Goal: Book appointment/travel/reservation

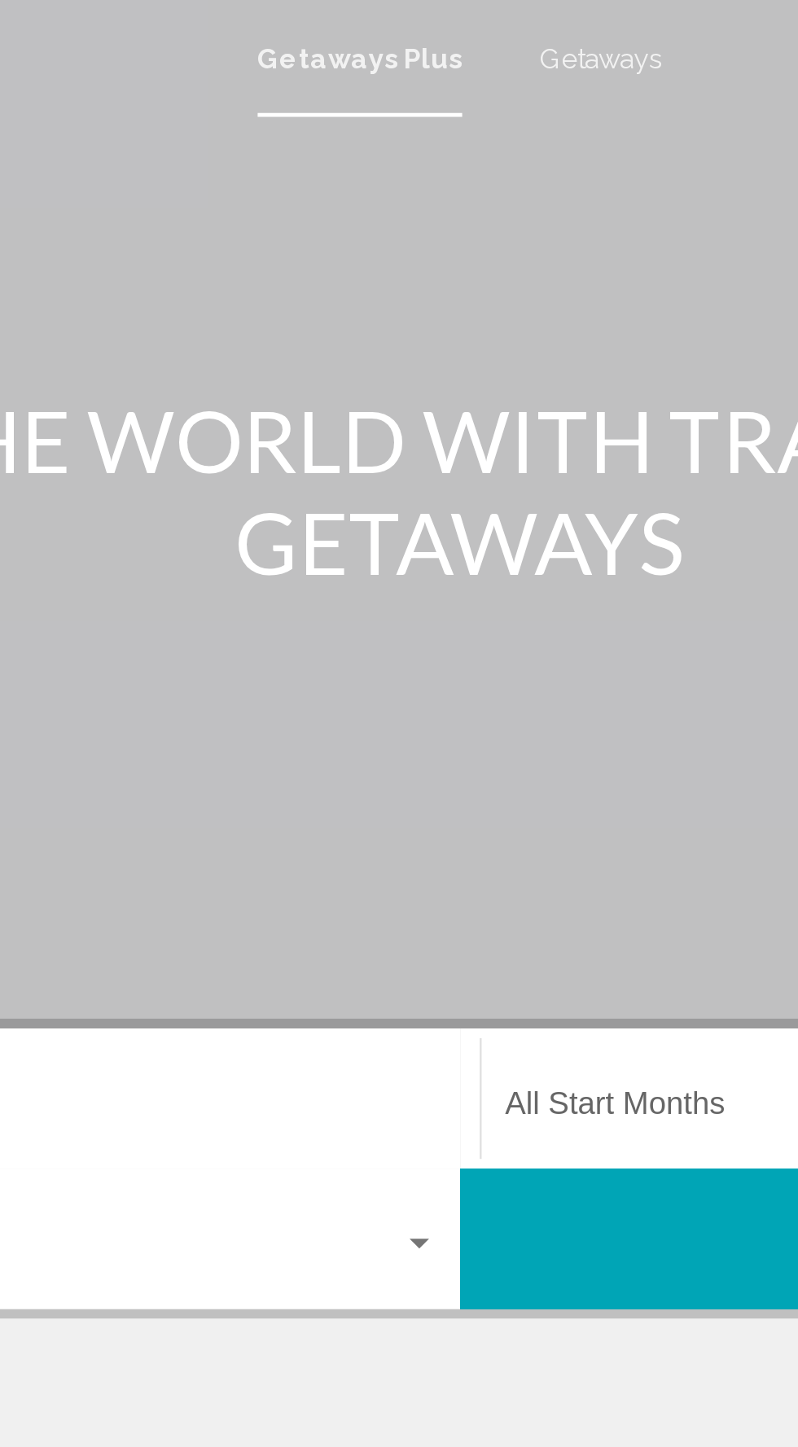
click at [448, 28] on span "Getaways" at bounding box center [457, 24] width 51 height 13
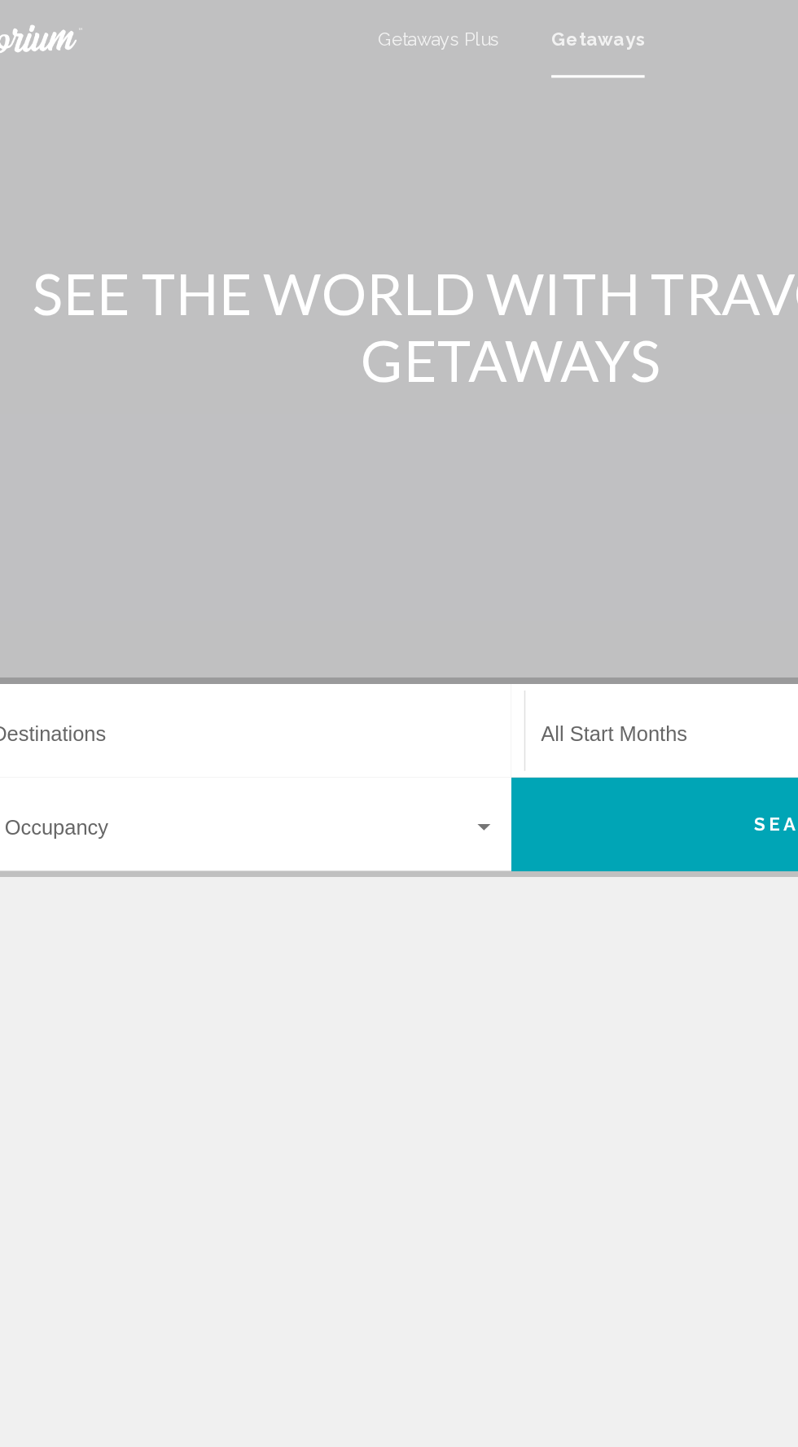
click at [210, 466] on input "Destination All Destinations" at bounding box center [222, 464] width 335 height 15
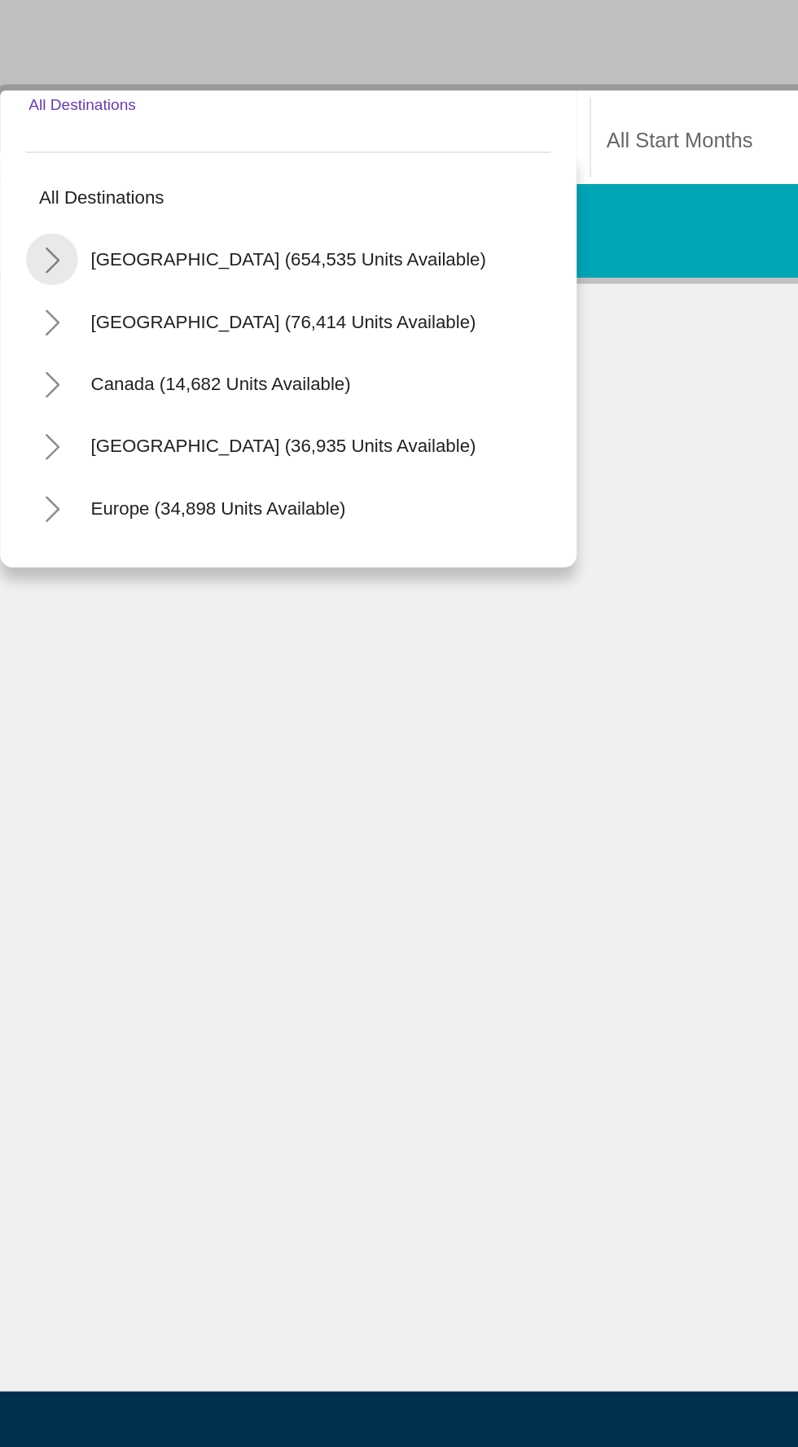
click at [64, 540] on icon "Toggle United States (654,535 units available)" at bounding box center [69, 536] width 12 height 16
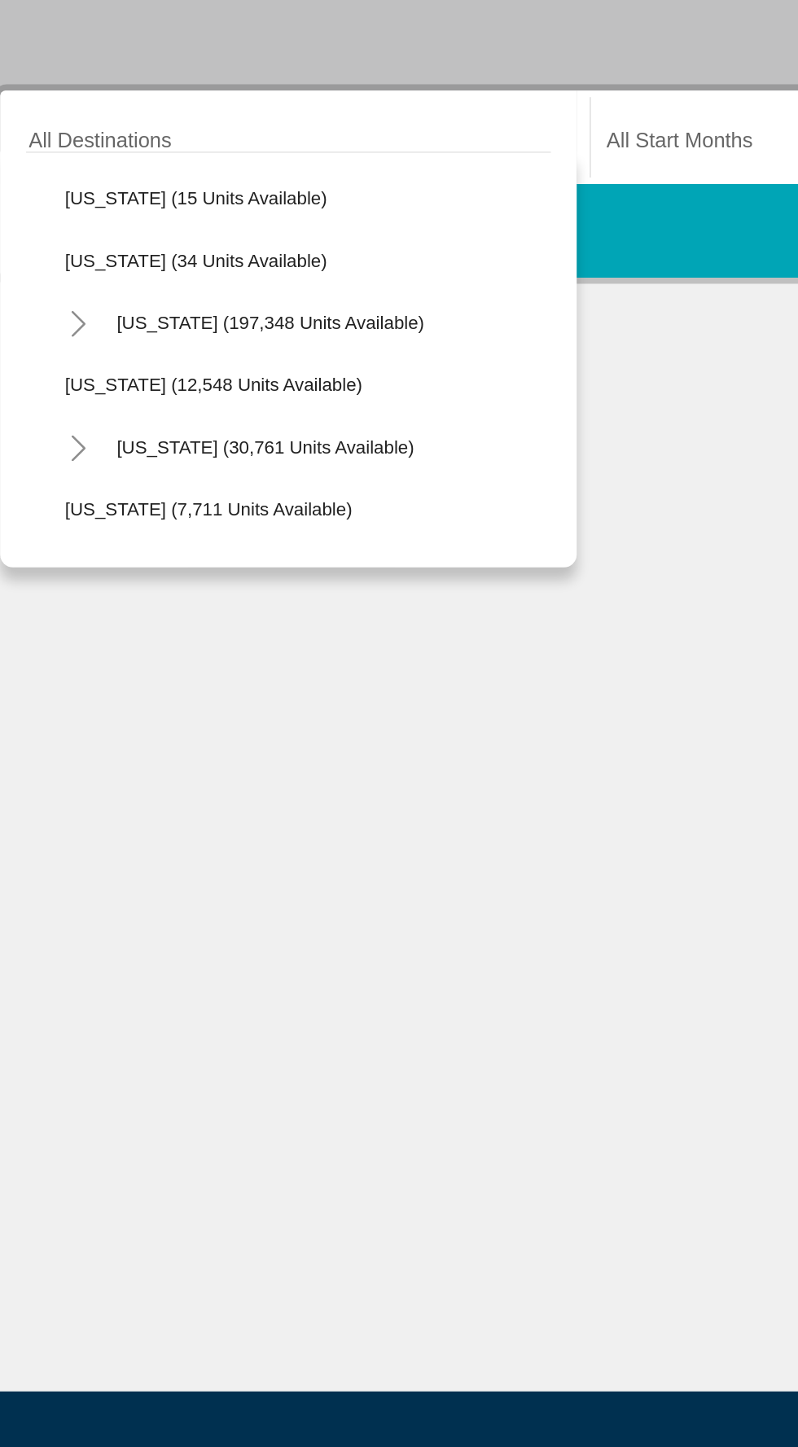
scroll to position [273, 0]
click at [89, 570] on icon "Toggle Florida (197,348 units available)" at bounding box center [86, 576] width 12 height 16
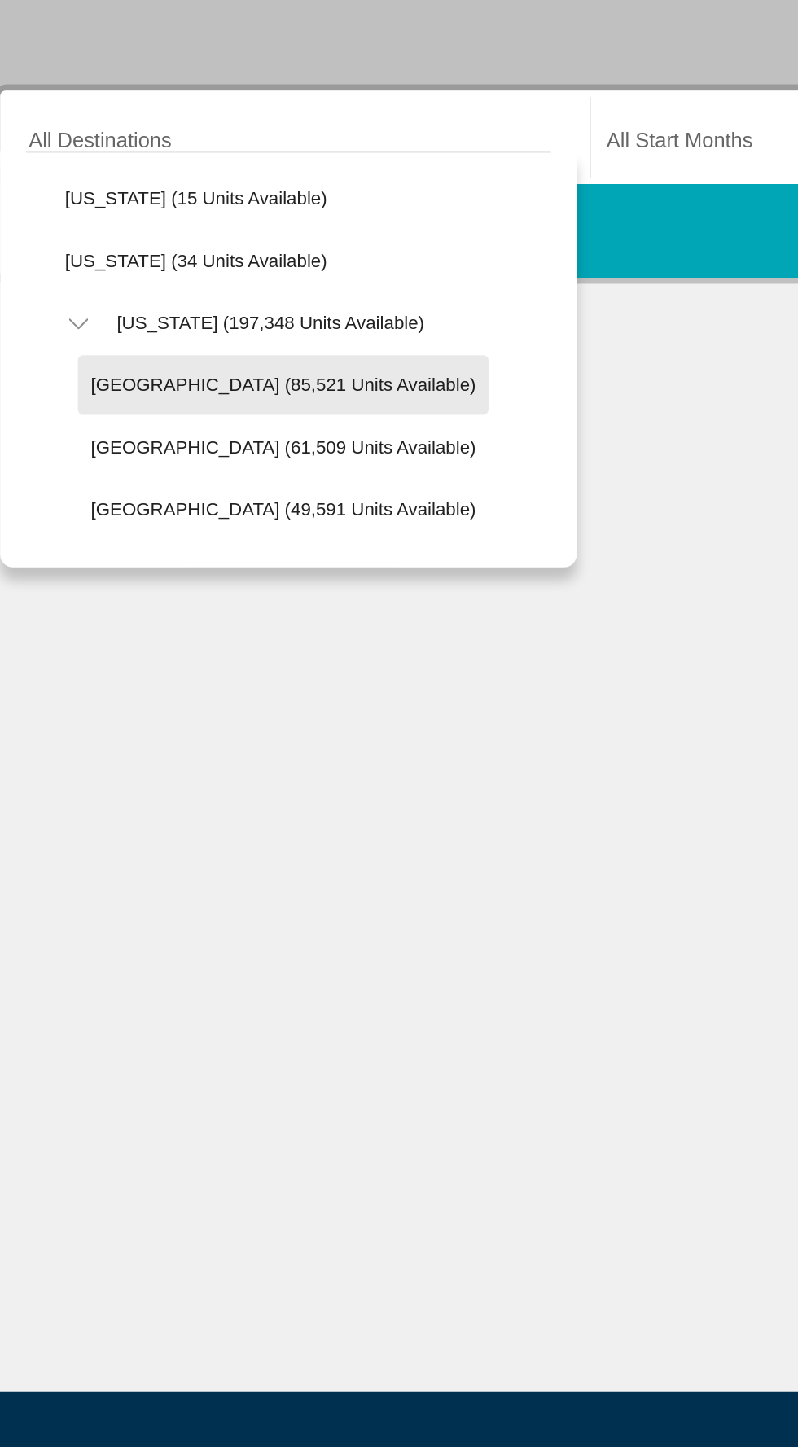
click at [300, 619] on span "[GEOGRAPHIC_DATA] (85,521 units available)" at bounding box center [215, 614] width 242 height 13
type input "**********"
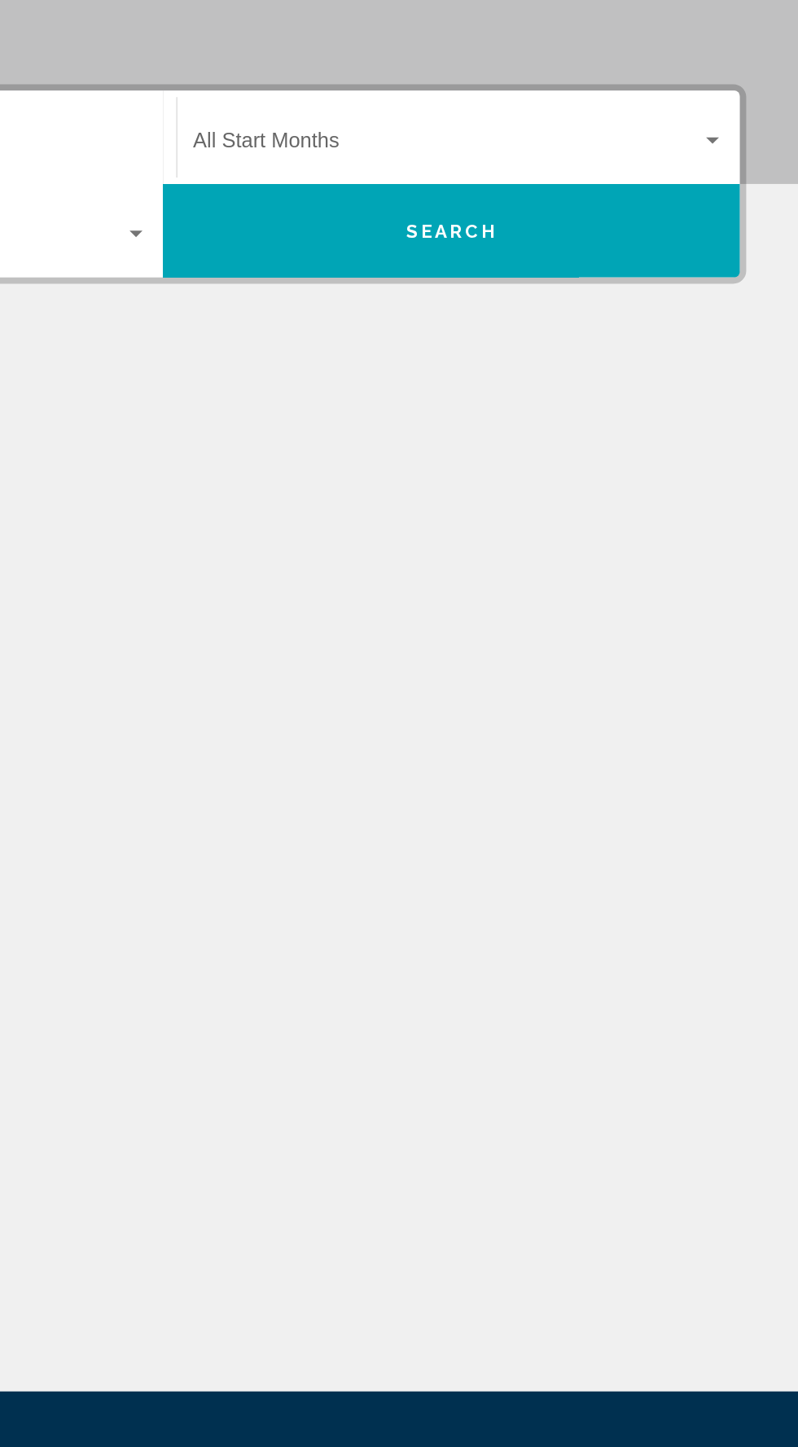
click at [743, 458] on div "Search widget" at bounding box center [744, 461] width 15 height 13
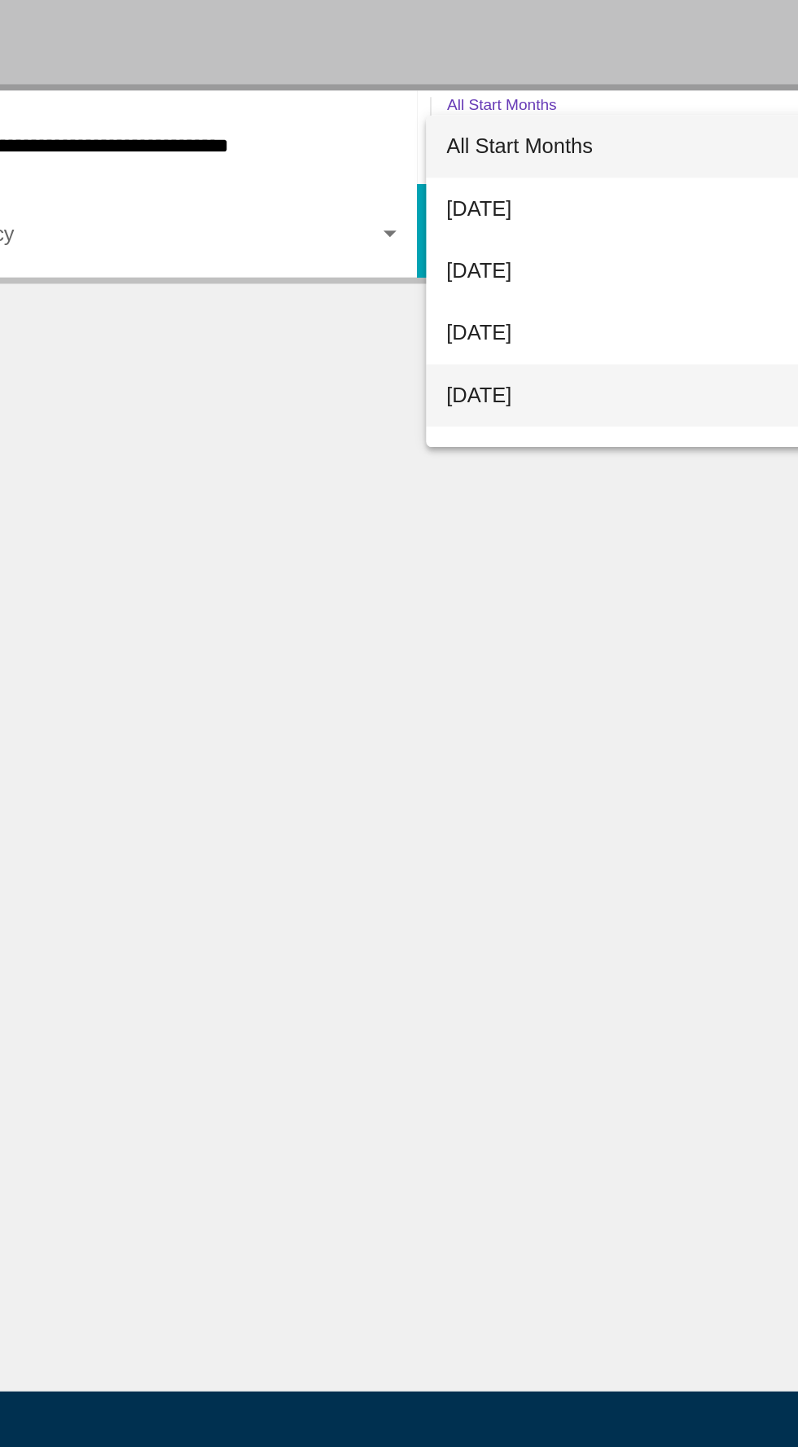
click at [487, 621] on span "[DATE]" at bounding box center [585, 621] width 334 height 39
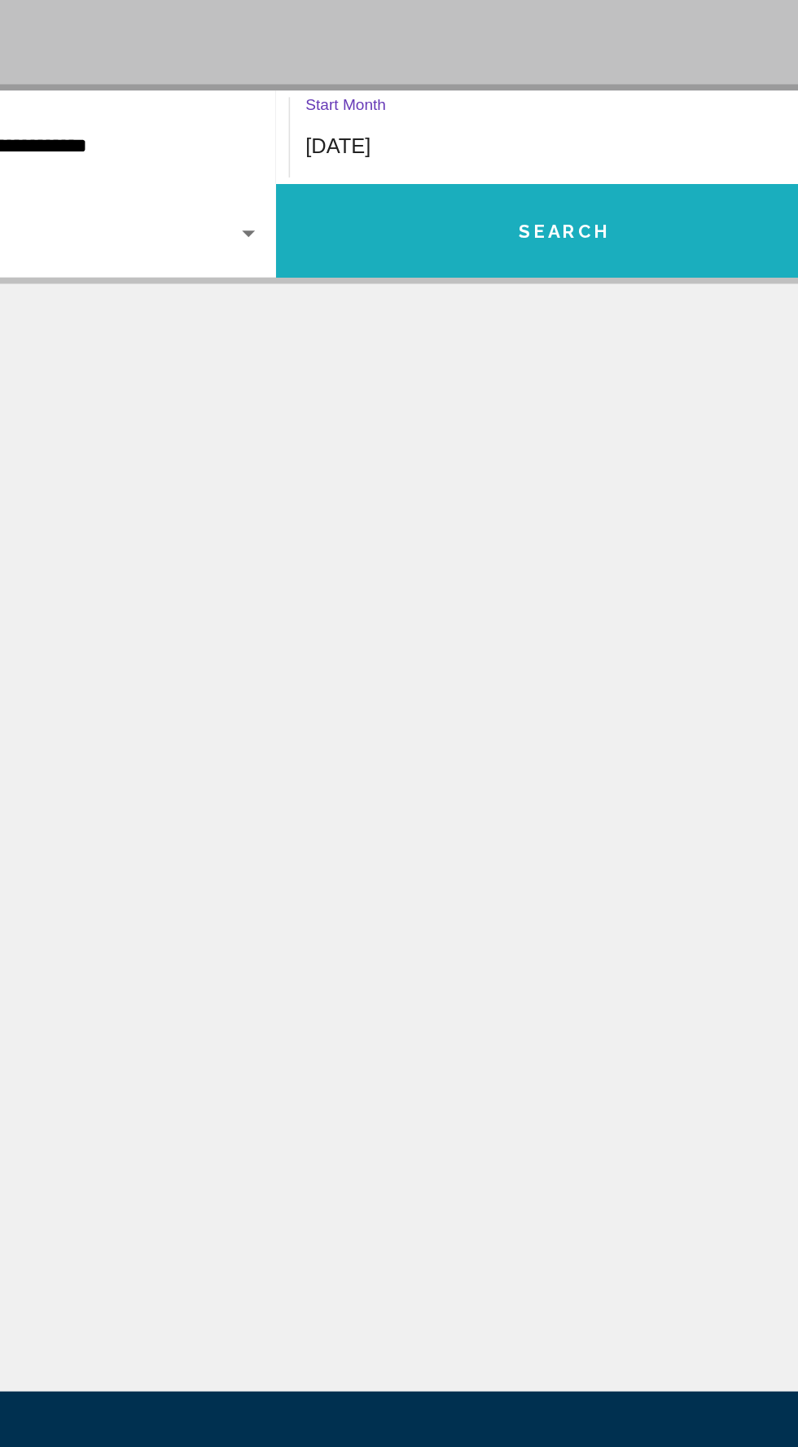
click at [626, 515] on button "Search" at bounding box center [580, 517] width 362 height 59
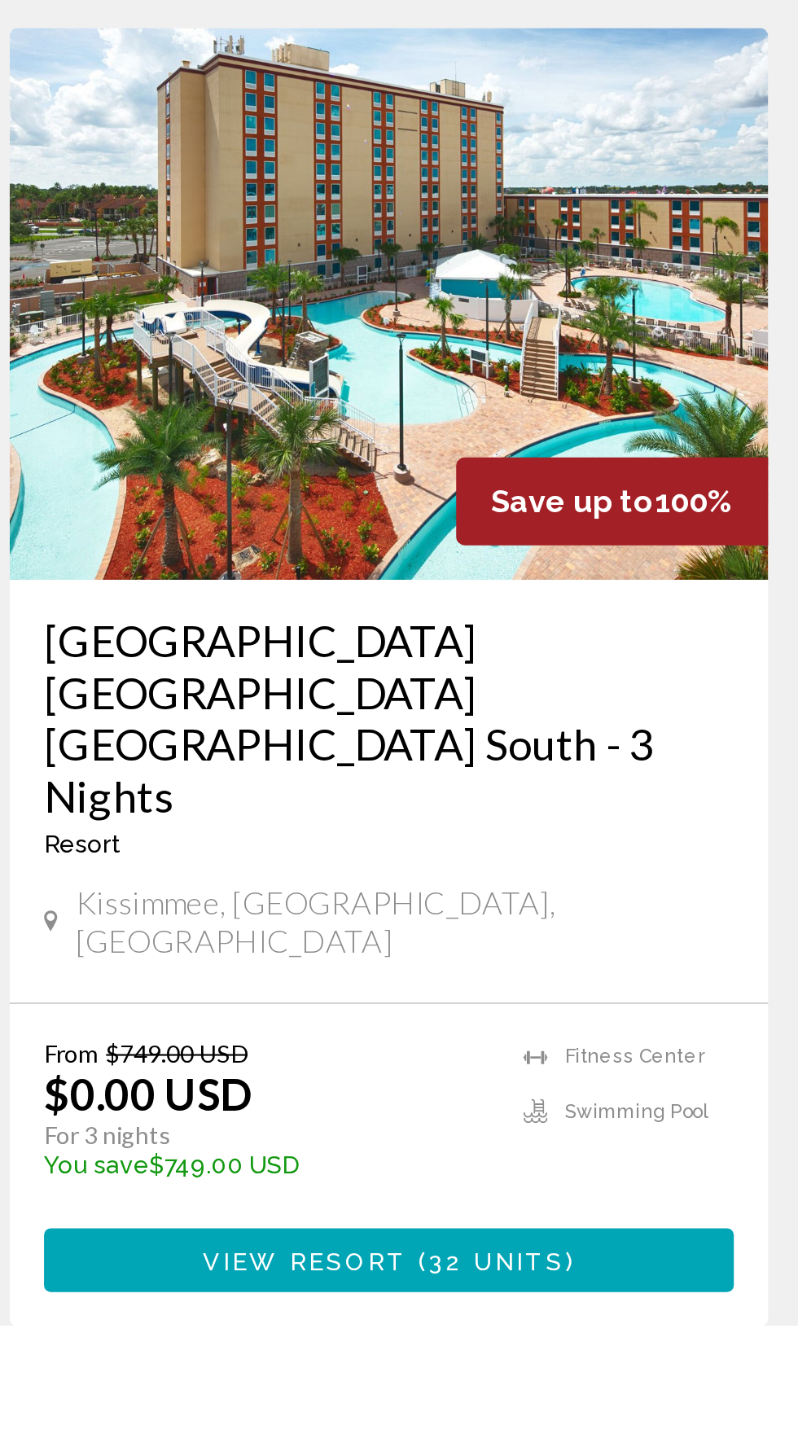
scroll to position [2351, 0]
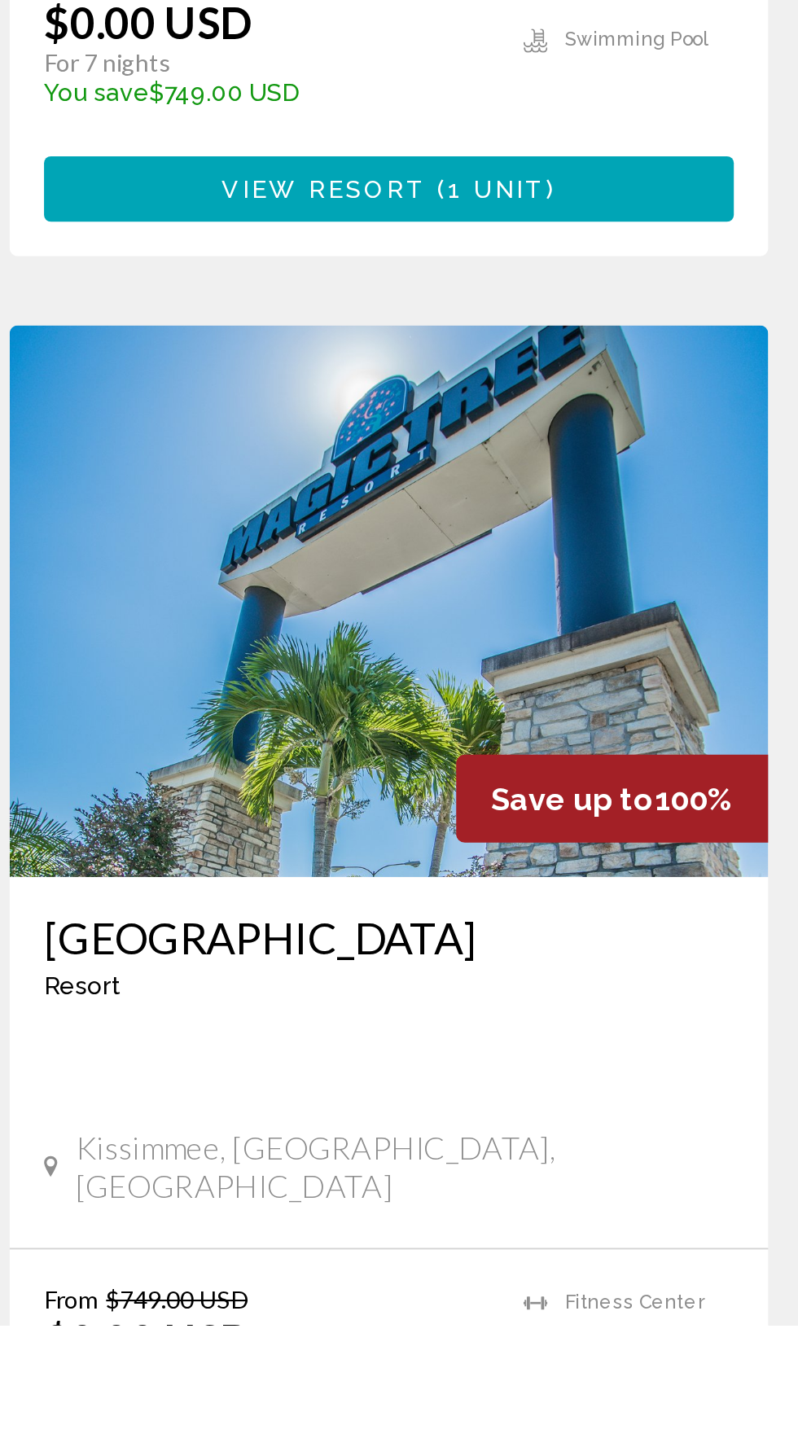
scroll to position [2375, 0]
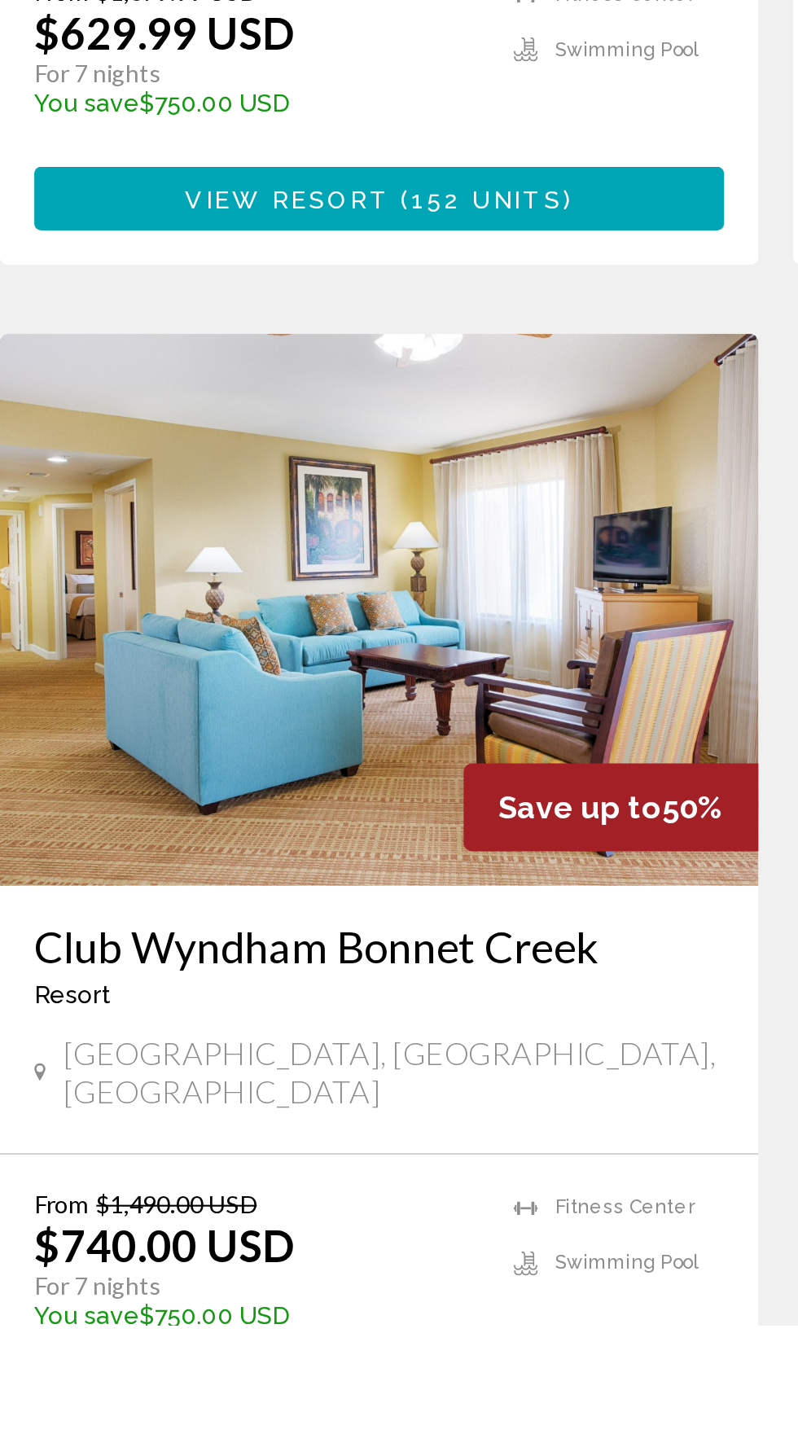
scroll to position [1193, 0]
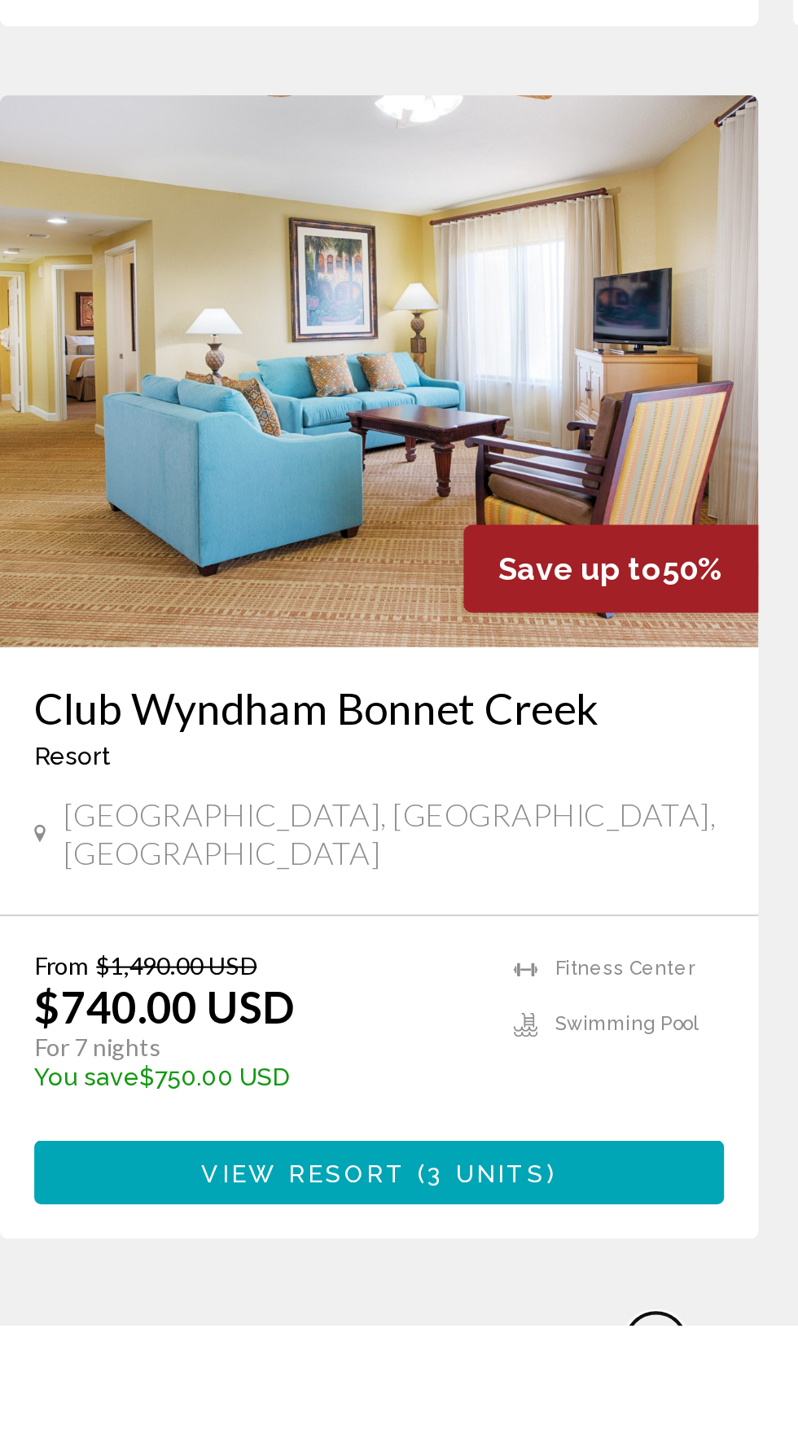
click at [339, 1446] on span "6" at bounding box center [342, 1455] width 8 height 18
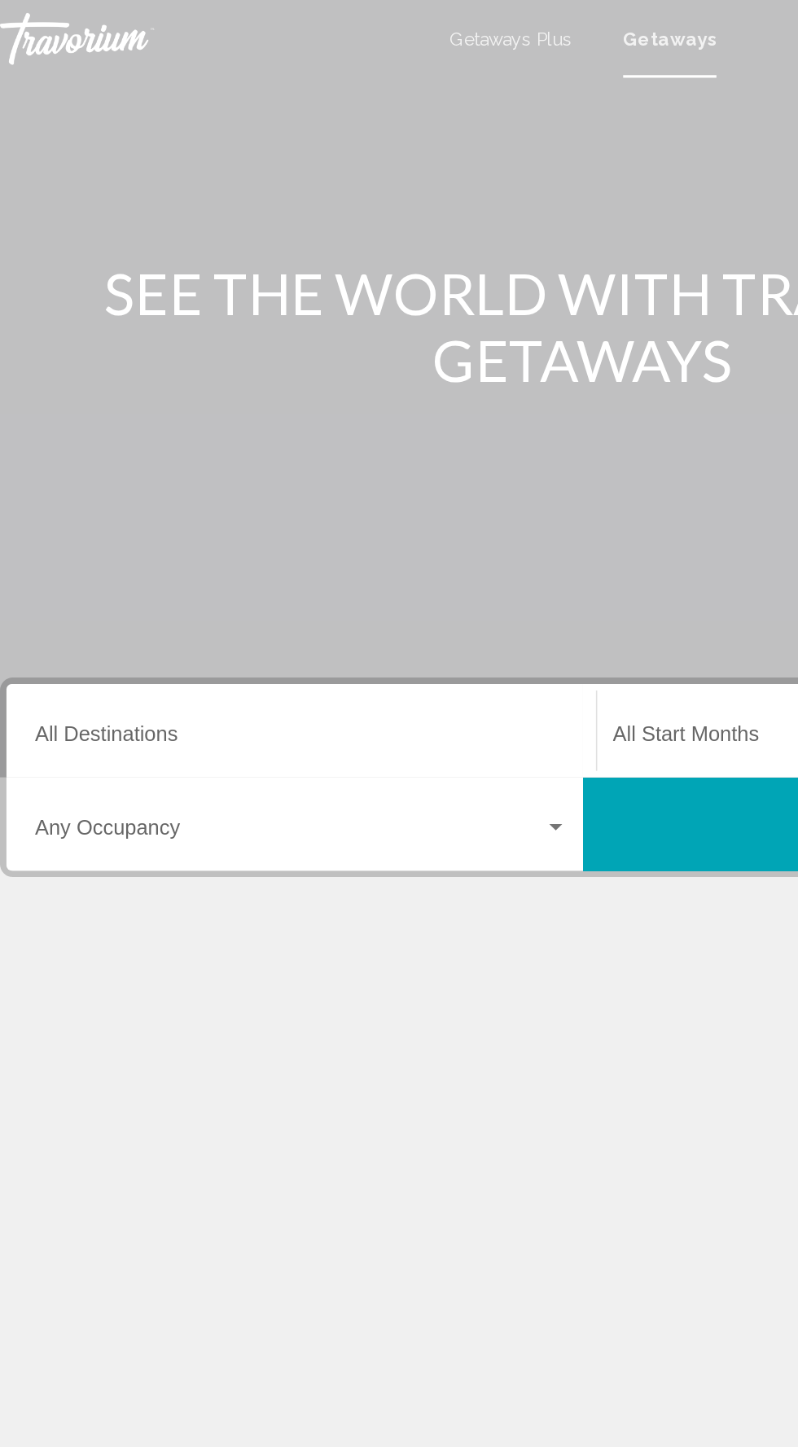
click at [365, 34] on div "Getaways Plus Getaways en English Español Français Italiano Português русский U…" at bounding box center [399, 24] width 798 height 34
click at [348, 25] on span "Getaways Plus" at bounding box center [353, 24] width 77 height 13
click at [212, 466] on input "Destination All Destinations" at bounding box center [222, 464] width 335 height 15
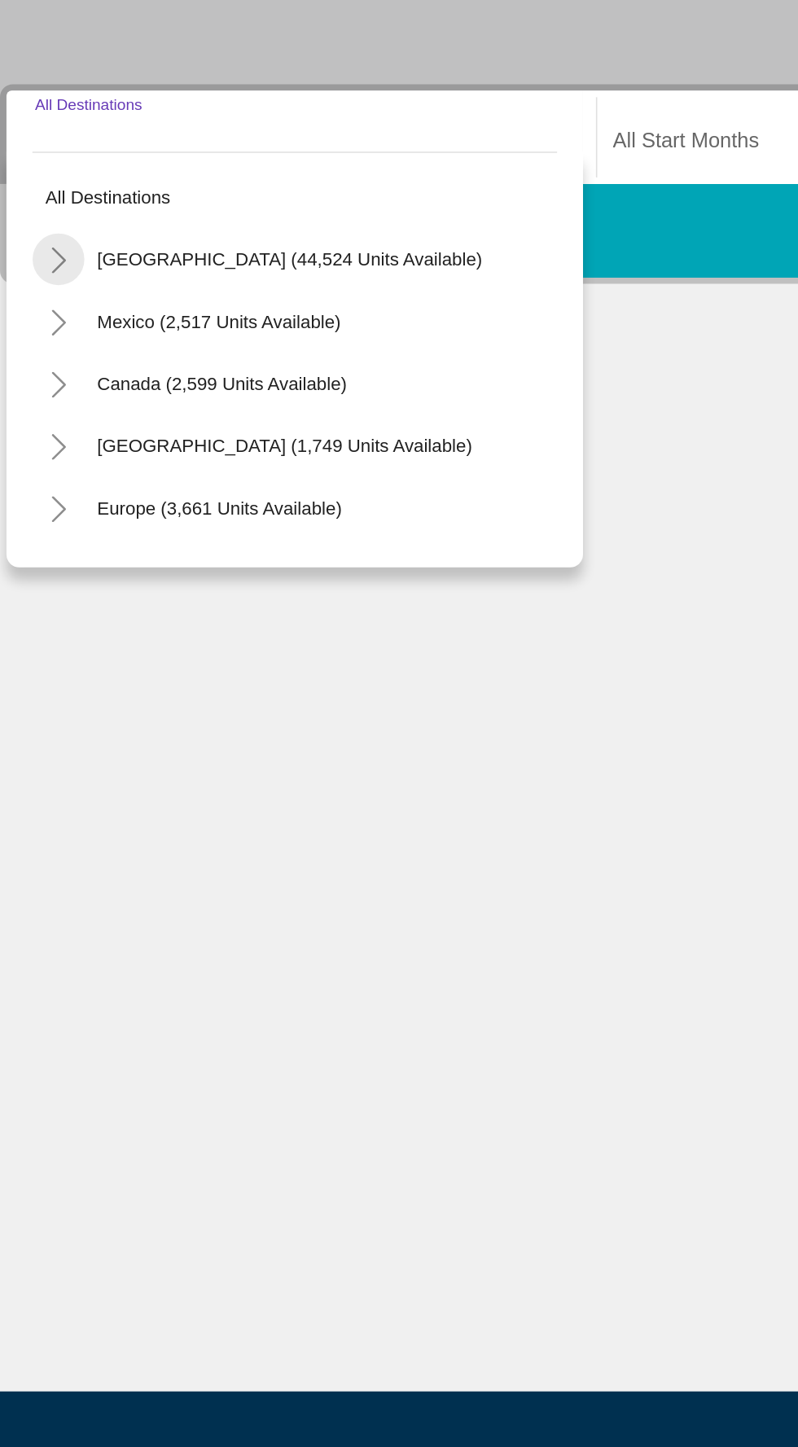
click at [73, 541] on icon "Toggle United States (44,524 units available)" at bounding box center [69, 536] width 12 height 16
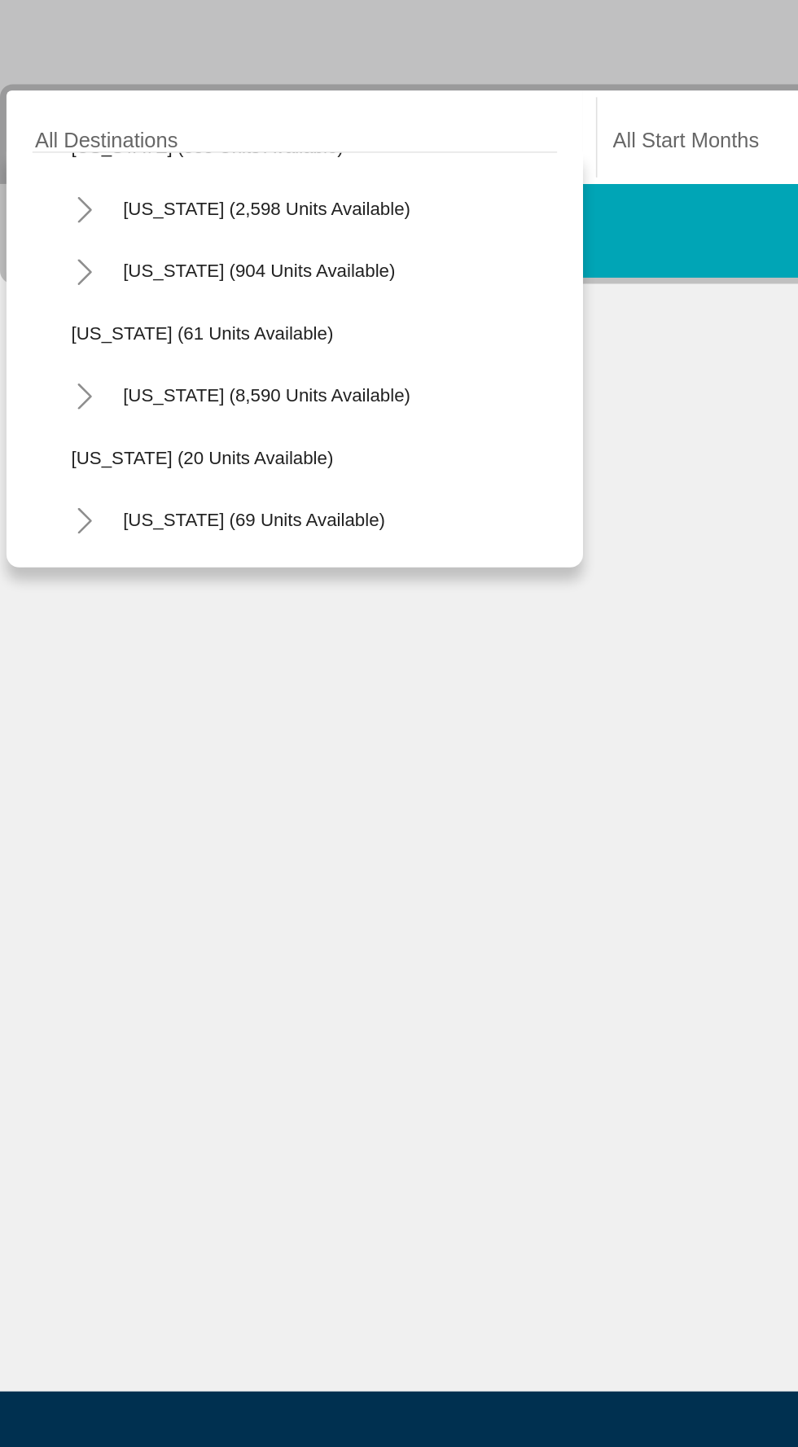
scroll to position [230, 0]
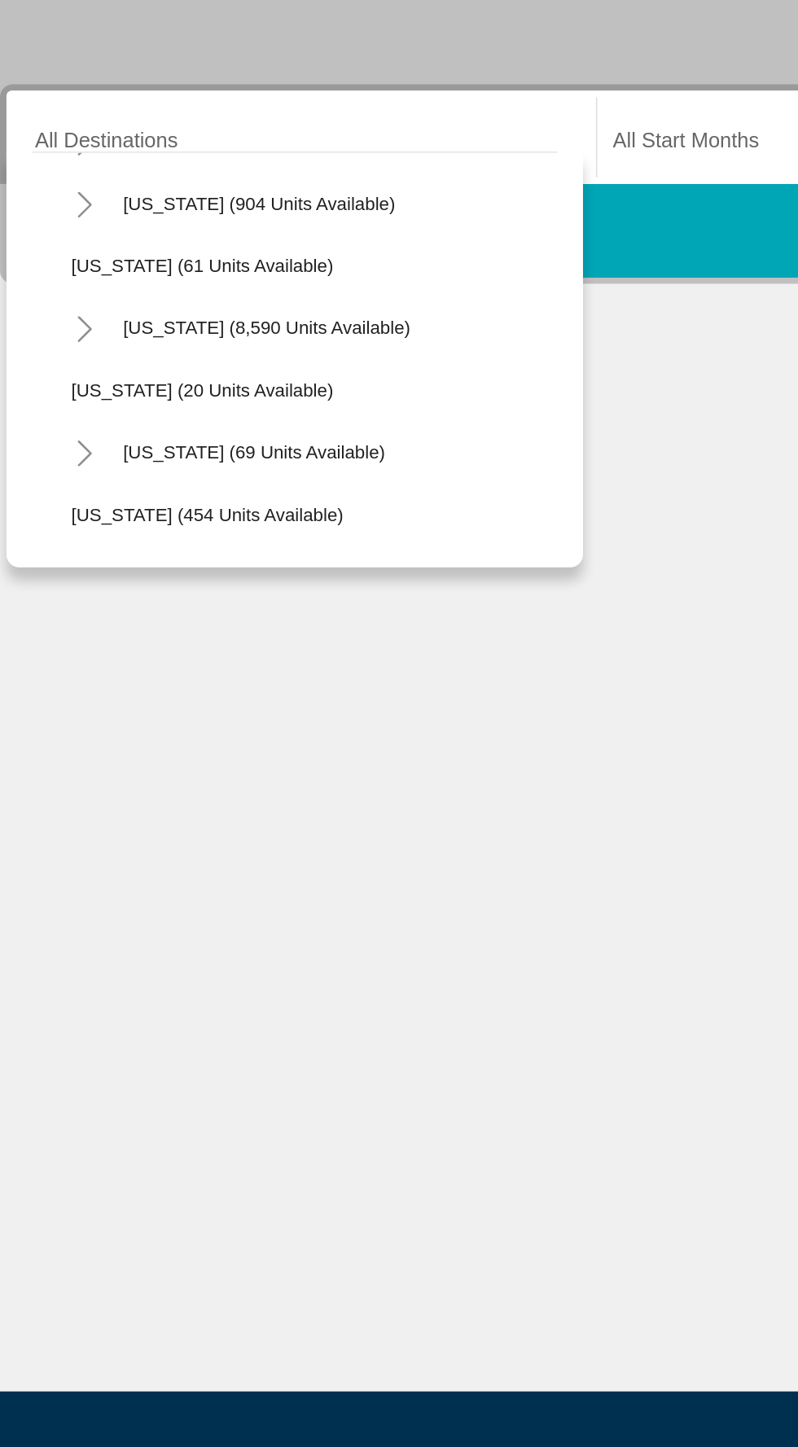
click at [85, 579] on icon "Toggle Florida (8,590 units available)" at bounding box center [86, 579] width 12 height 16
click at [302, 611] on span "[GEOGRAPHIC_DATA] (10,368 units available)" at bounding box center [215, 617] width 242 height 13
type input "**********"
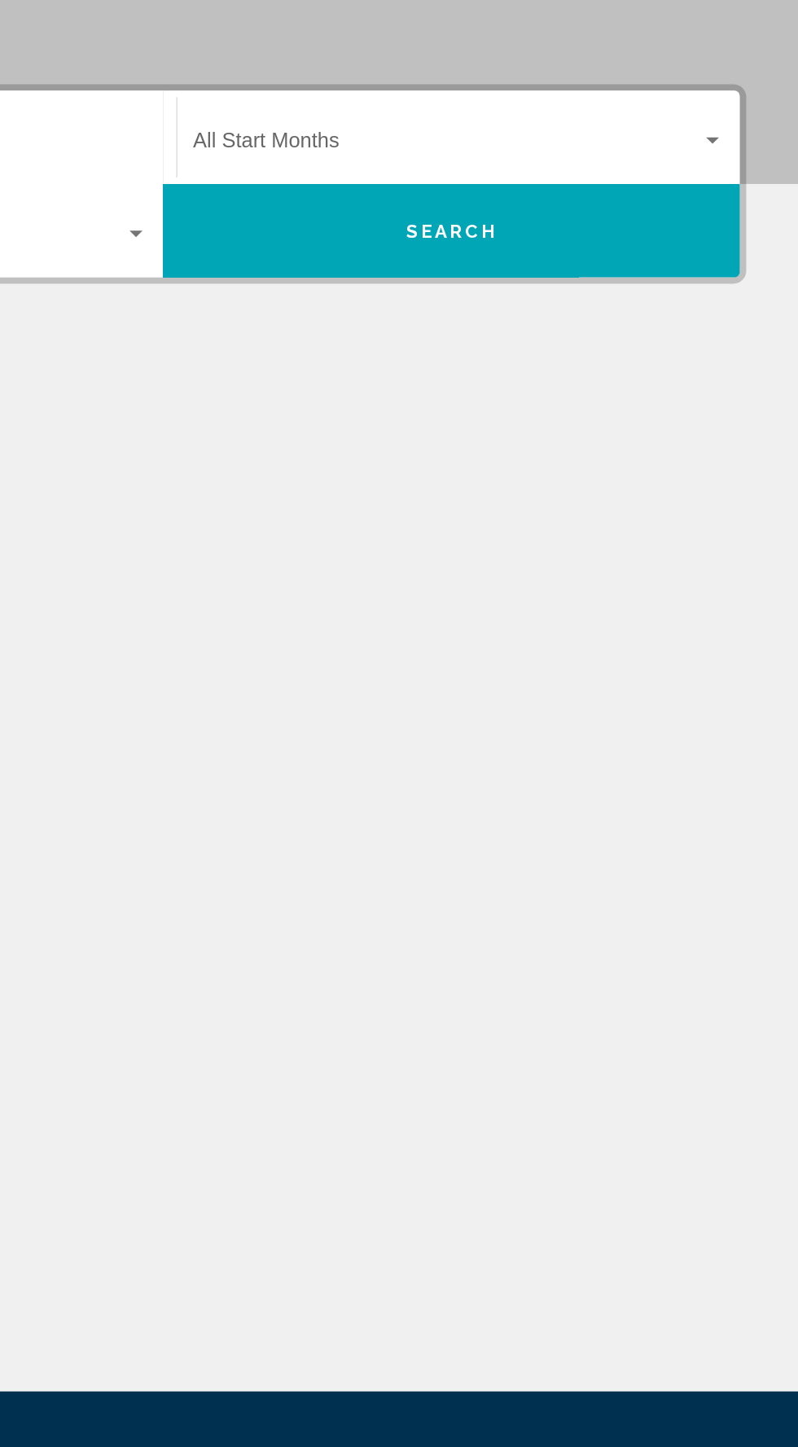
click at [744, 461] on div "Search widget" at bounding box center [744, 461] width 8 height 4
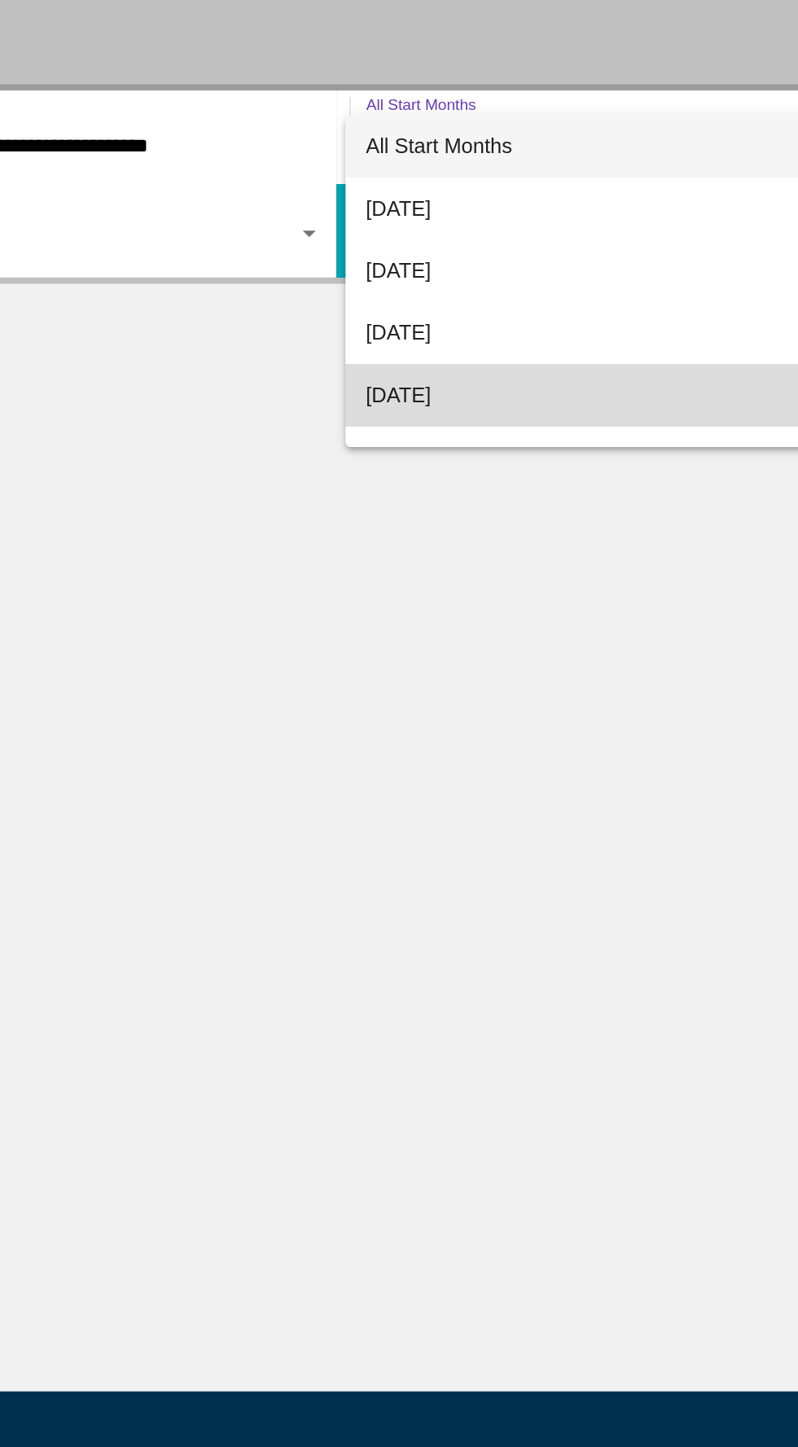
click at [534, 615] on span "[DATE]" at bounding box center [585, 621] width 334 height 39
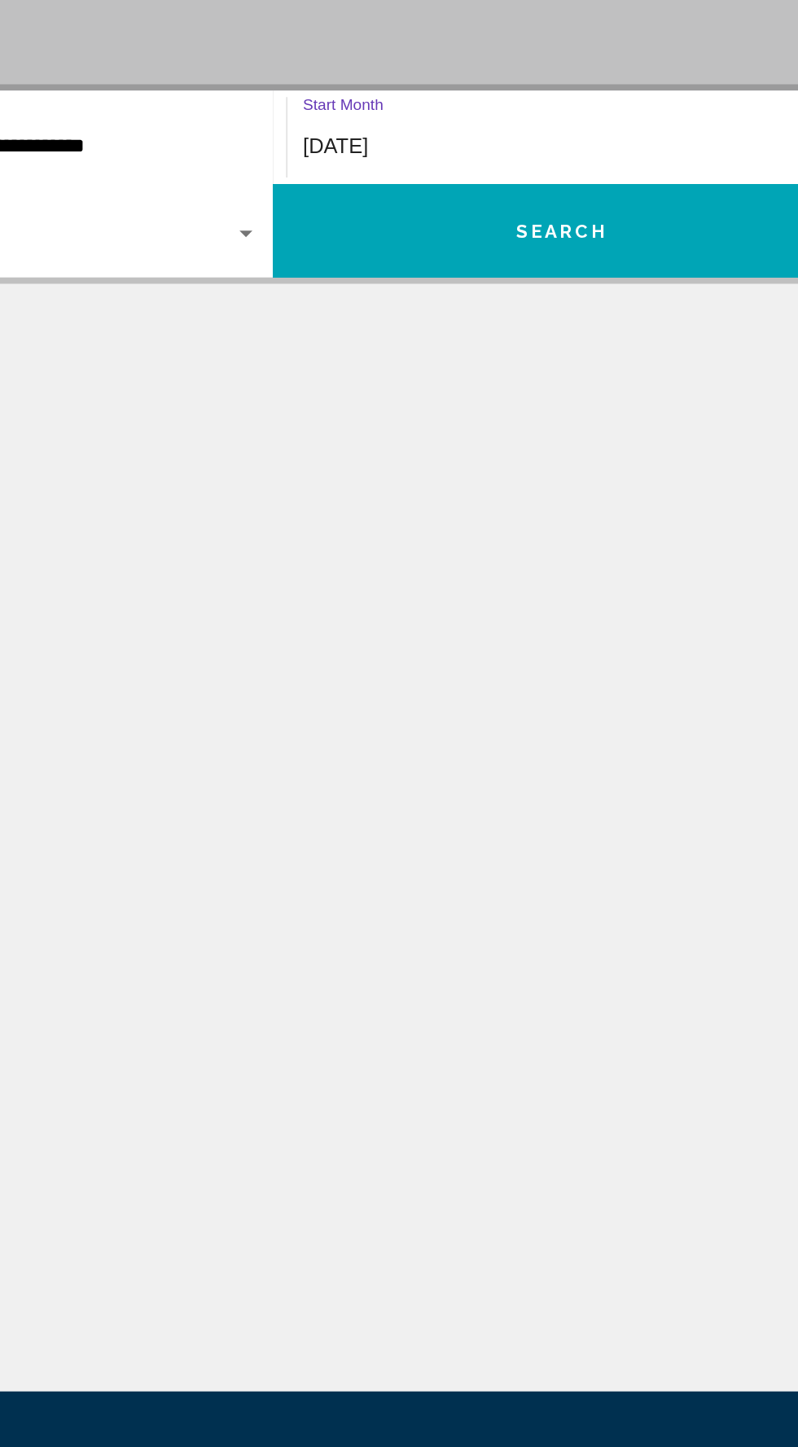
click at [590, 539] on button "Search" at bounding box center [580, 517] width 362 height 59
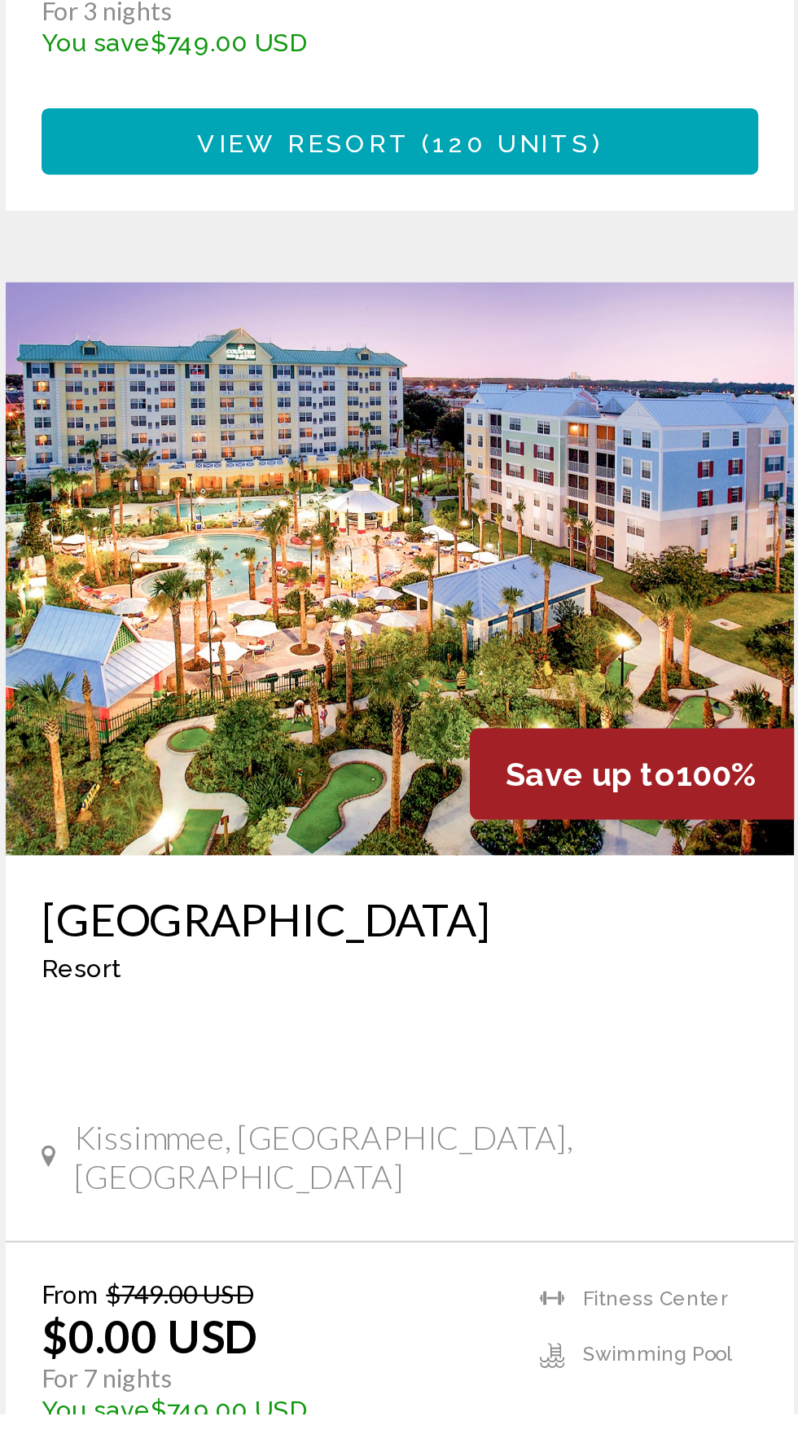
scroll to position [317, 0]
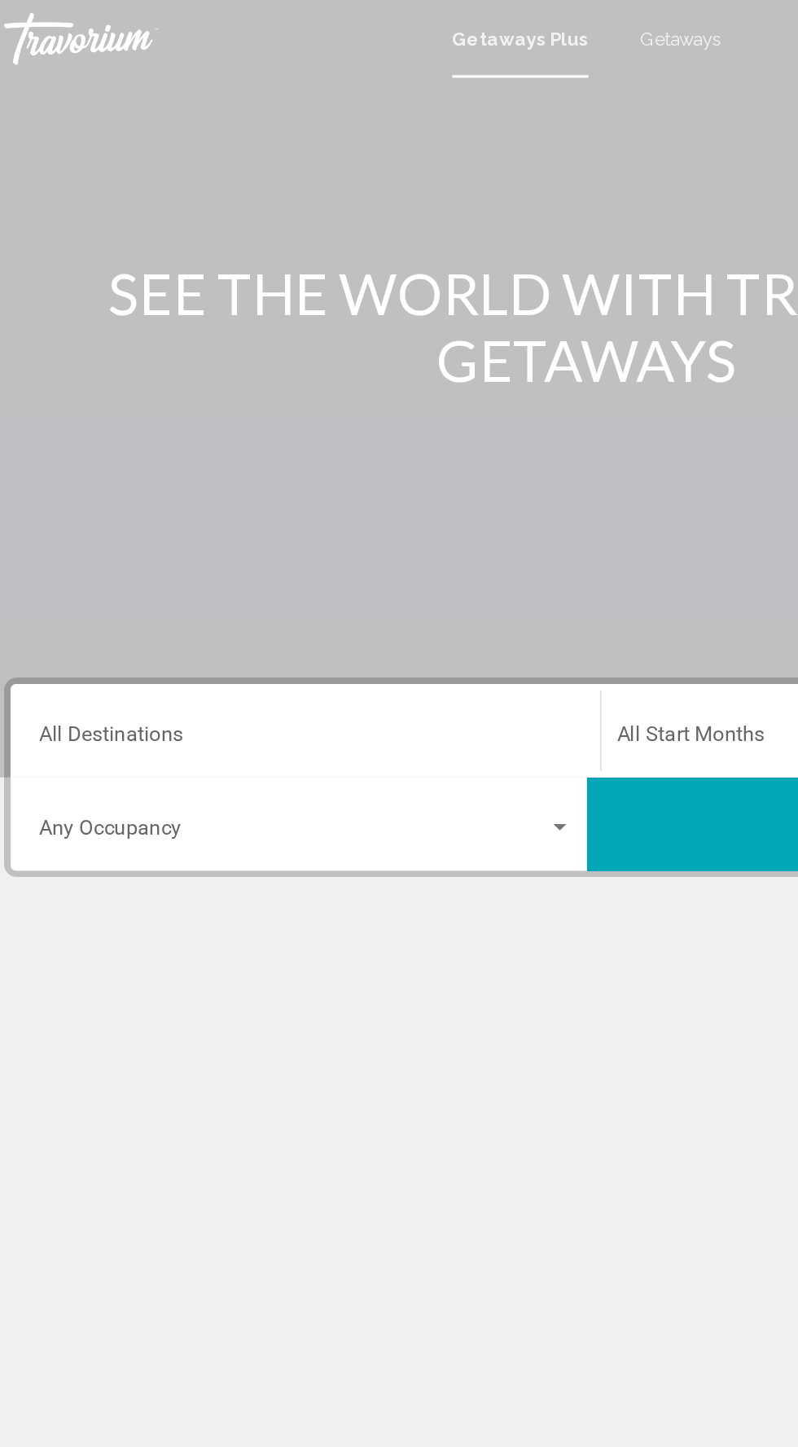
click at [322, 460] on input "Destination All Destinations" at bounding box center [222, 464] width 335 height 15
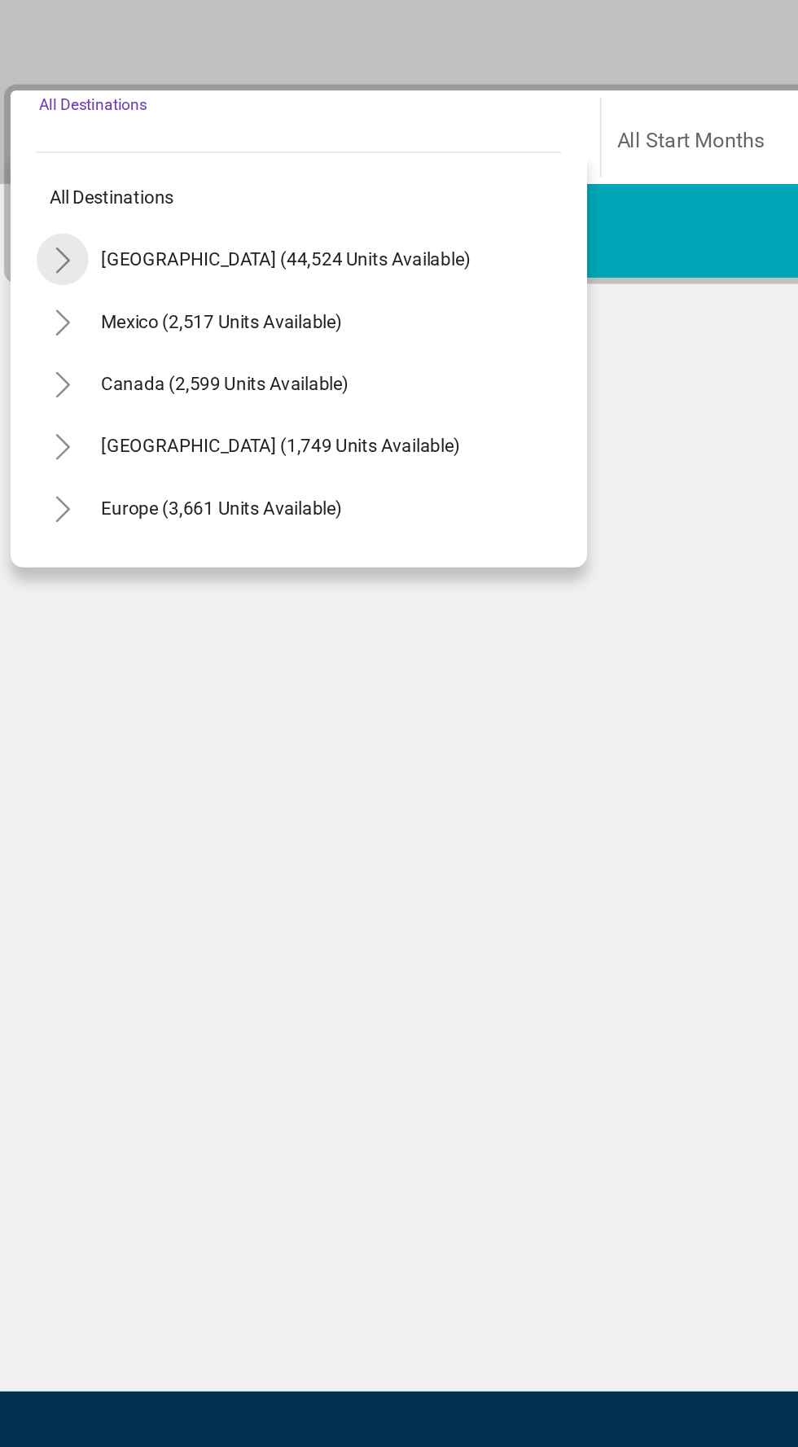
click at [70, 536] on icon "Toggle United States (44,524 units available)" at bounding box center [69, 536] width 12 height 16
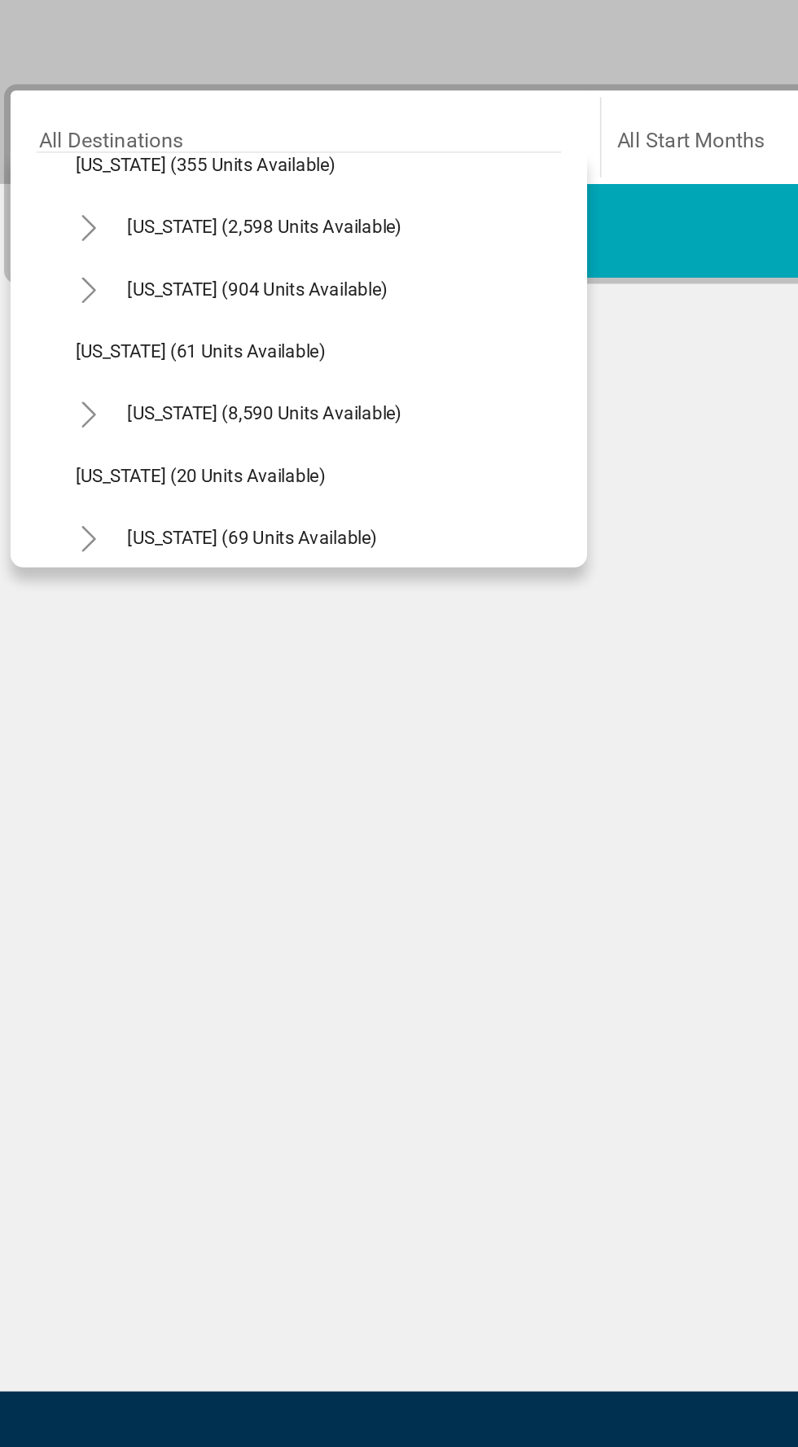
scroll to position [179, 0]
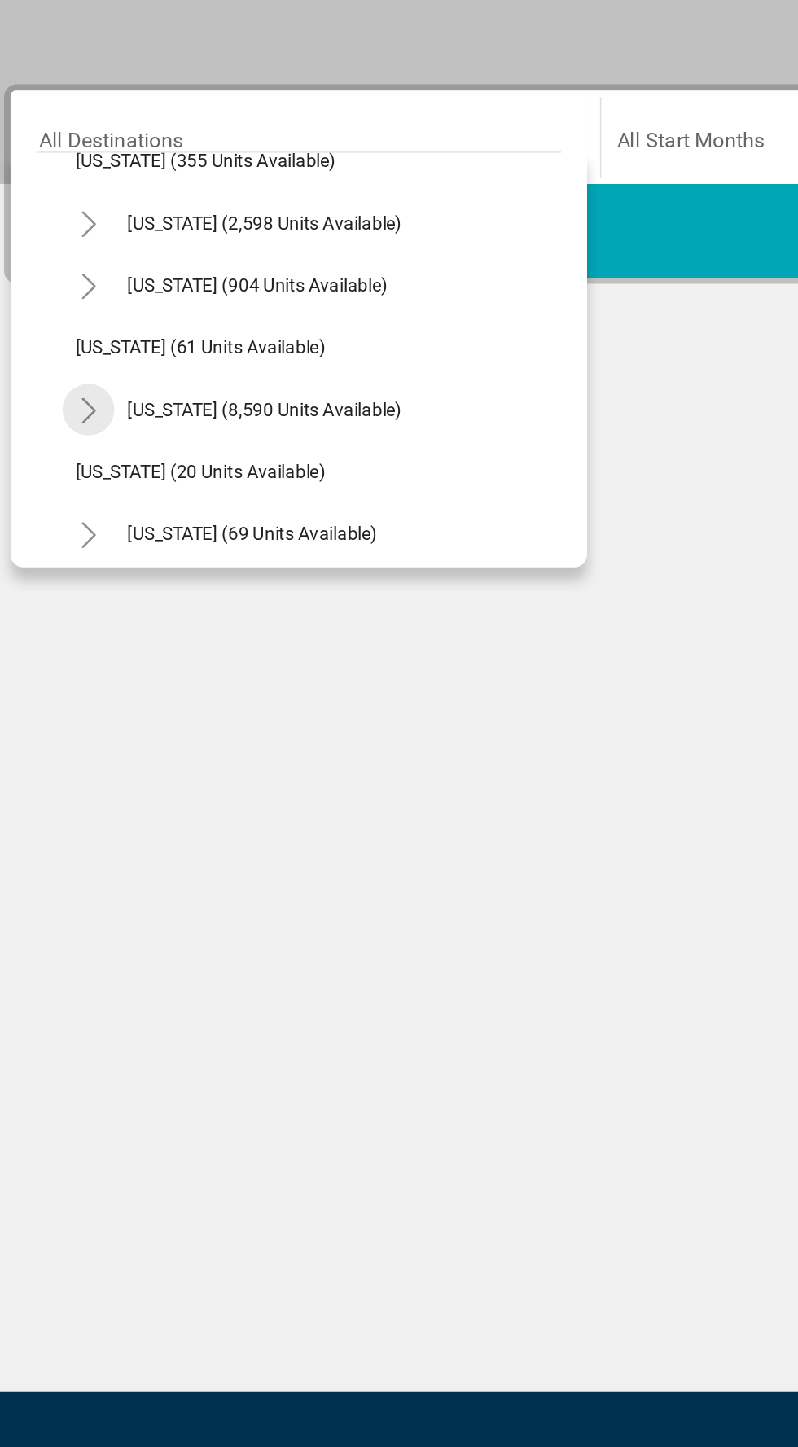
click at [101, 629] on button "Toggle Florida (8,590 units available)" at bounding box center [85, 630] width 33 height 33
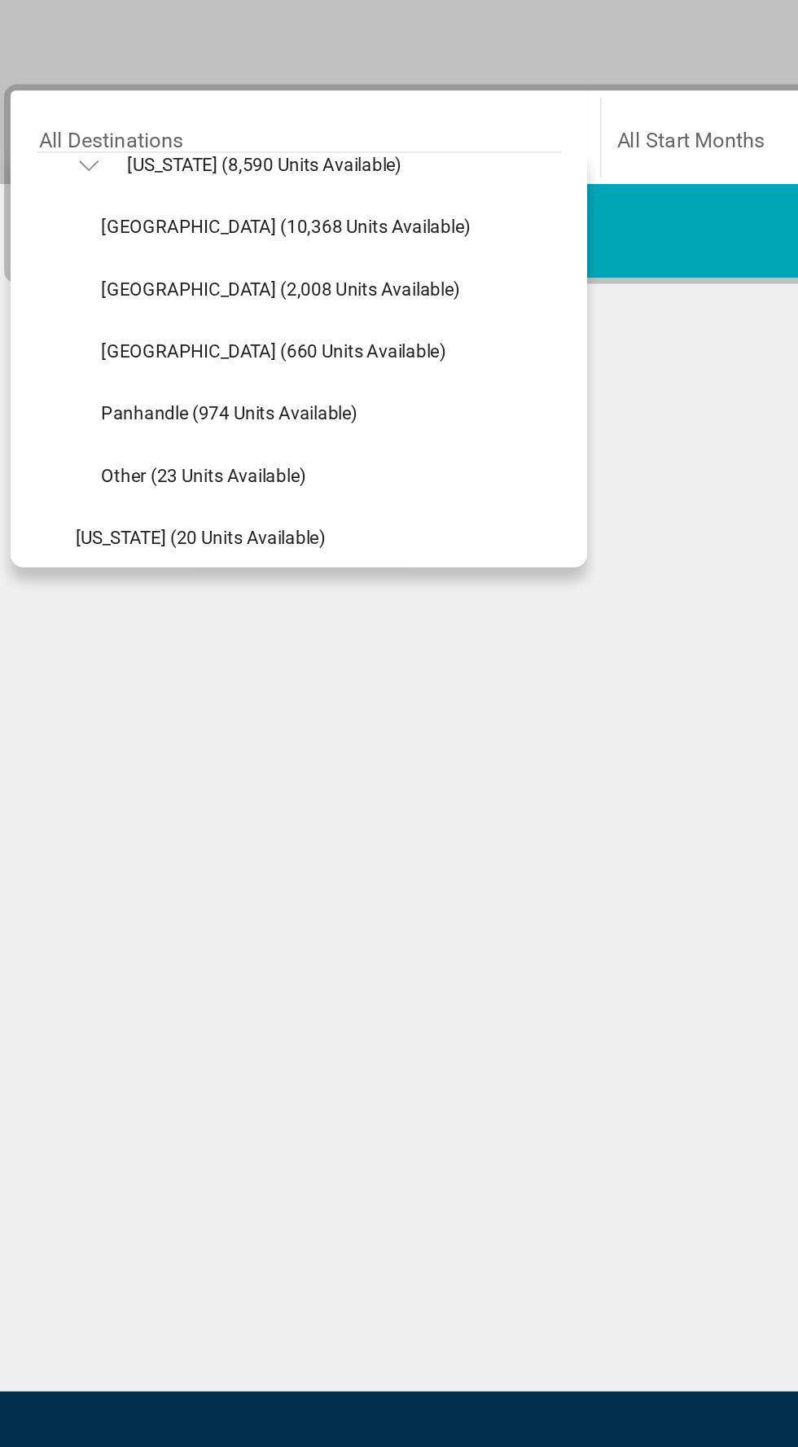
scroll to position [332, 0]
click at [206, 658] on button "Other (23 units available)" at bounding box center [157, 672] width 145 height 37
type input "**********"
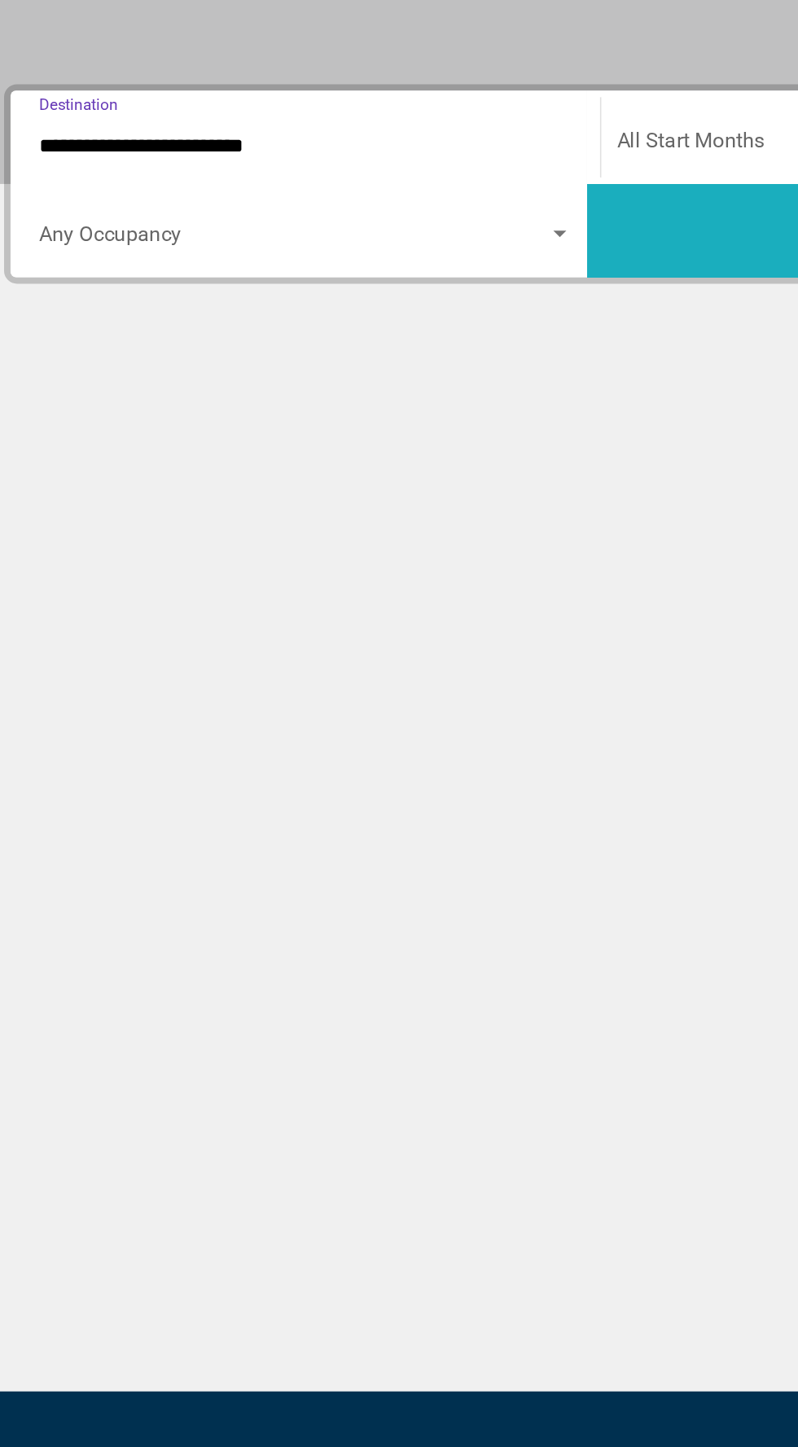
click at [496, 530] on button "Search" at bounding box center [580, 517] width 362 height 59
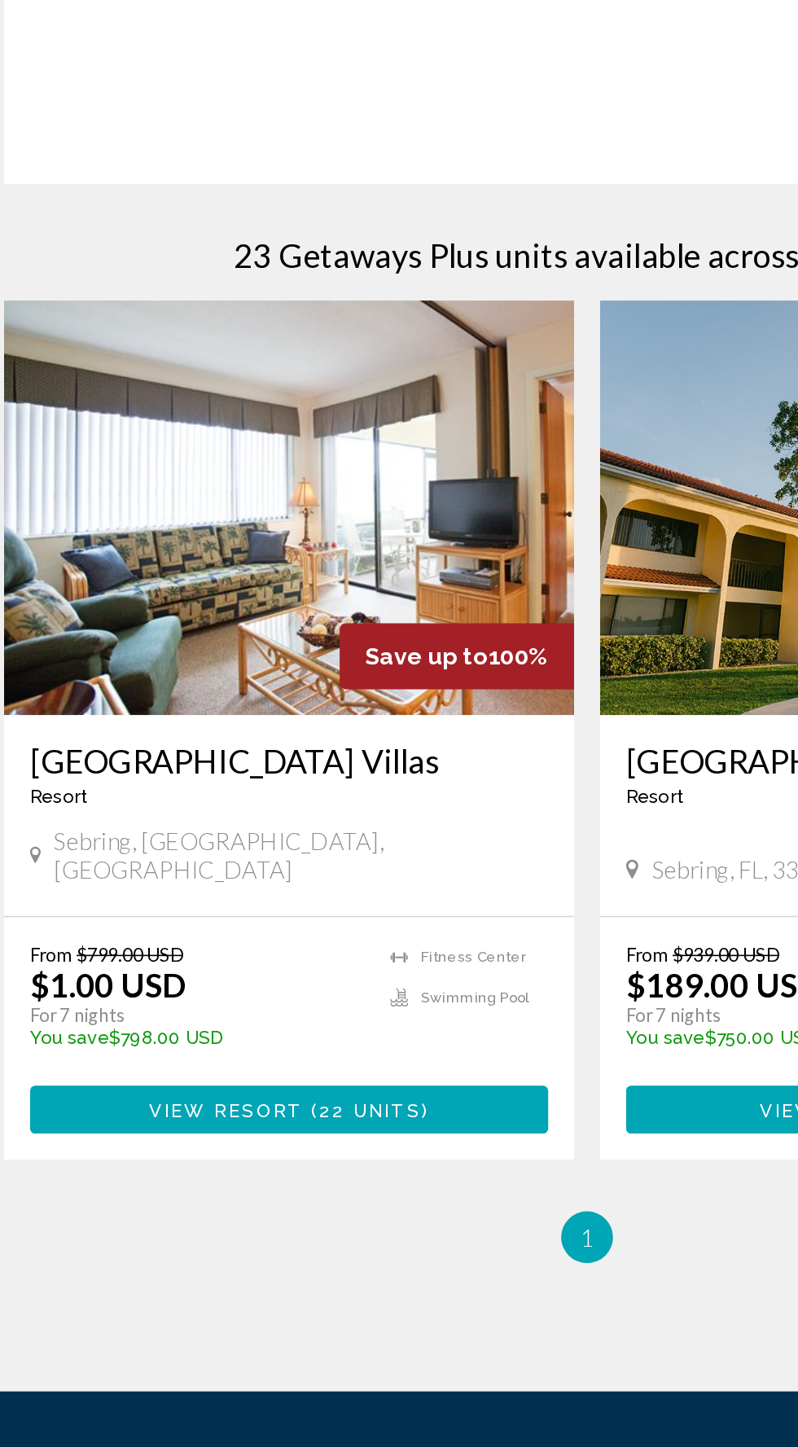
scroll to position [108, 0]
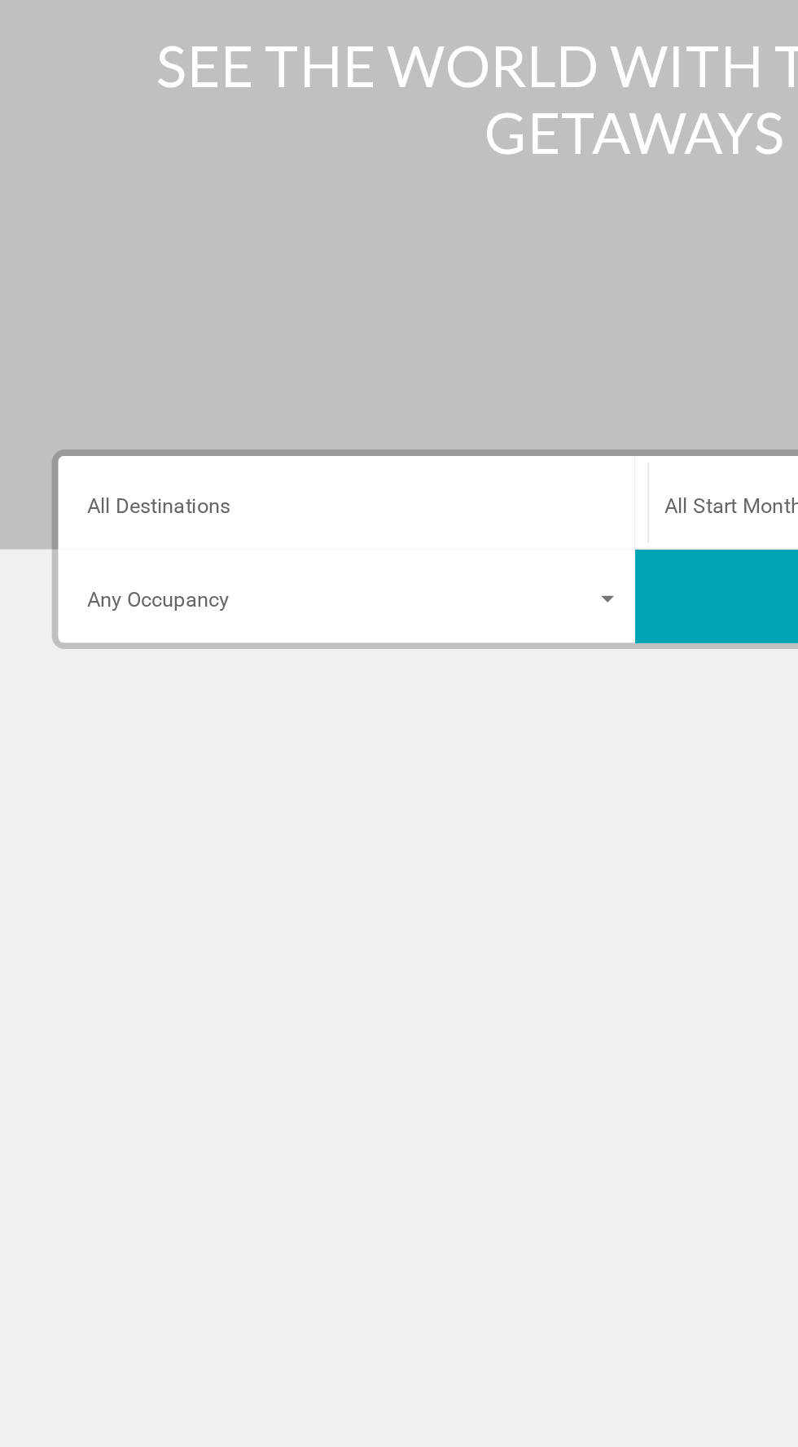
click at [322, 458] on input "Destination All Destinations" at bounding box center [222, 464] width 335 height 15
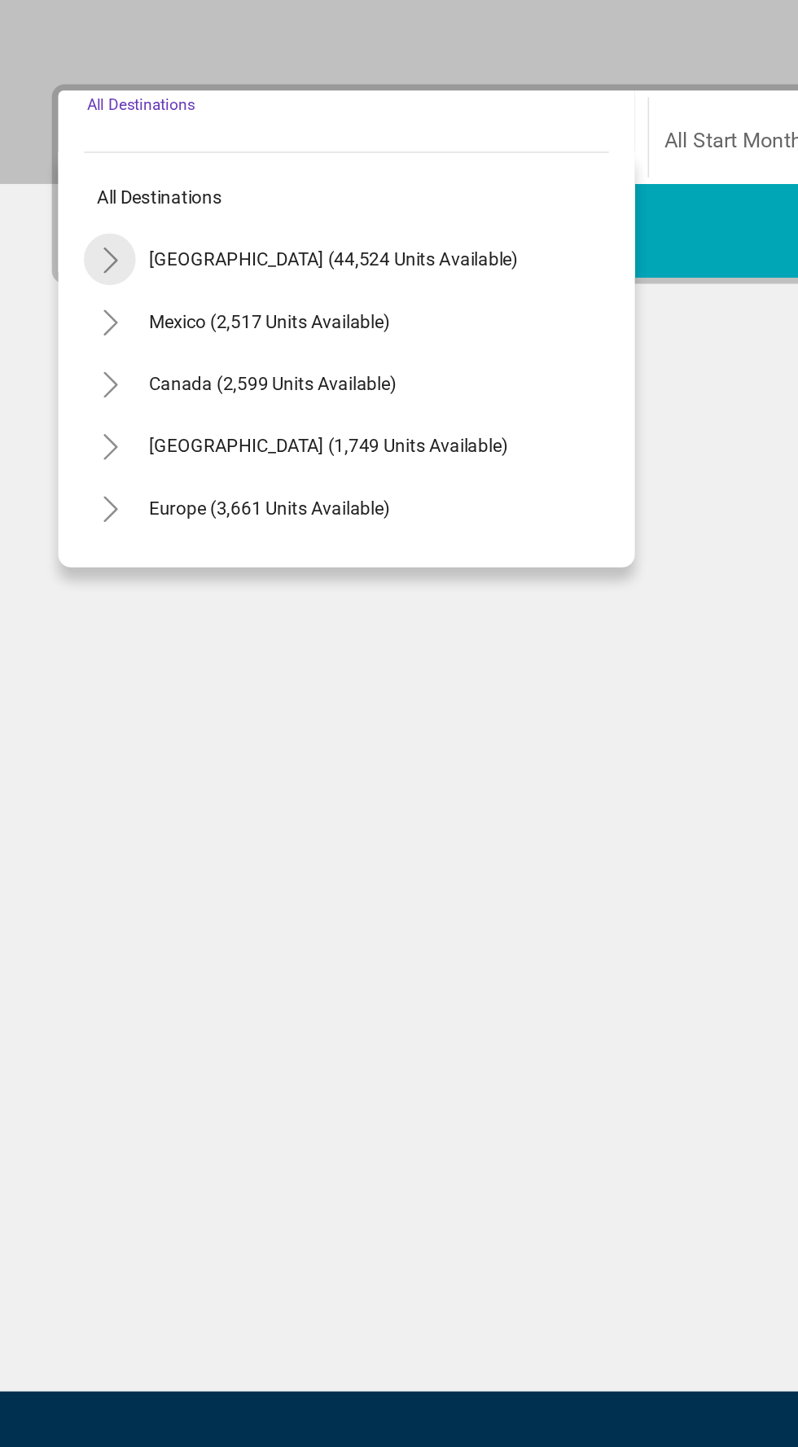
click at [68, 536] on icon "Toggle United States (44,524 units available)" at bounding box center [69, 536] width 12 height 16
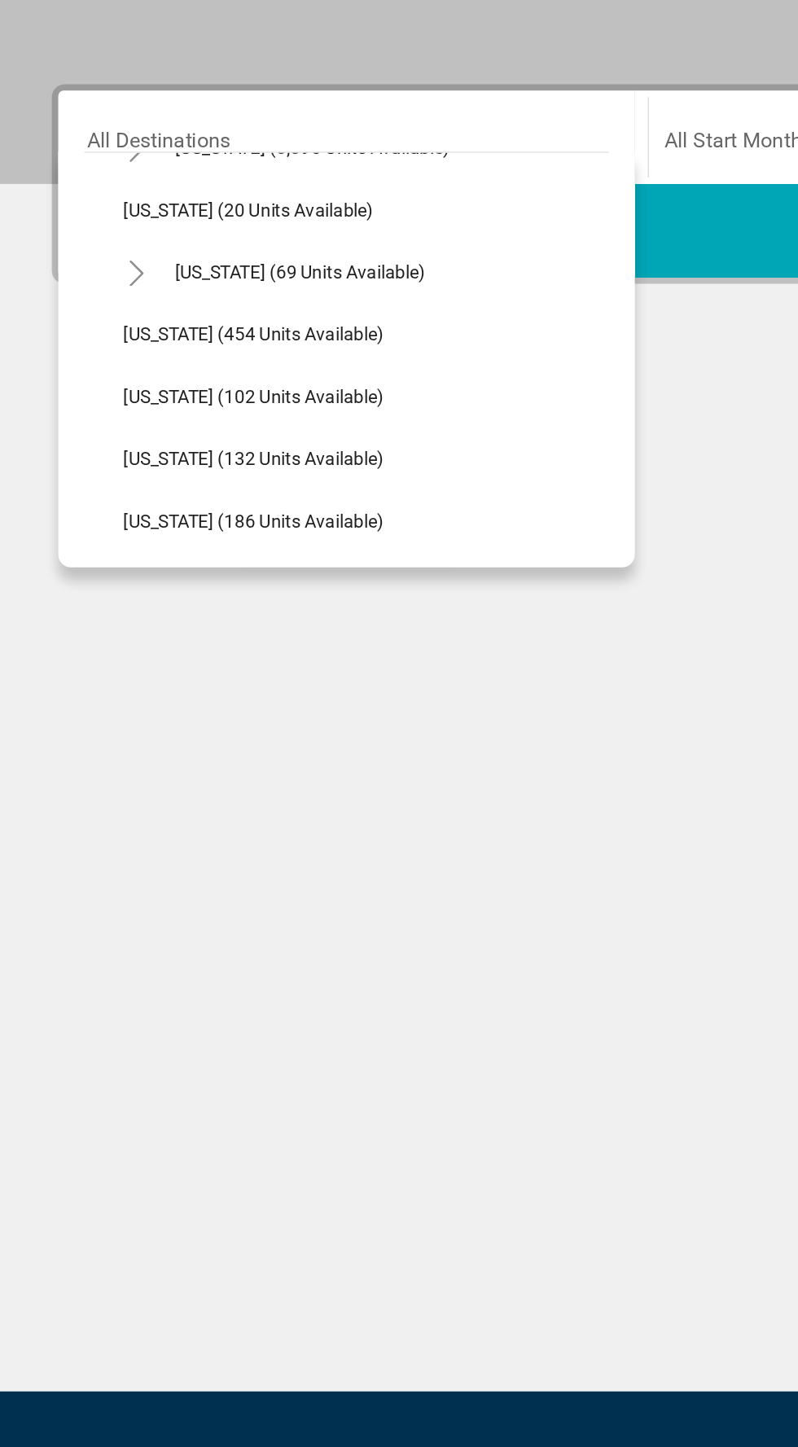
scroll to position [344, 0]
click at [101, 571] on button "[US_STATE] (454 units available)" at bounding box center [159, 581] width 180 height 37
type input "**********"
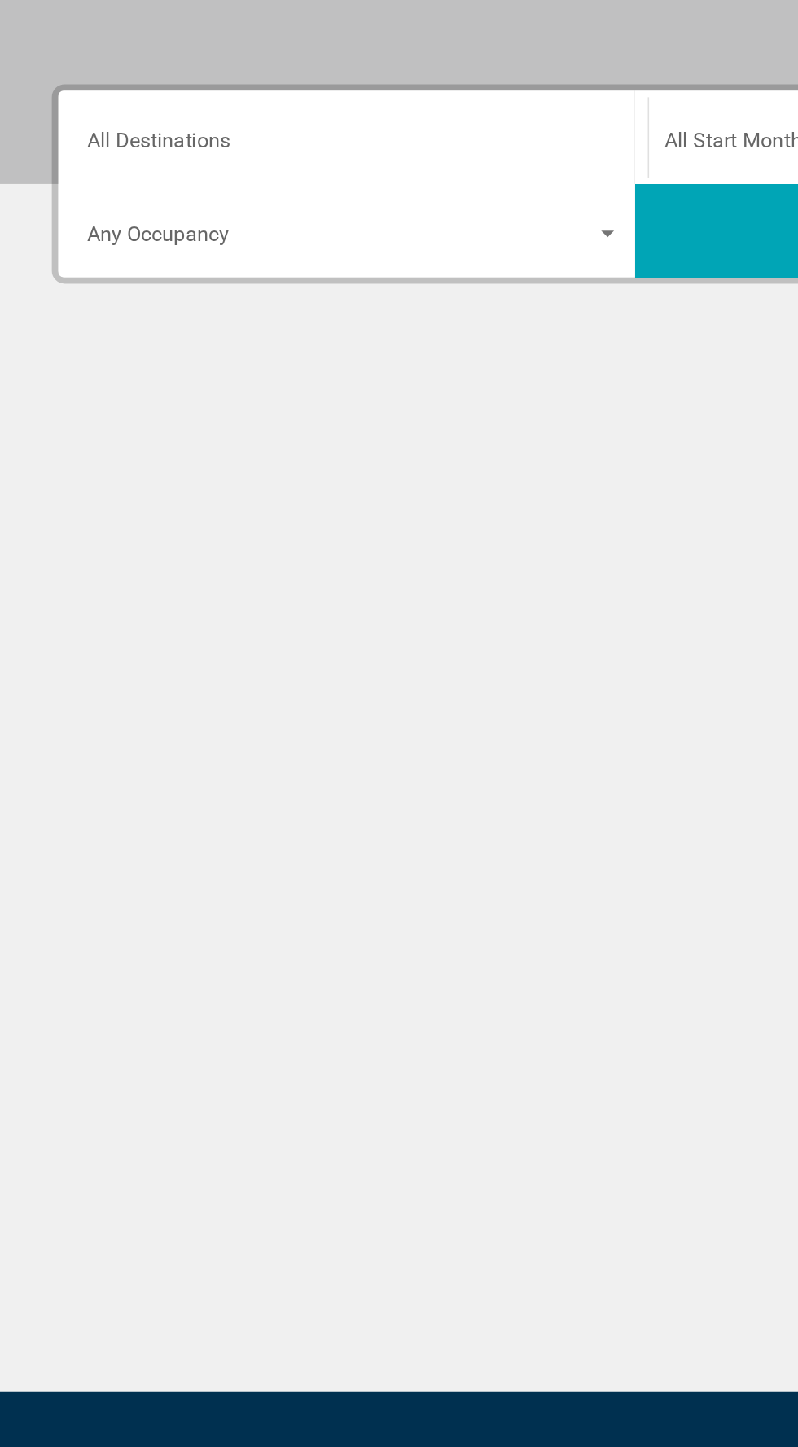
click at [285, 464] on input "Destination All Destinations" at bounding box center [222, 464] width 335 height 15
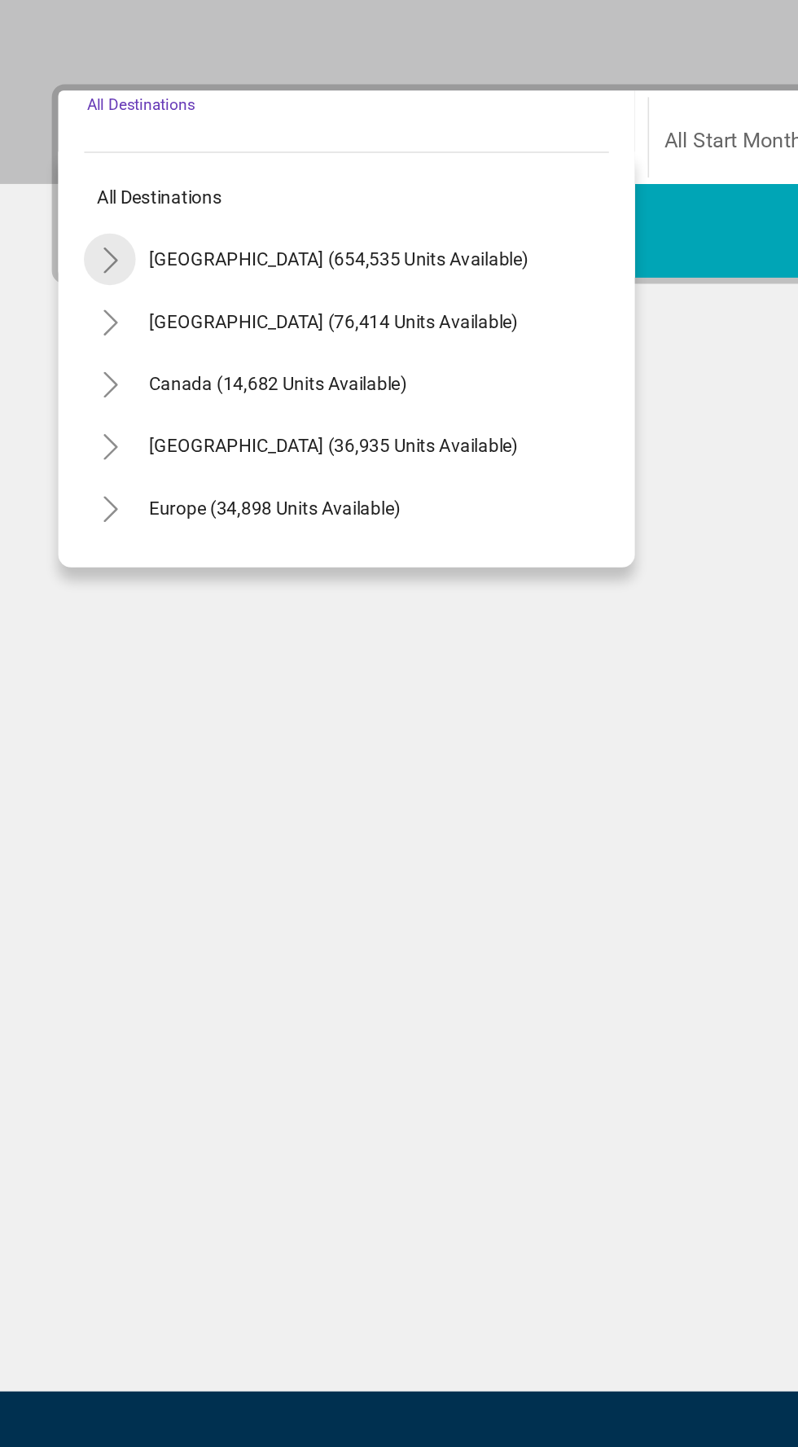
click at [68, 537] on icon "Toggle United States (654,535 units available)" at bounding box center [69, 536] width 12 height 16
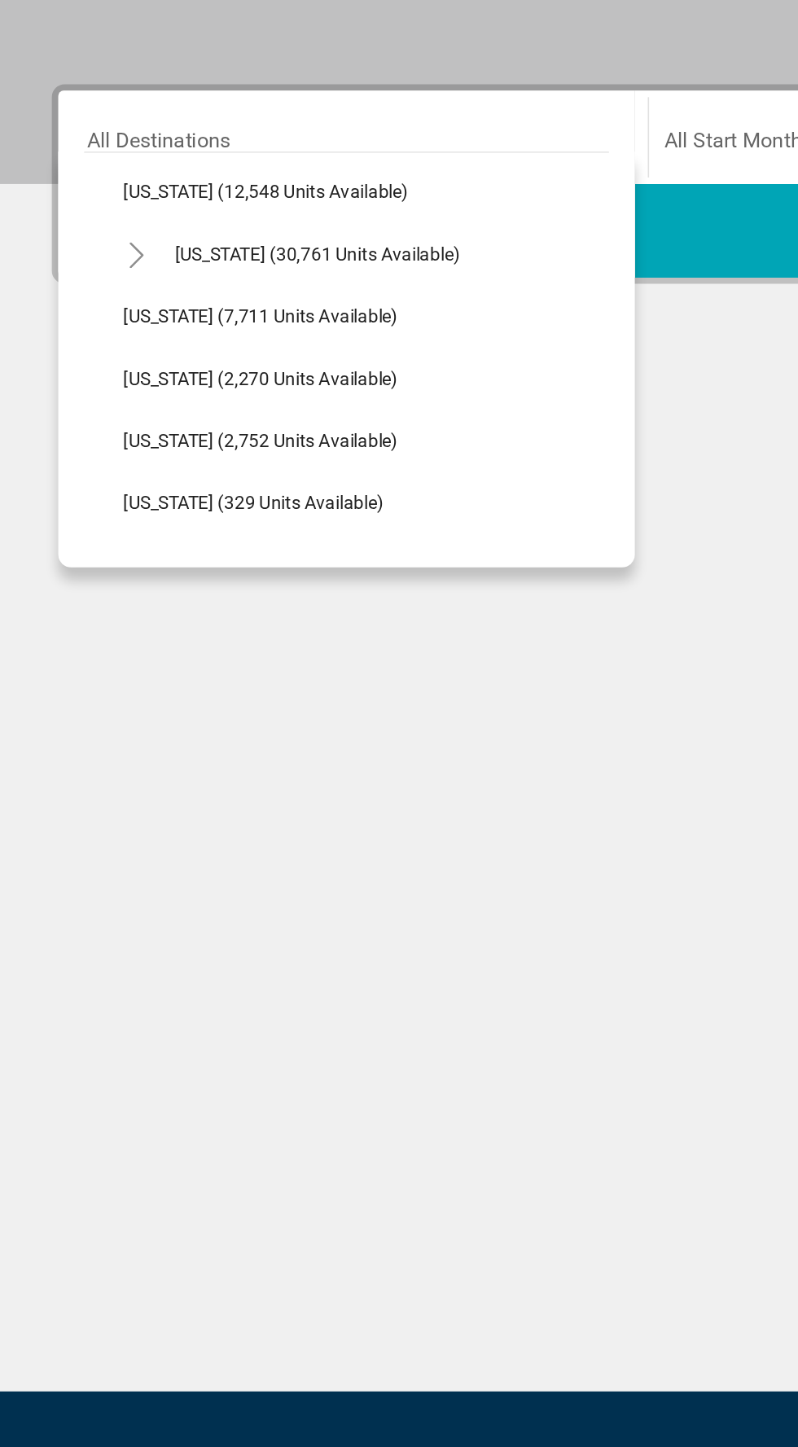
scroll to position [399, 0]
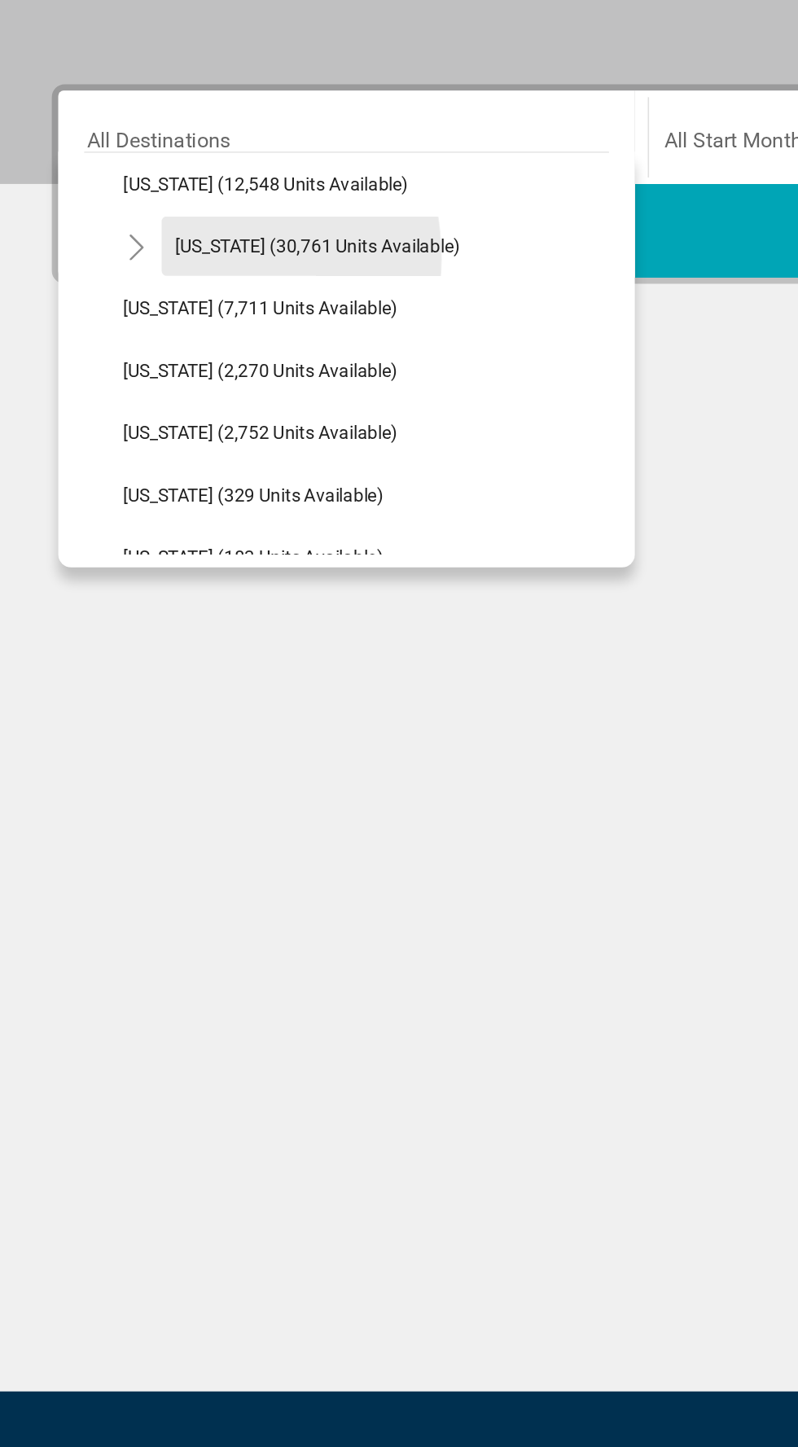
click at [107, 535] on button "[US_STATE] (30,761 units available)" at bounding box center [199, 527] width 195 height 37
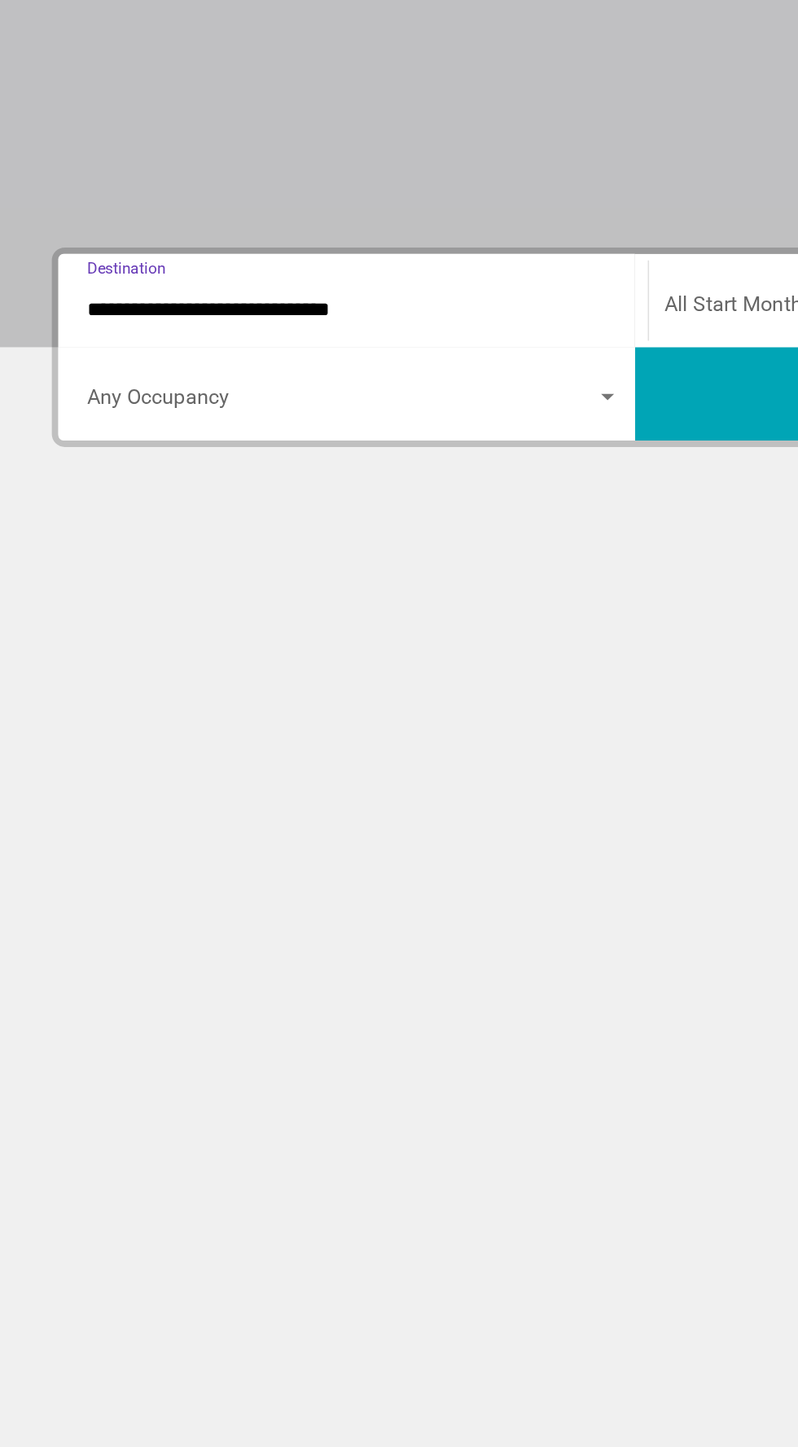
click at [160, 467] on input "**********" at bounding box center [222, 464] width 335 height 15
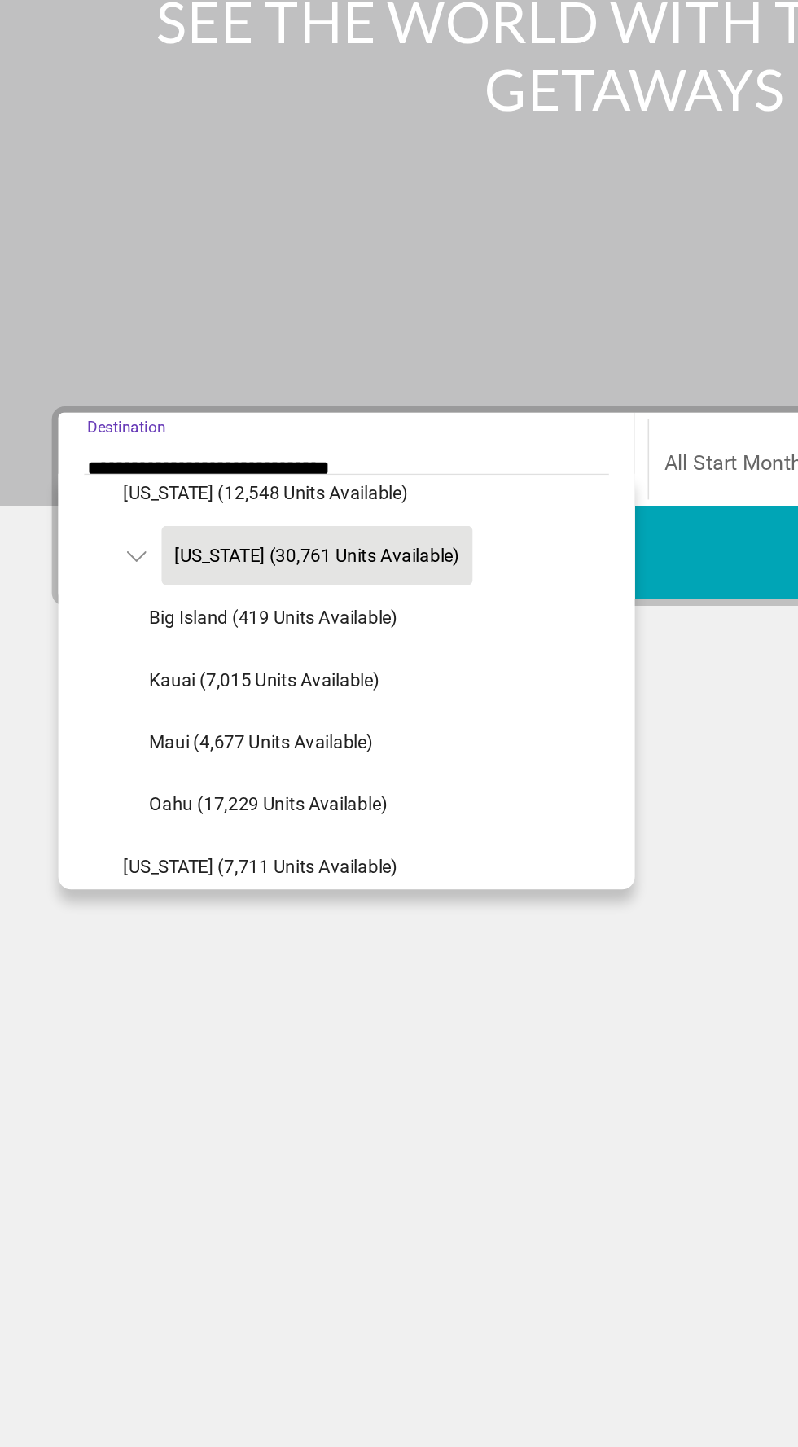
scroll to position [400, 0]
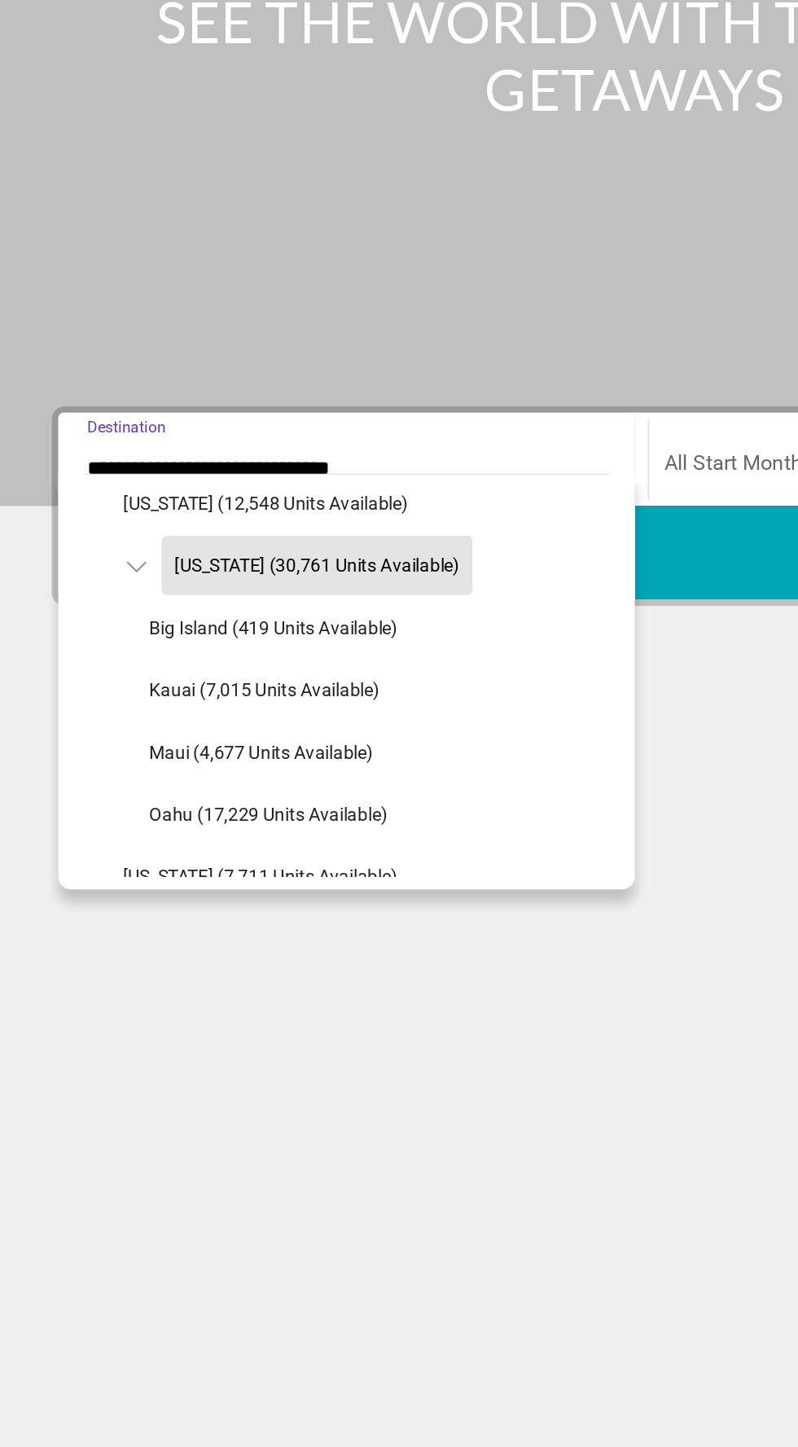
click at [214, 681] on span "Oahu (17,229 units available)" at bounding box center [169, 682] width 150 height 13
type input "**********"
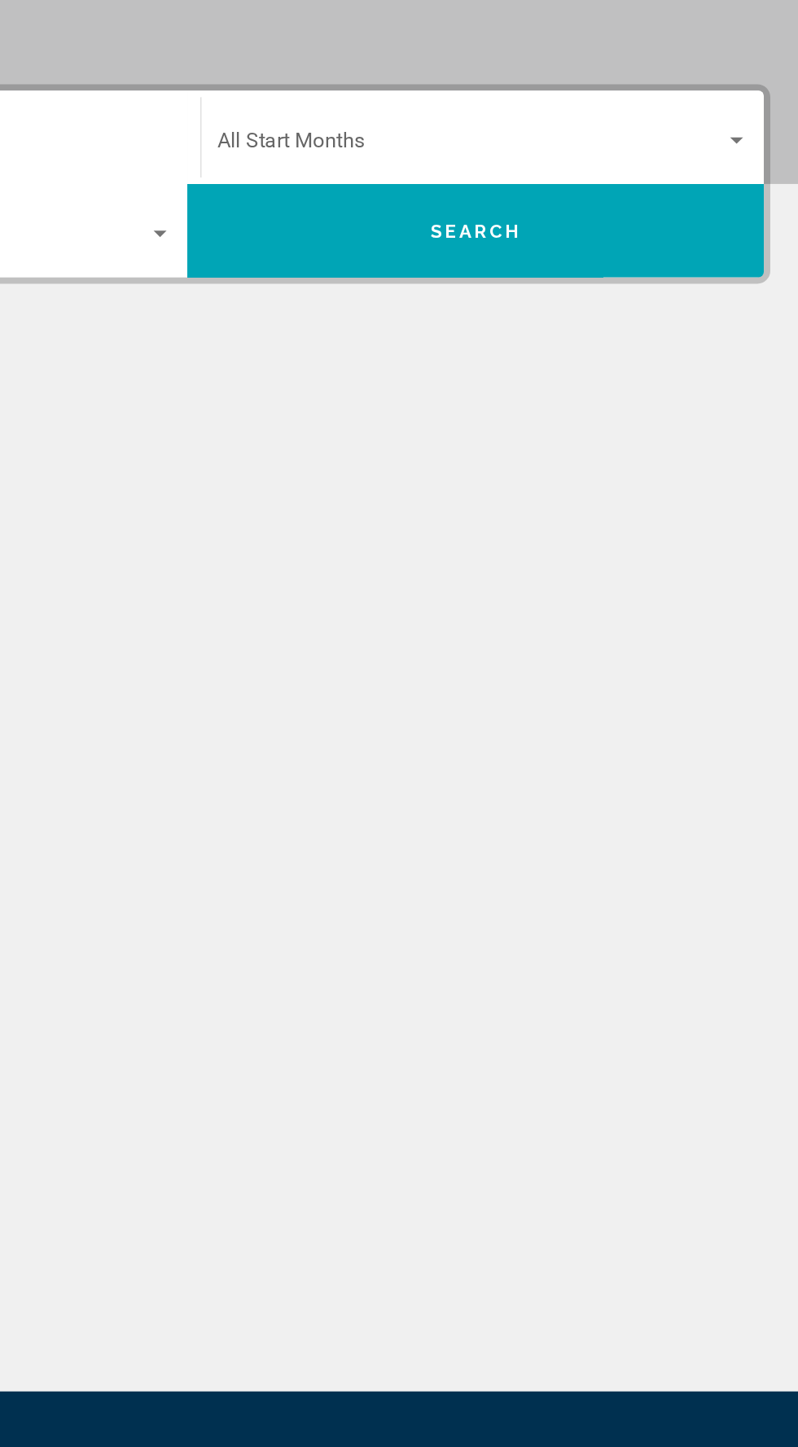
click at [682, 464] on span "Search widget" at bounding box center [577, 464] width 319 height 15
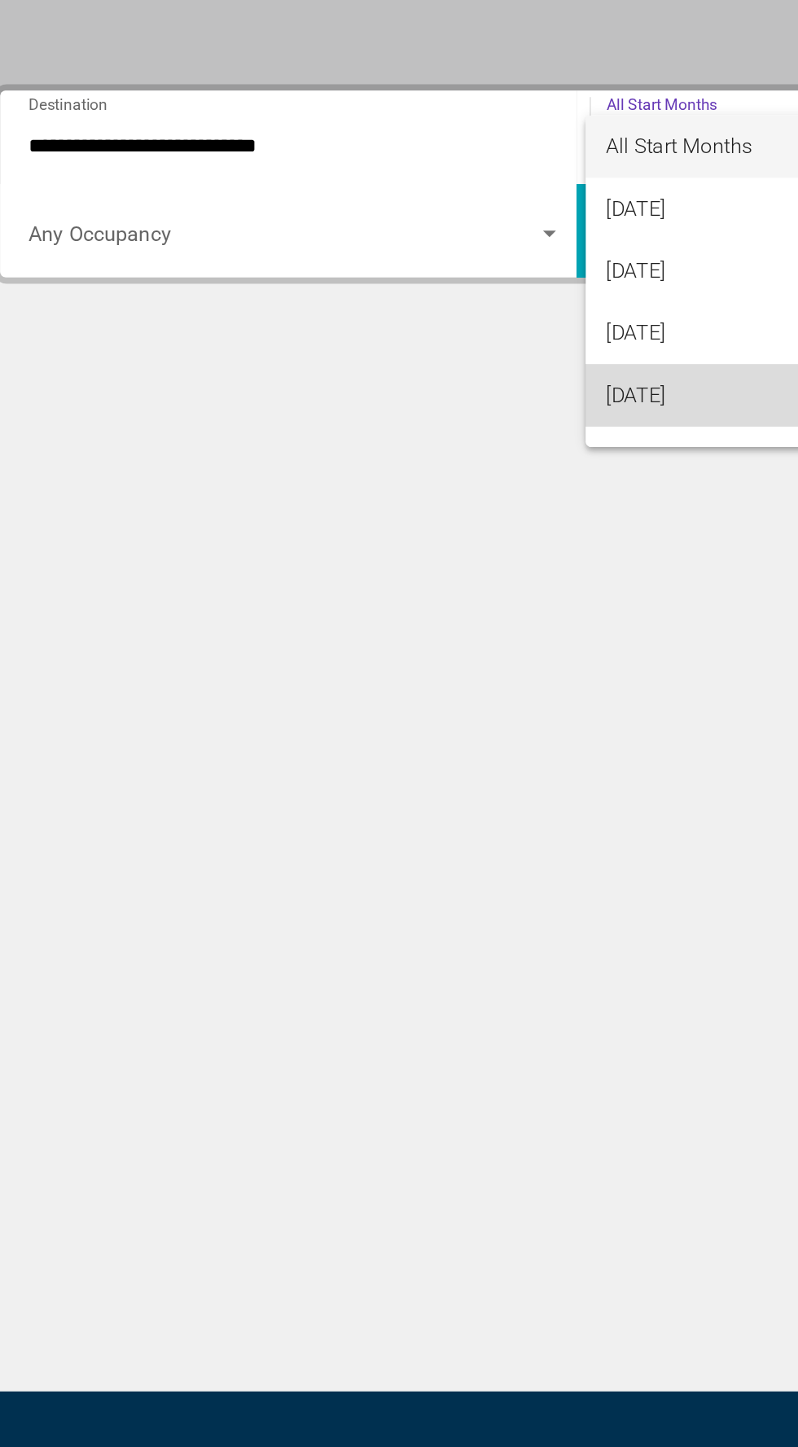
click at [480, 624] on span "[DATE]" at bounding box center [585, 621] width 334 height 39
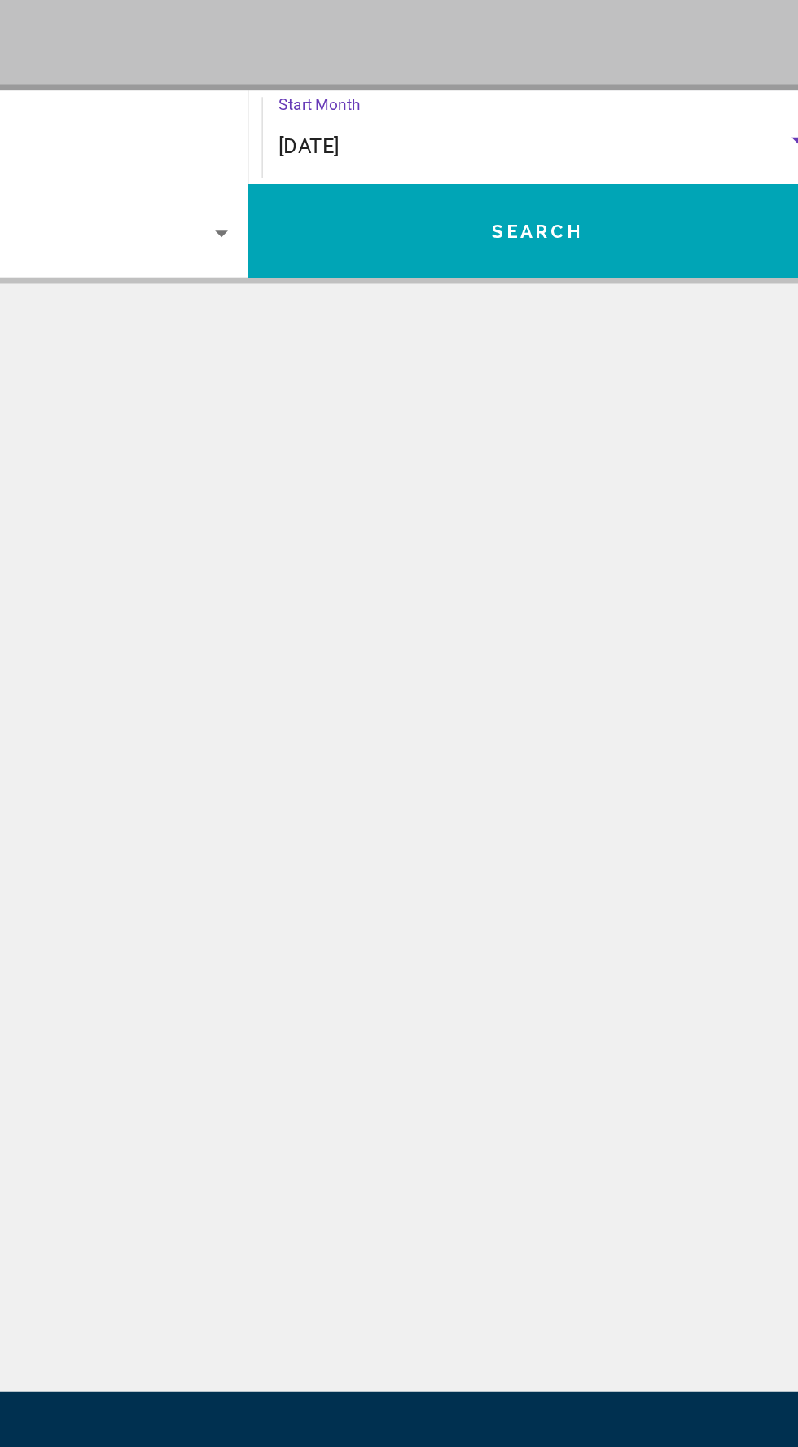
click at [679, 517] on button "Search" at bounding box center [580, 517] width 362 height 59
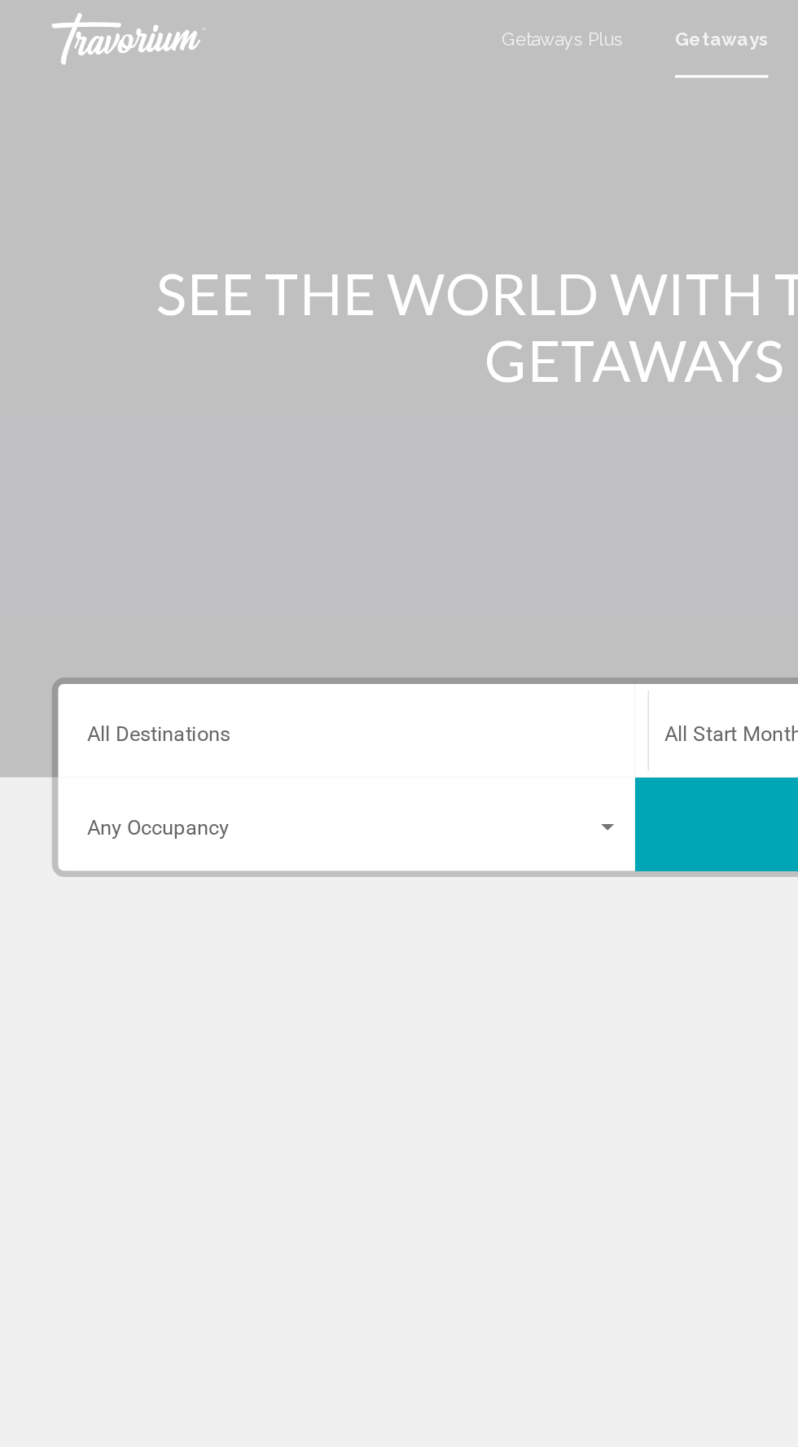
click at [463, 32] on div "Getaways Plus Getaways en English Español Français Italiano Português русский U…" at bounding box center [399, 24] width 798 height 34
click at [293, 466] on input "Destination All Destinations" at bounding box center [222, 464] width 335 height 15
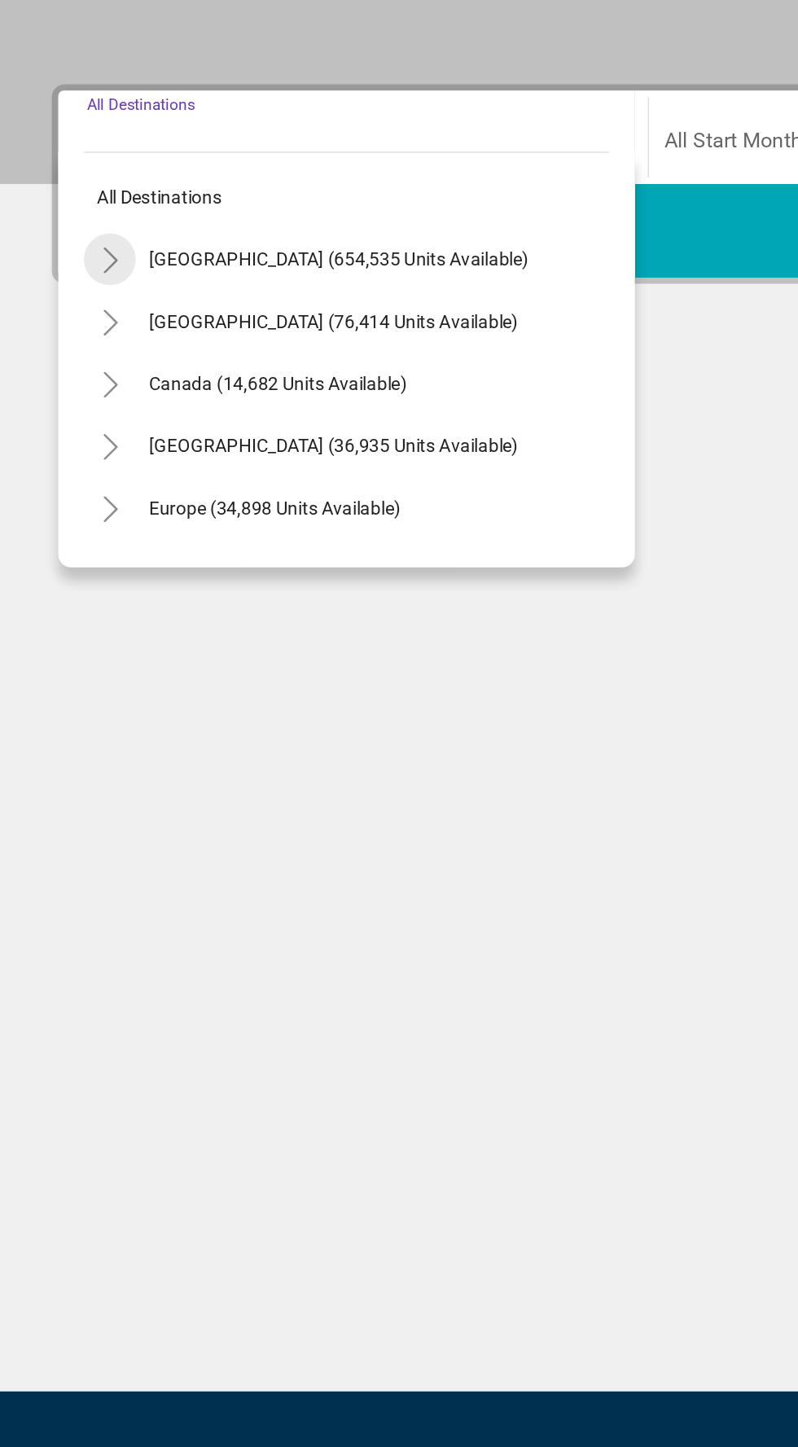
click at [68, 536] on icon "Toggle United States (654,535 units available)" at bounding box center [69, 536] width 12 height 16
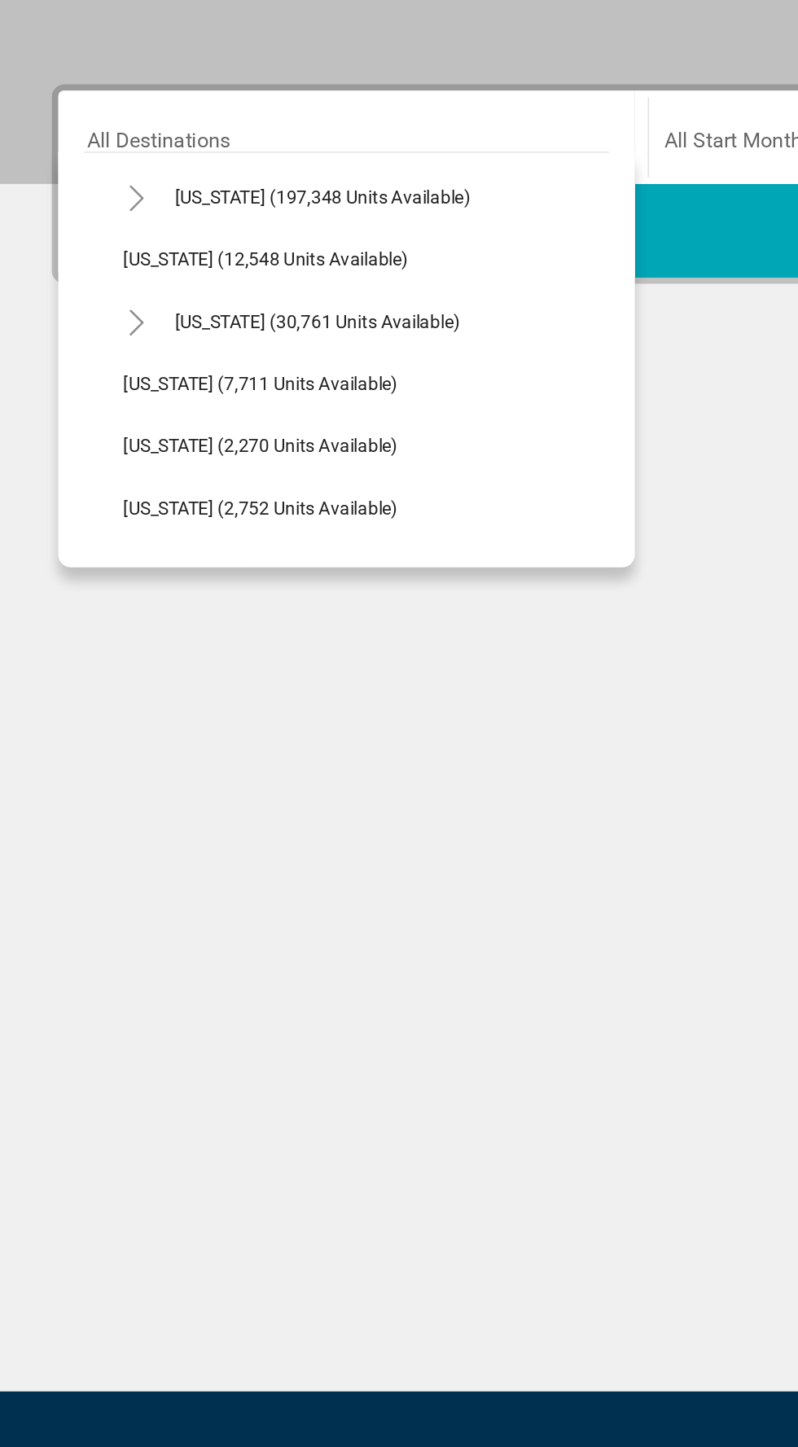
scroll to position [348, 0]
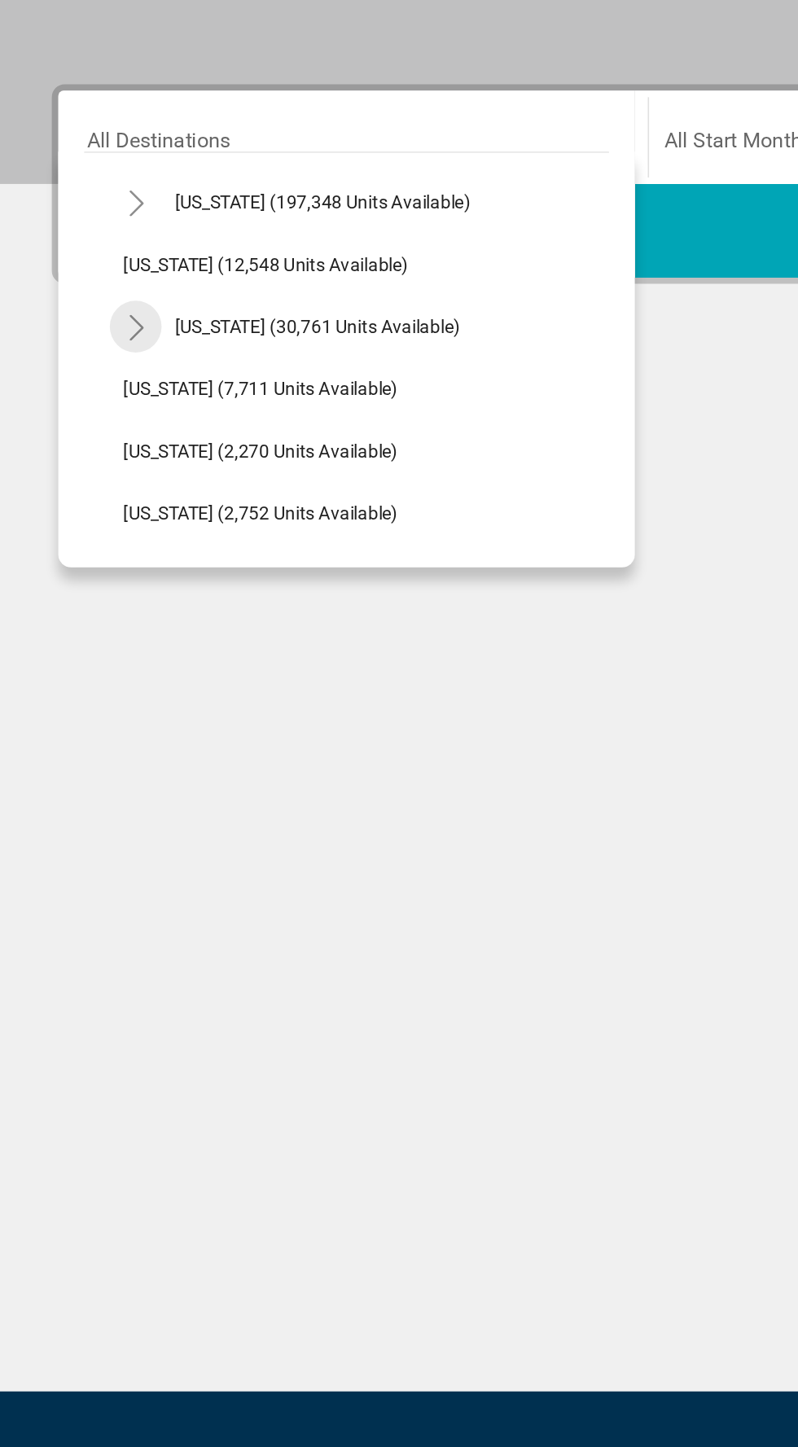
click at [85, 581] on icon "Toggle Hawaii (30,761 units available)" at bounding box center [85, 579] width 9 height 16
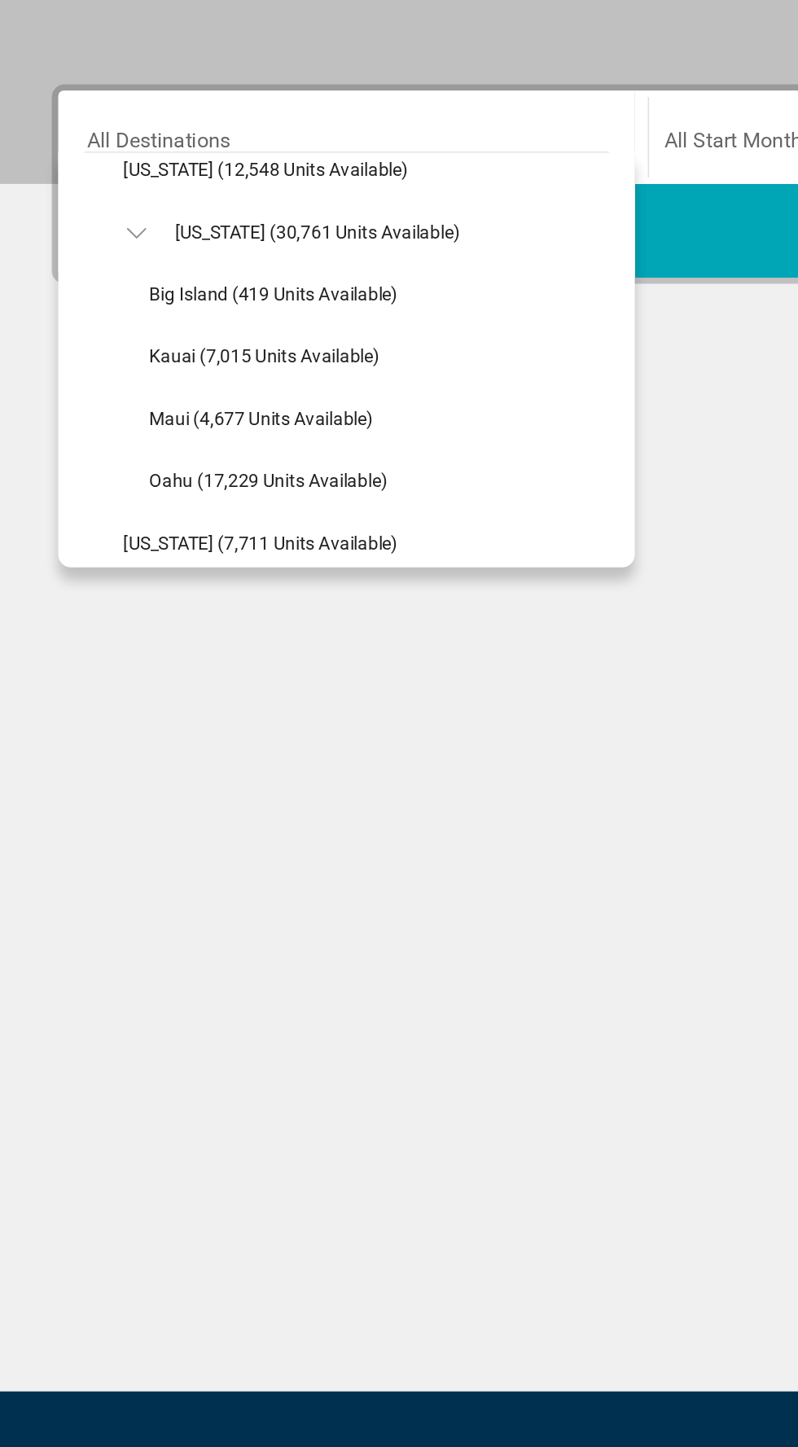
scroll to position [409, 0]
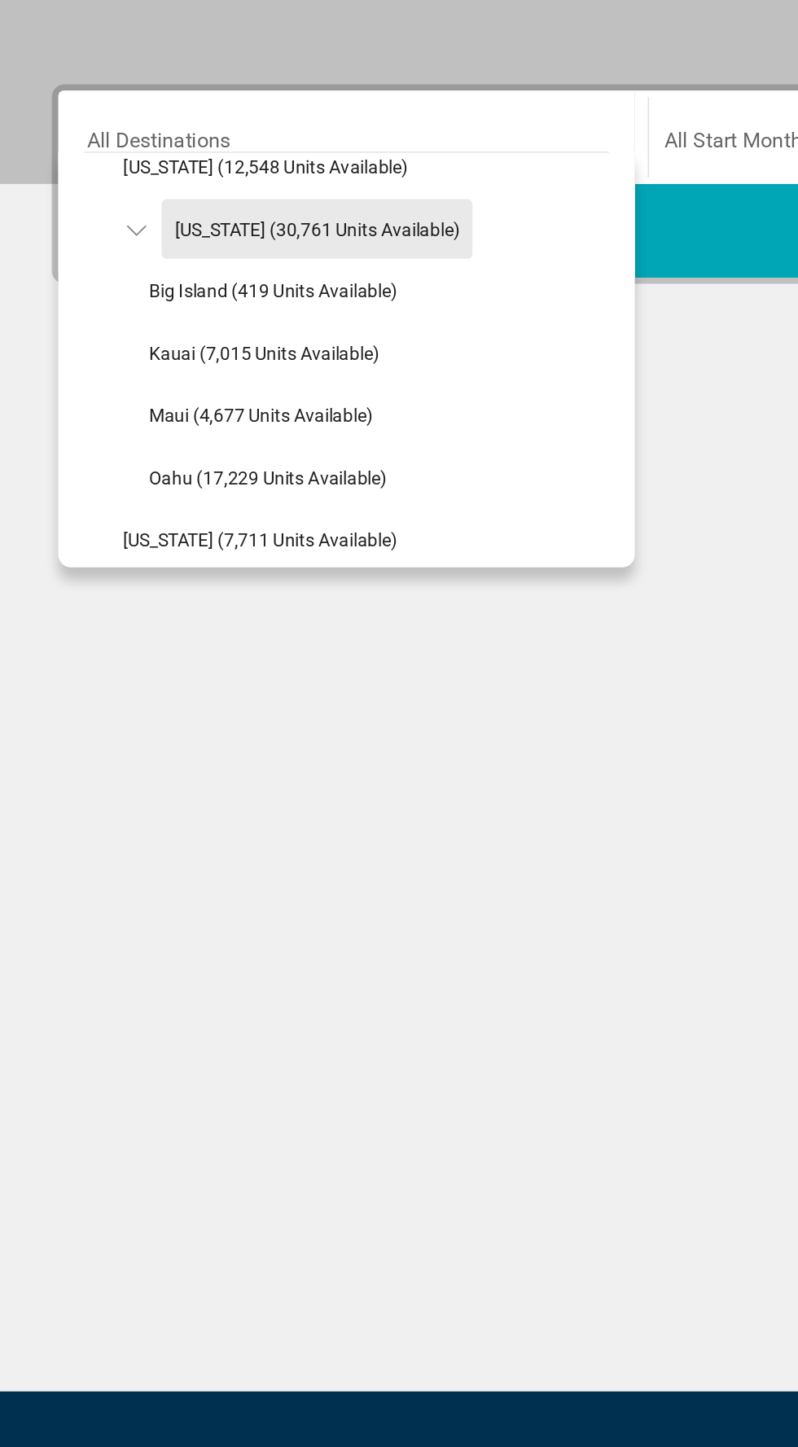
click at [237, 517] on span "[US_STATE] (30,761 units available)" at bounding box center [199, 516] width 179 height 13
type input "**********"
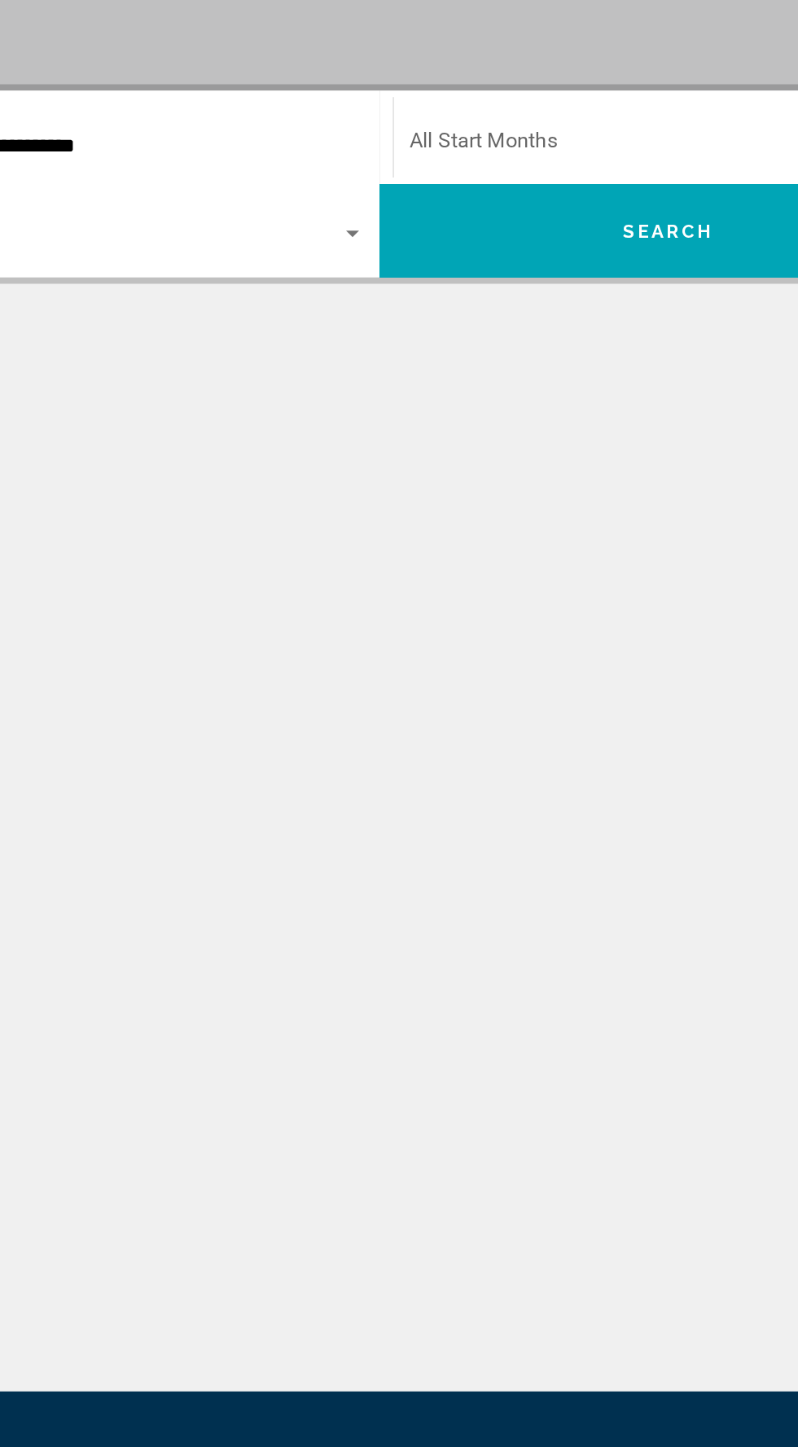
click at [588, 457] on span "Search widget" at bounding box center [577, 464] width 319 height 15
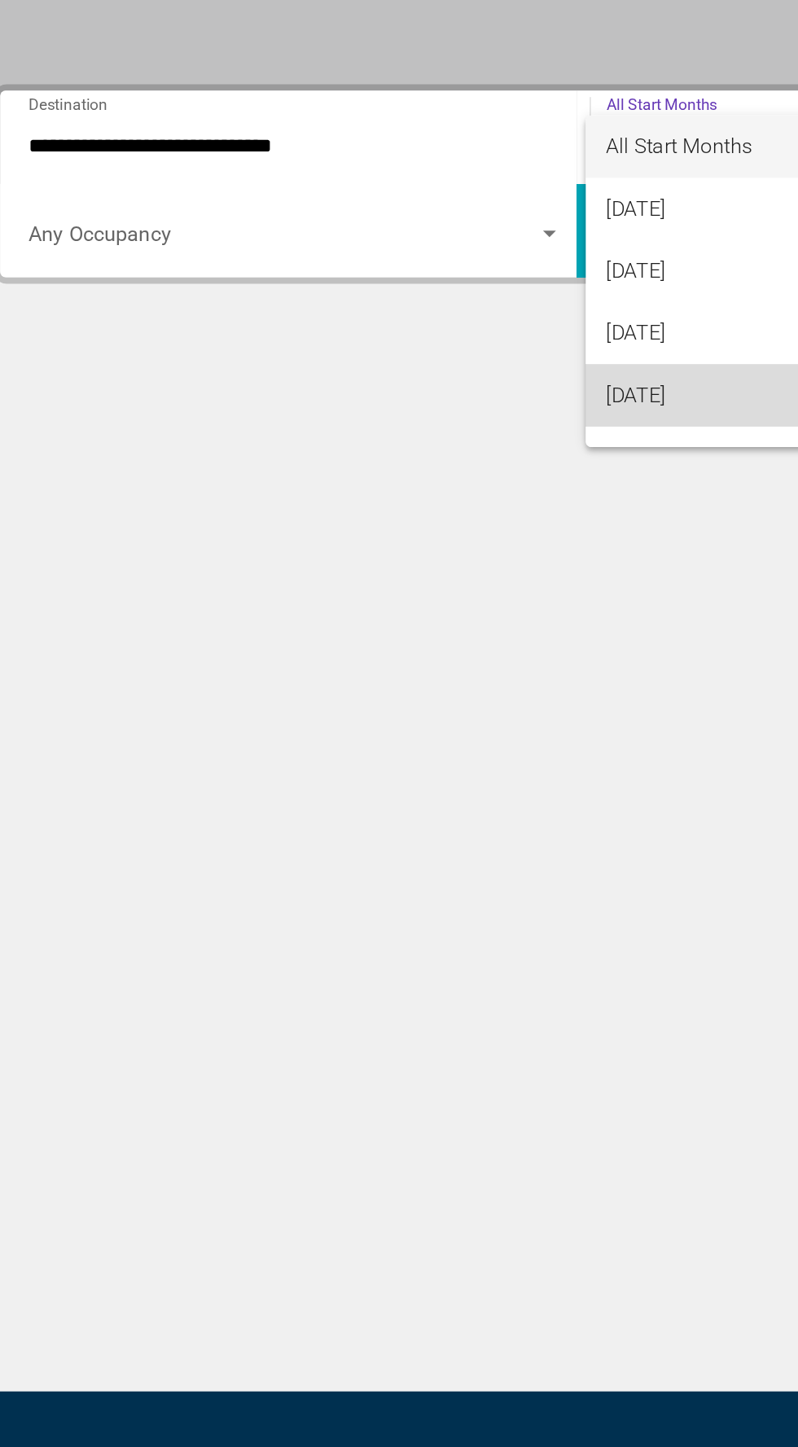
click at [492, 624] on span "[DATE]" at bounding box center [585, 621] width 334 height 39
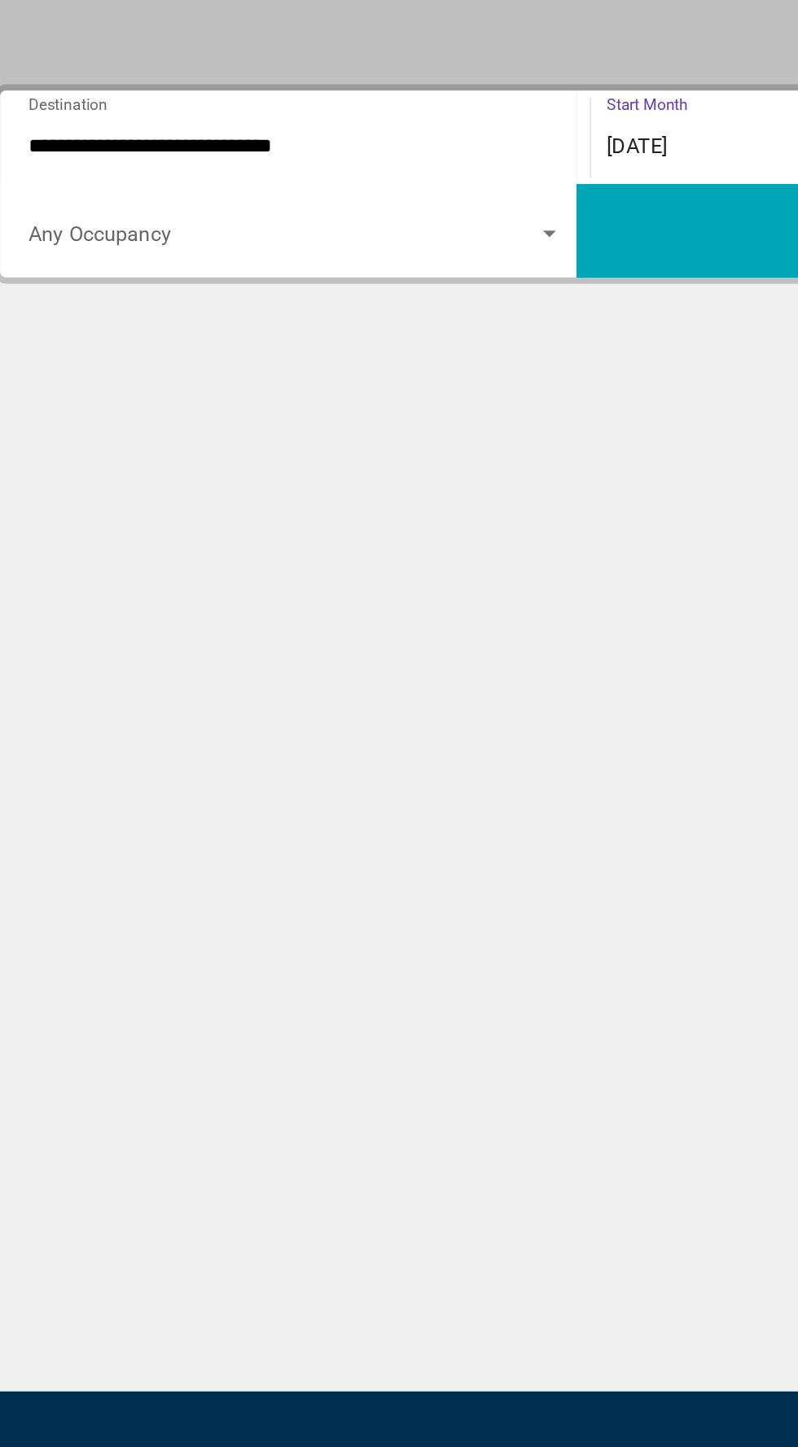
click at [477, 518] on button "Search" at bounding box center [580, 517] width 362 height 59
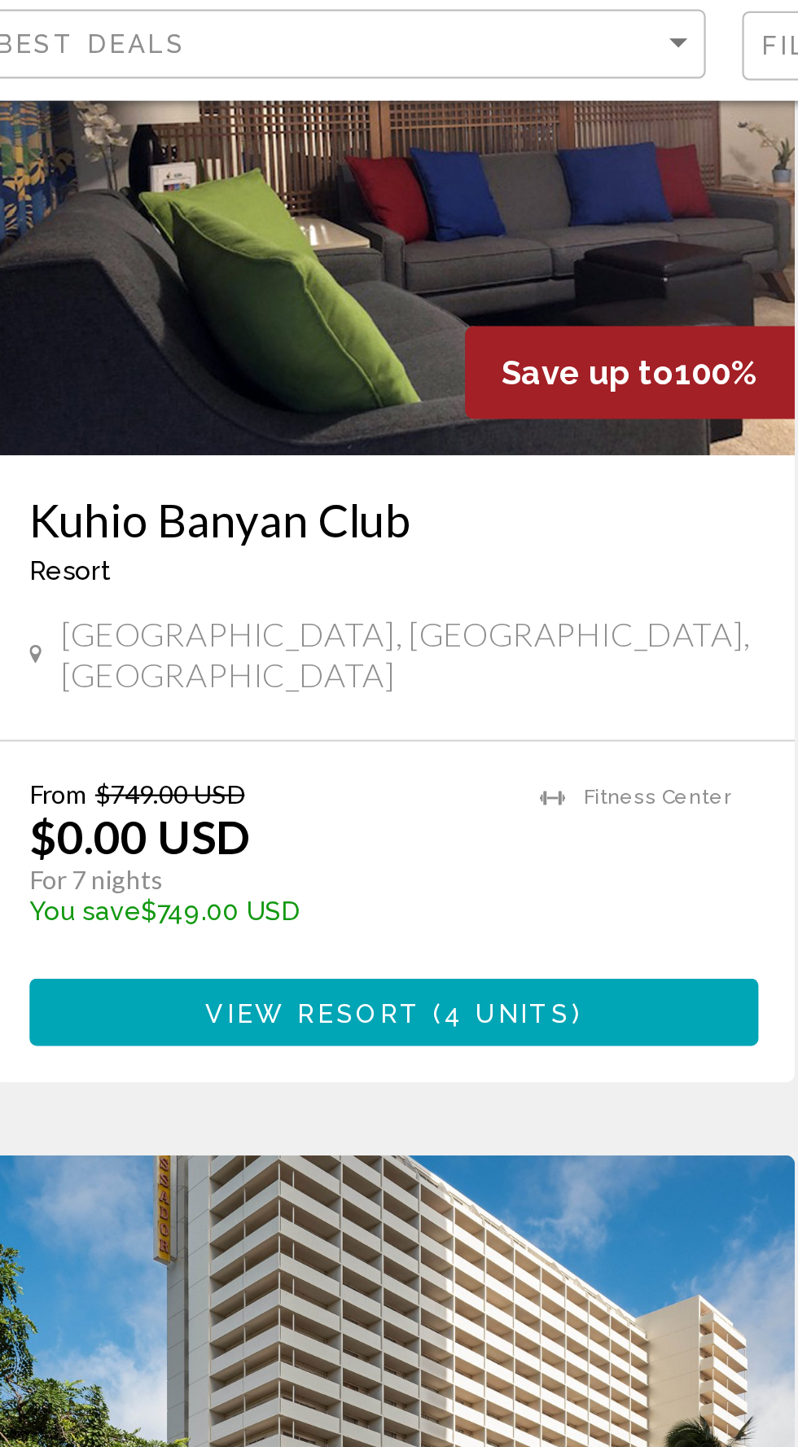
scroll to position [175, 0]
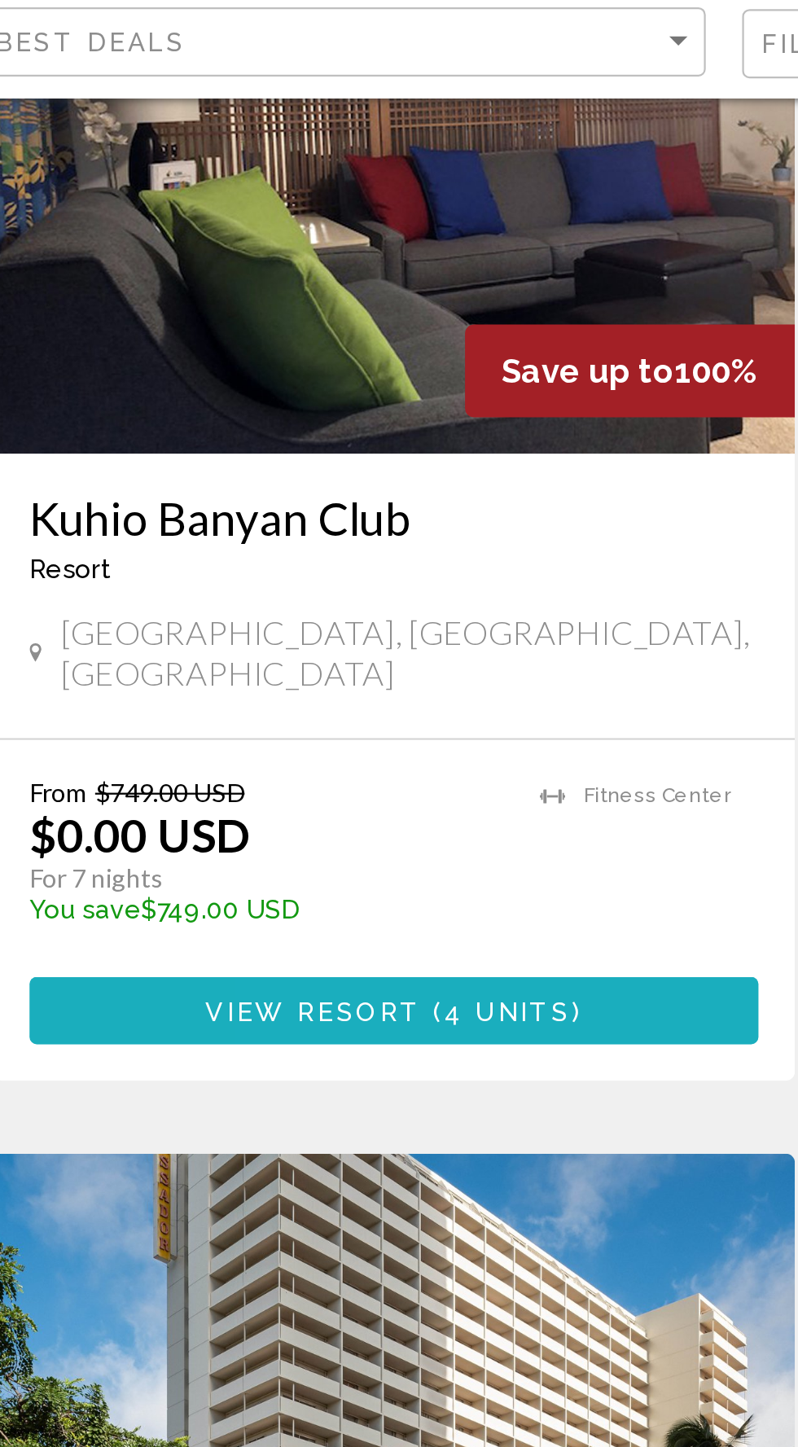
click at [280, 539] on button "View Resort ( 4 units )" at bounding box center [212, 554] width 326 height 30
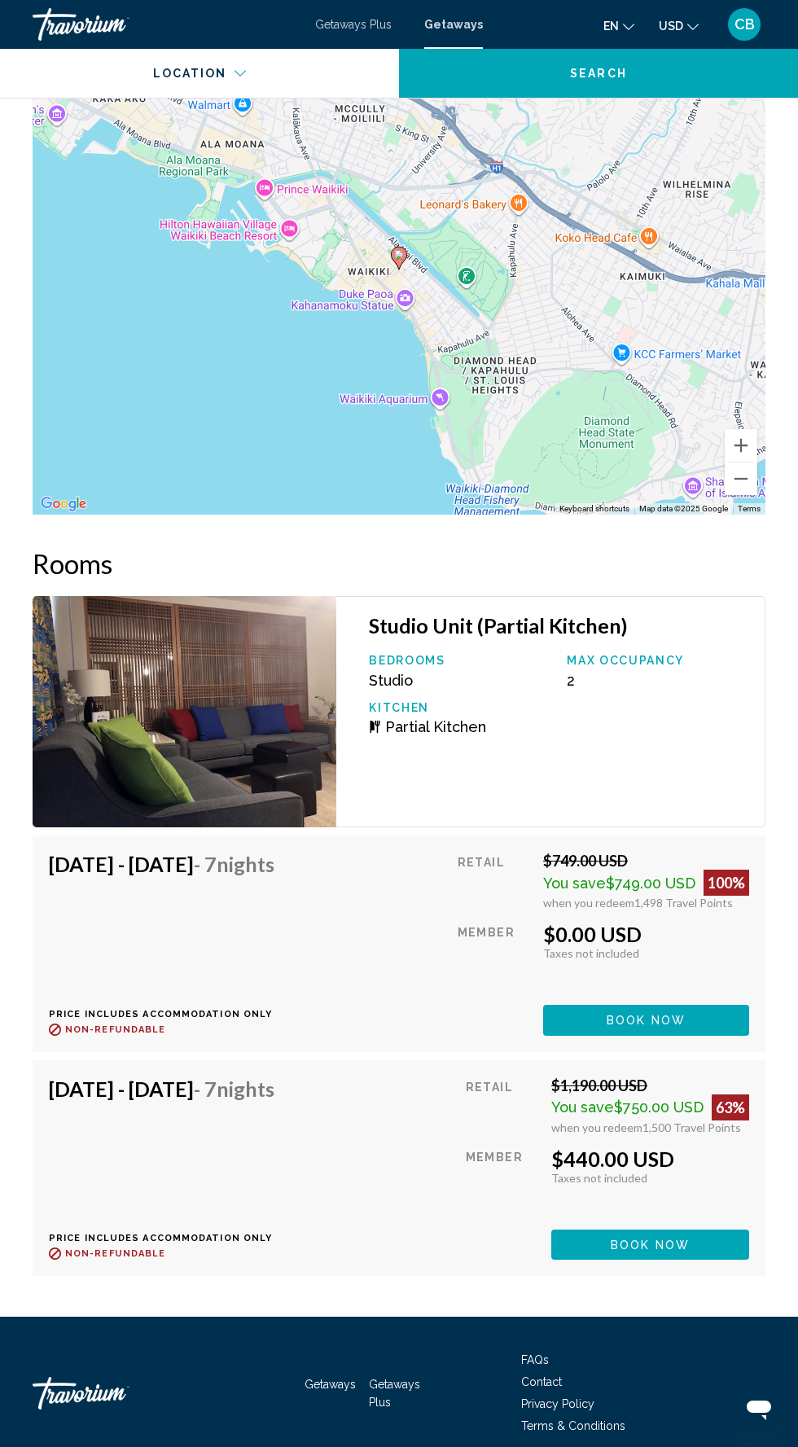
scroll to position [2650, 0]
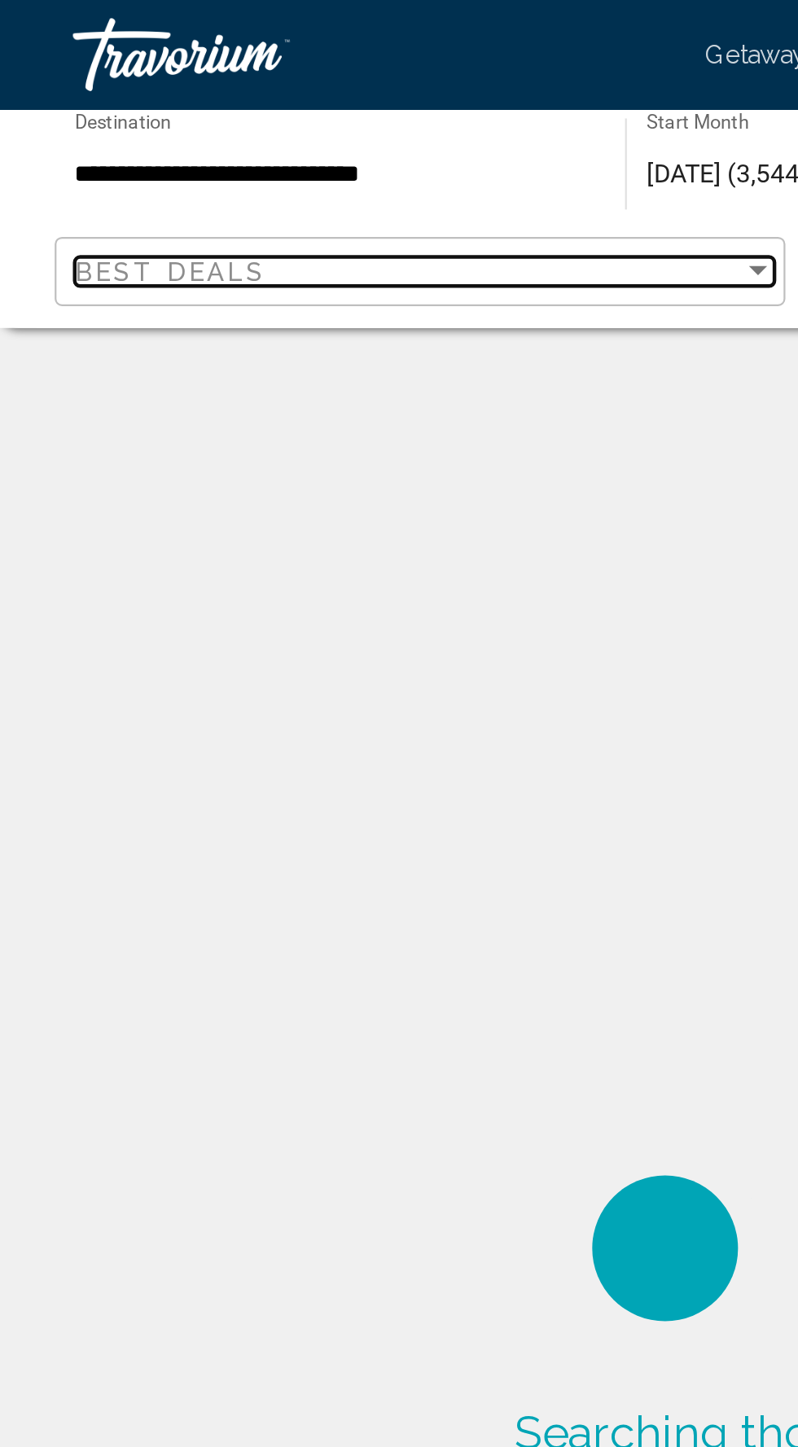
click at [326, 119] on div "Best Deals" at bounding box center [182, 121] width 298 height 13
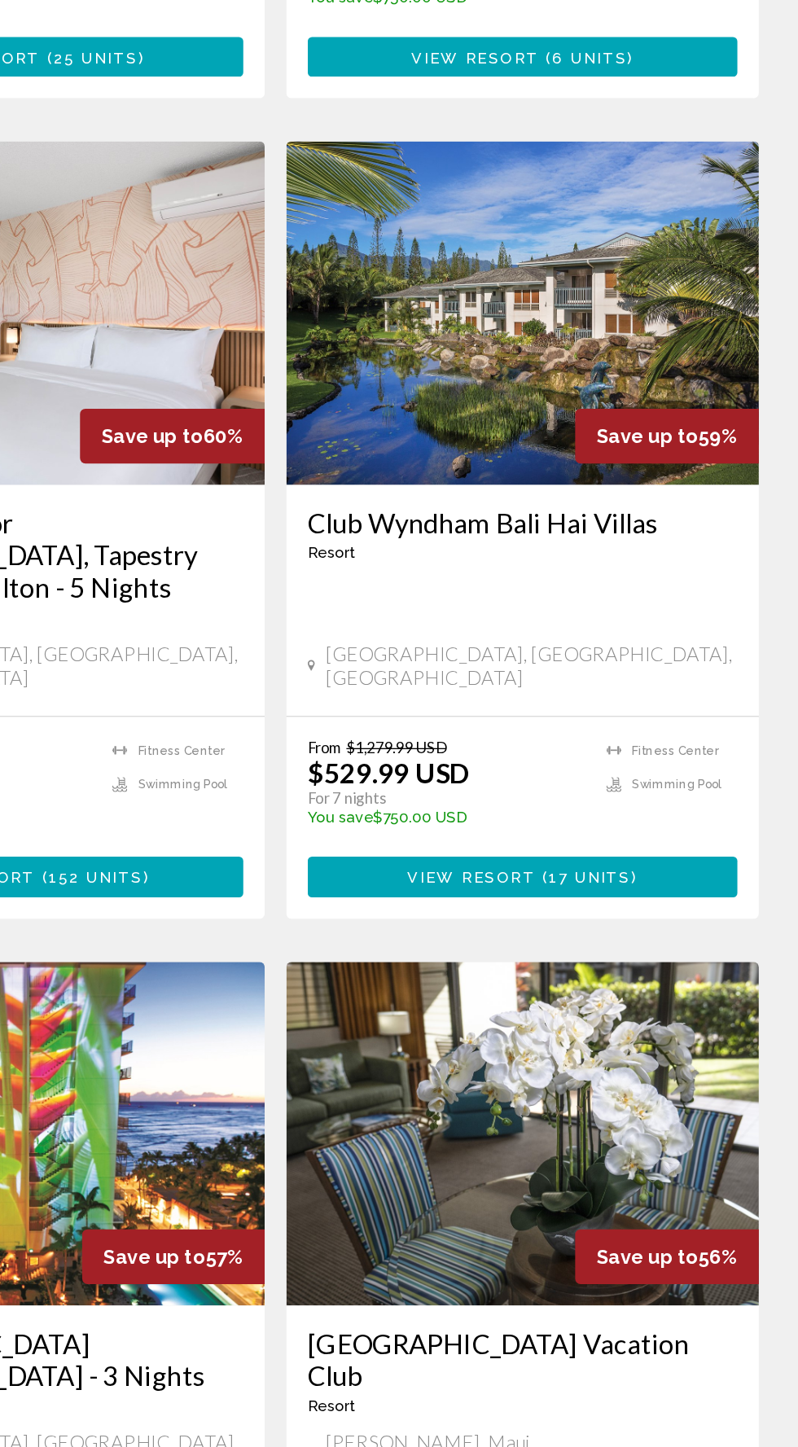
scroll to position [2328, 0]
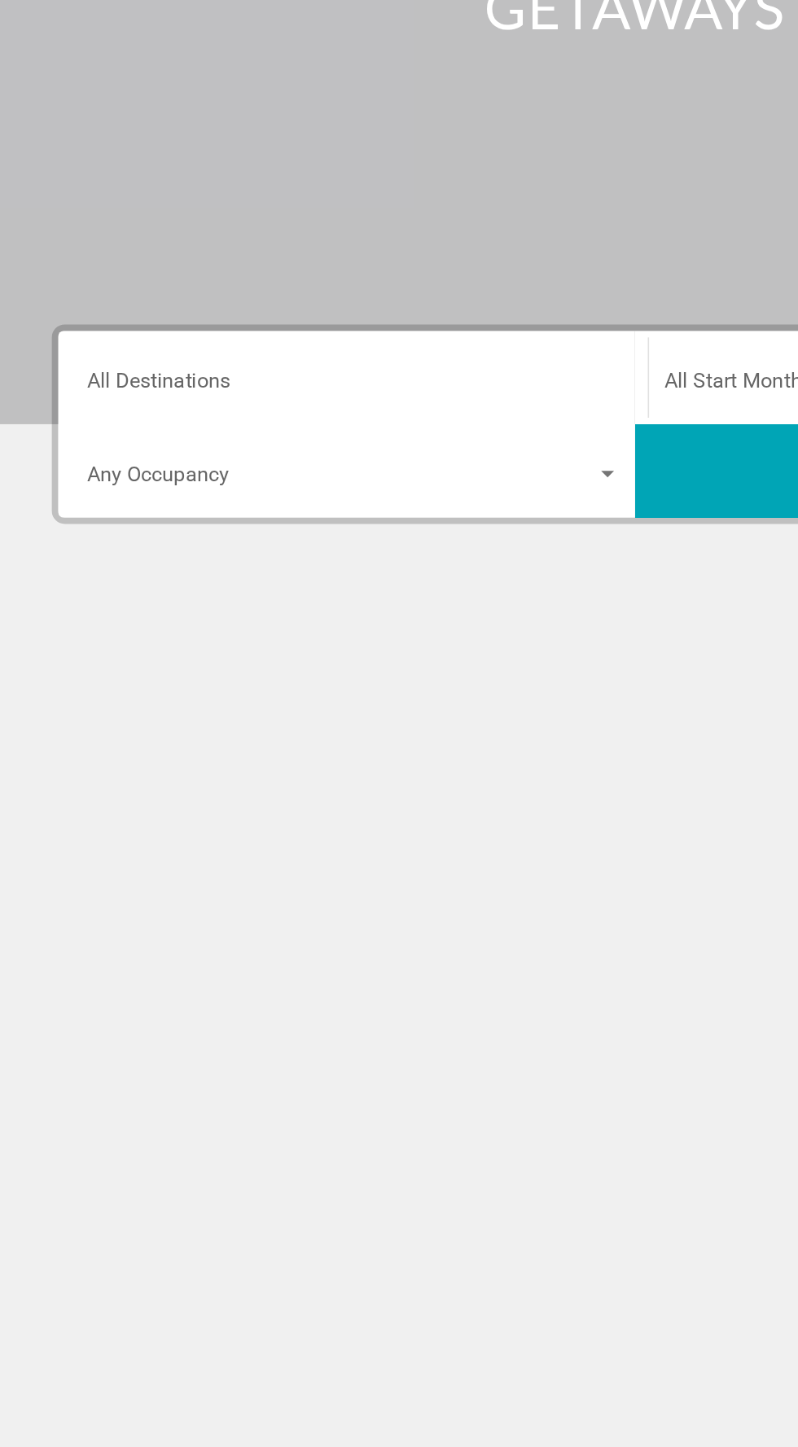
click at [216, 462] on input "Destination All Destinations" at bounding box center [222, 464] width 335 height 15
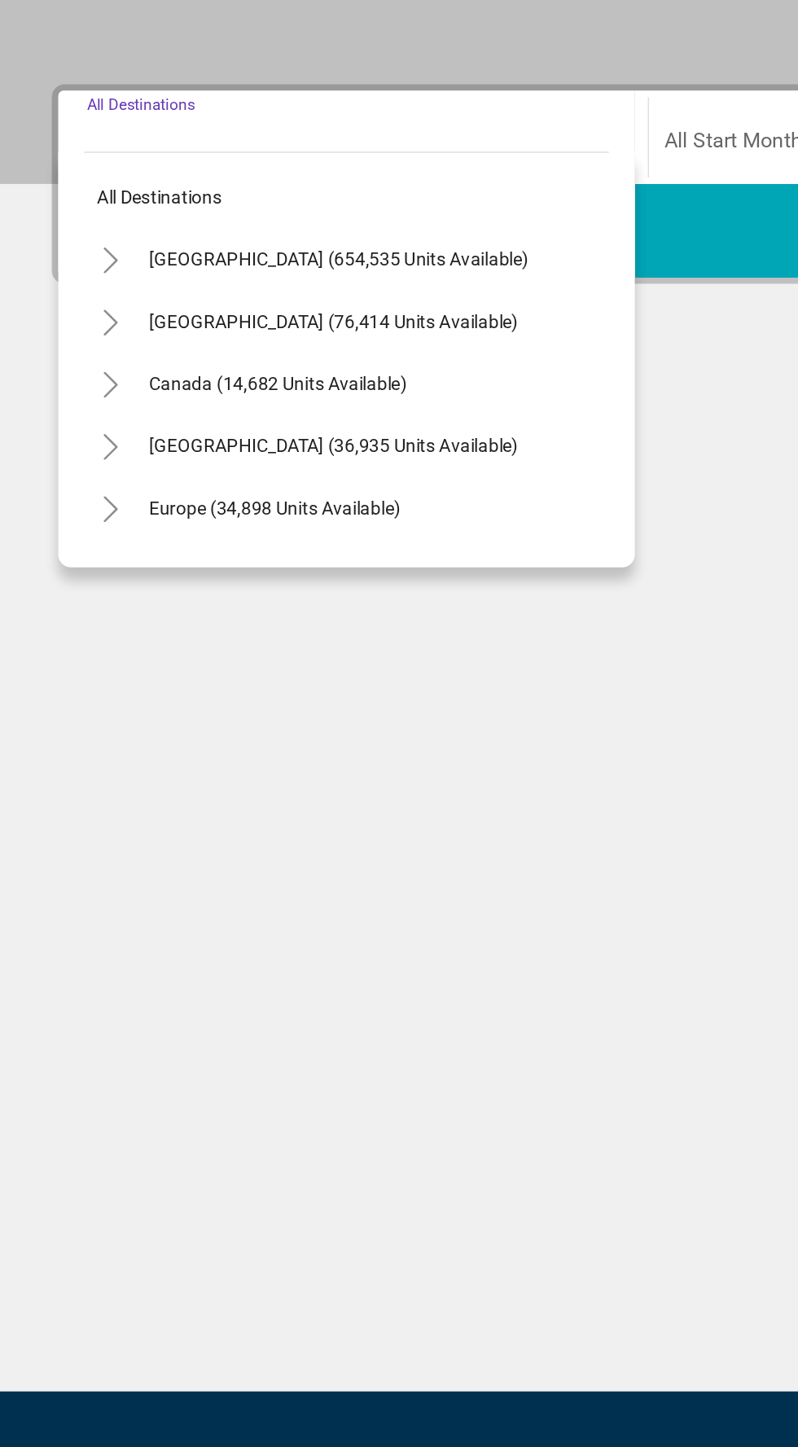
click at [70, 614] on icon "Toggle Canada (14,682 units available)" at bounding box center [69, 614] width 12 height 16
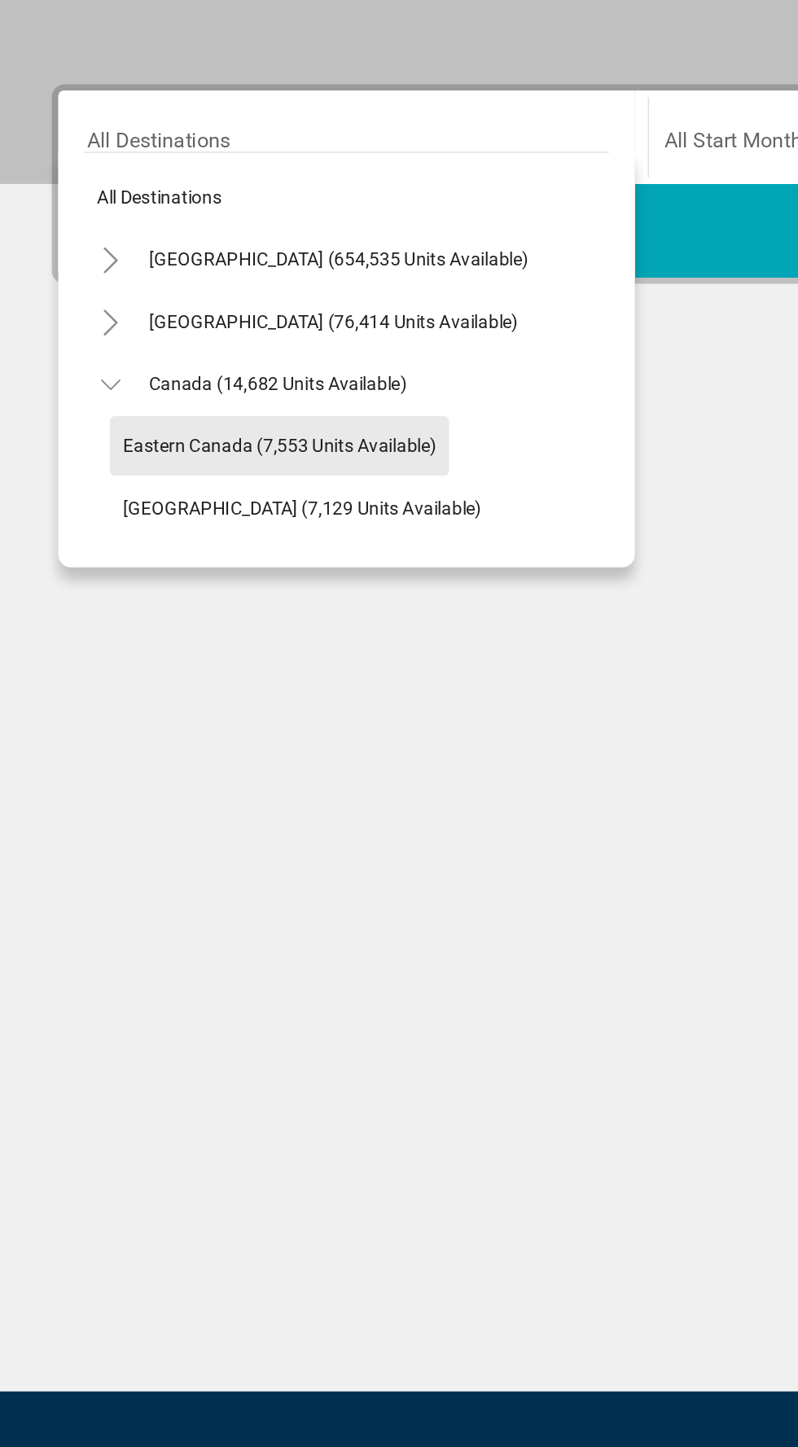
click at [236, 657] on span "Eastern Canada (7,553 units available)" at bounding box center [175, 652] width 197 height 13
type input "**********"
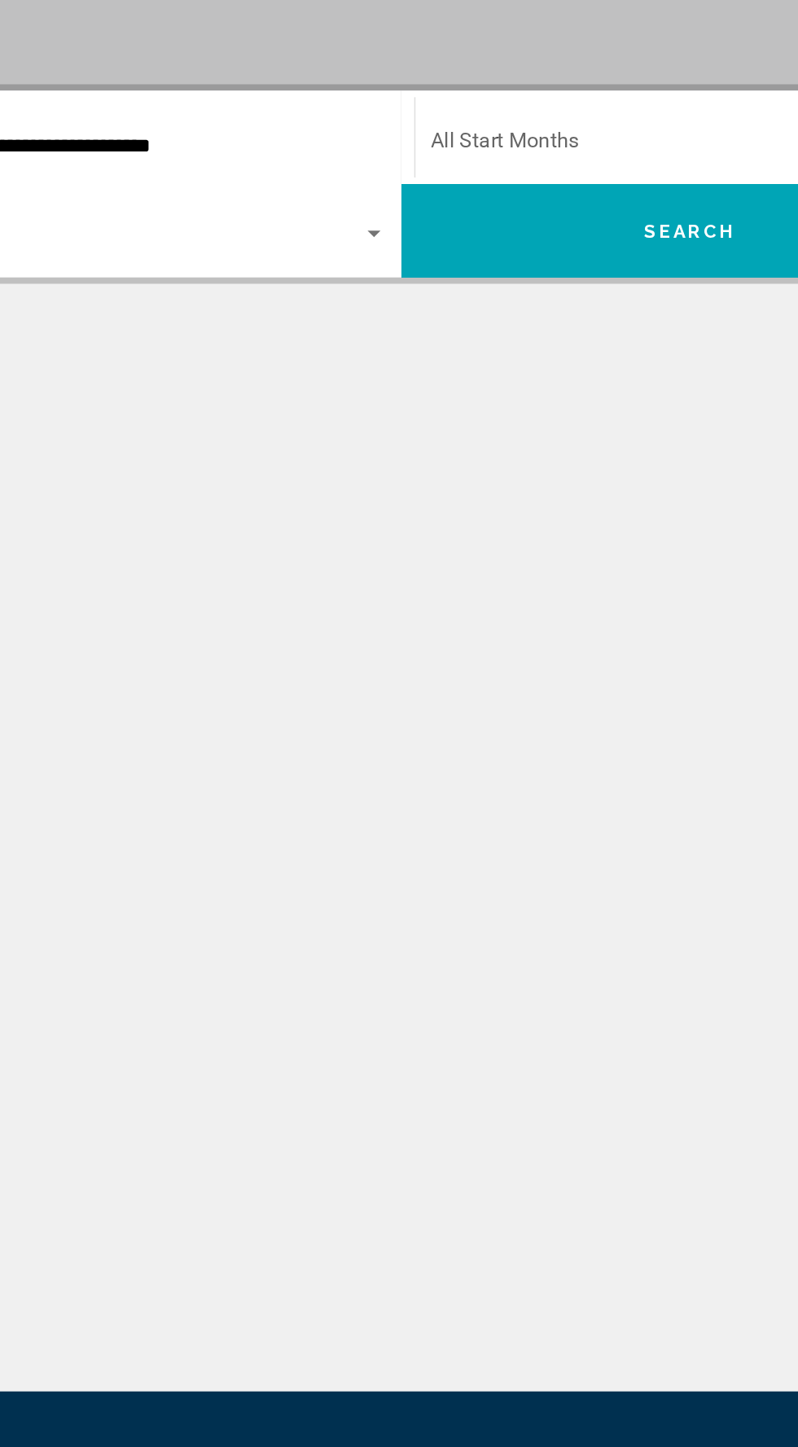
click at [535, 464] on span "Search widget" at bounding box center [577, 464] width 319 height 15
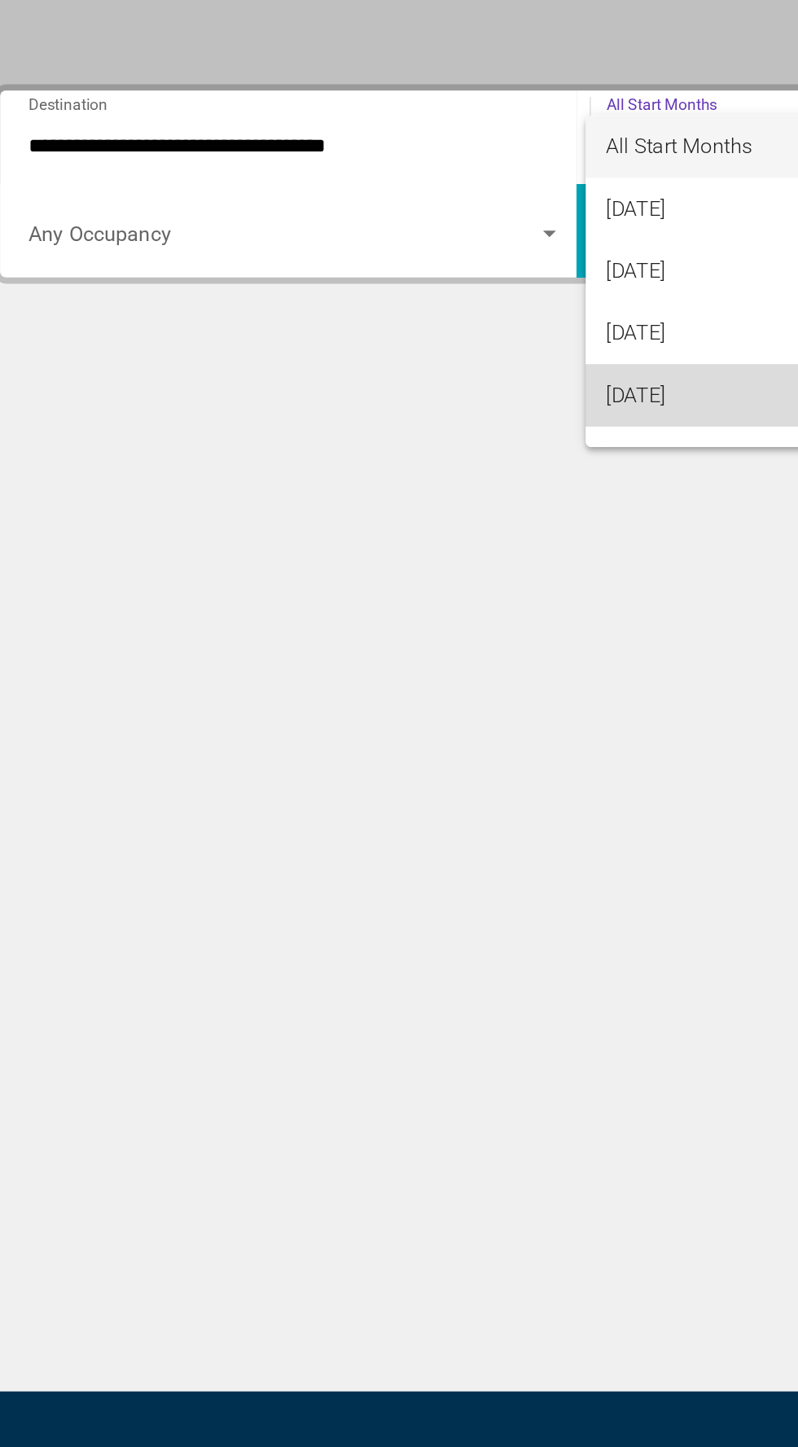
click at [480, 625] on span "[DATE]" at bounding box center [585, 621] width 334 height 39
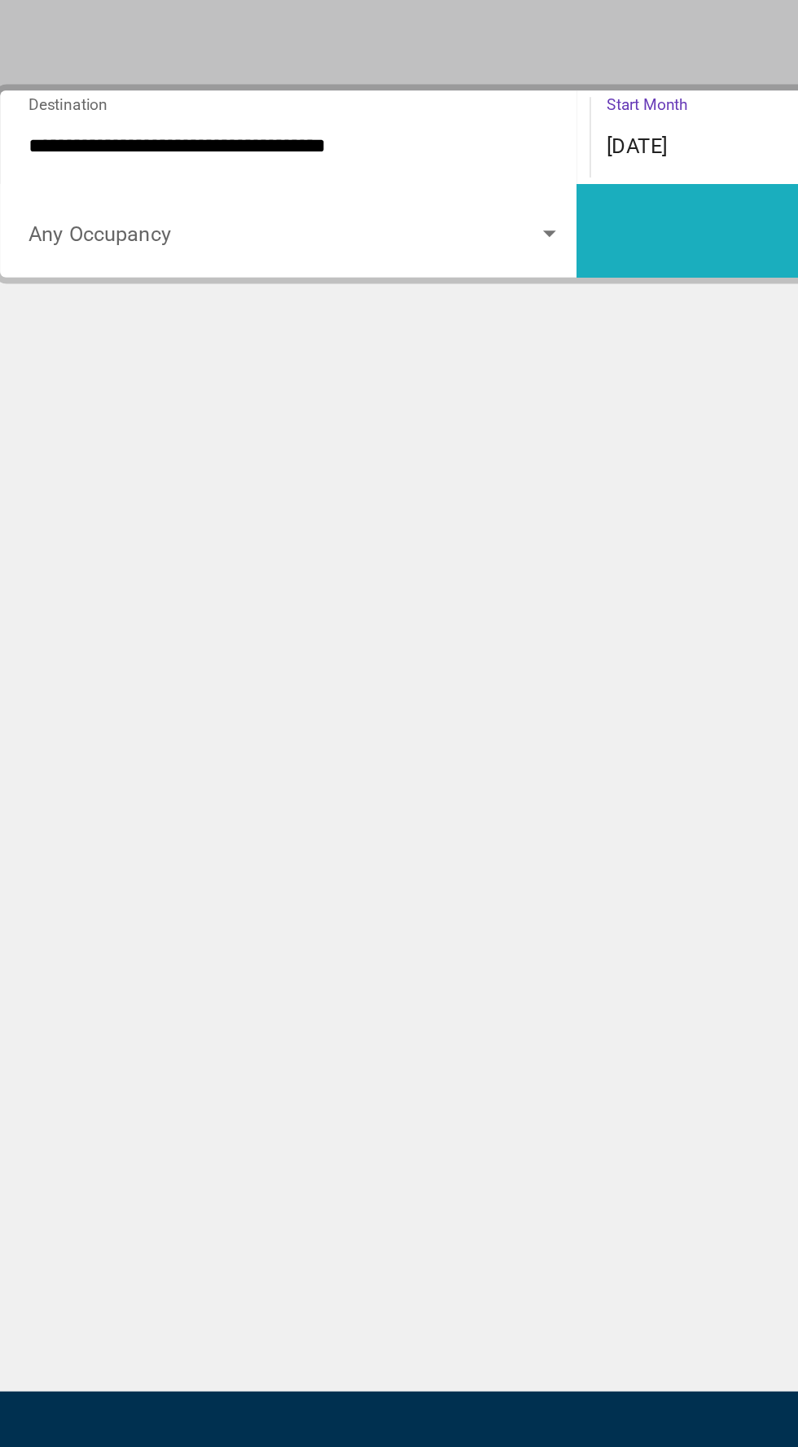
click at [482, 518] on button "Search" at bounding box center [580, 517] width 362 height 59
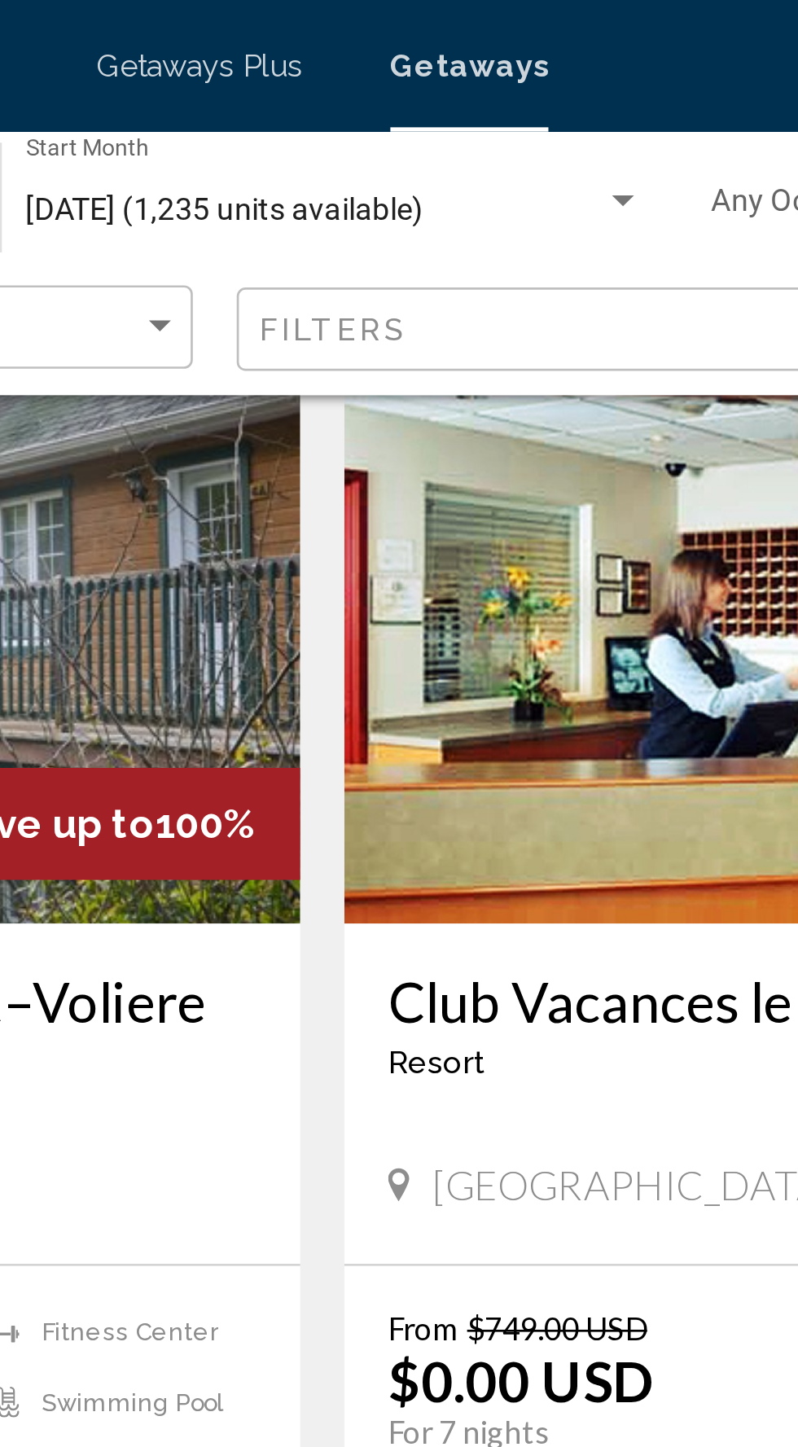
scroll to position [131, 0]
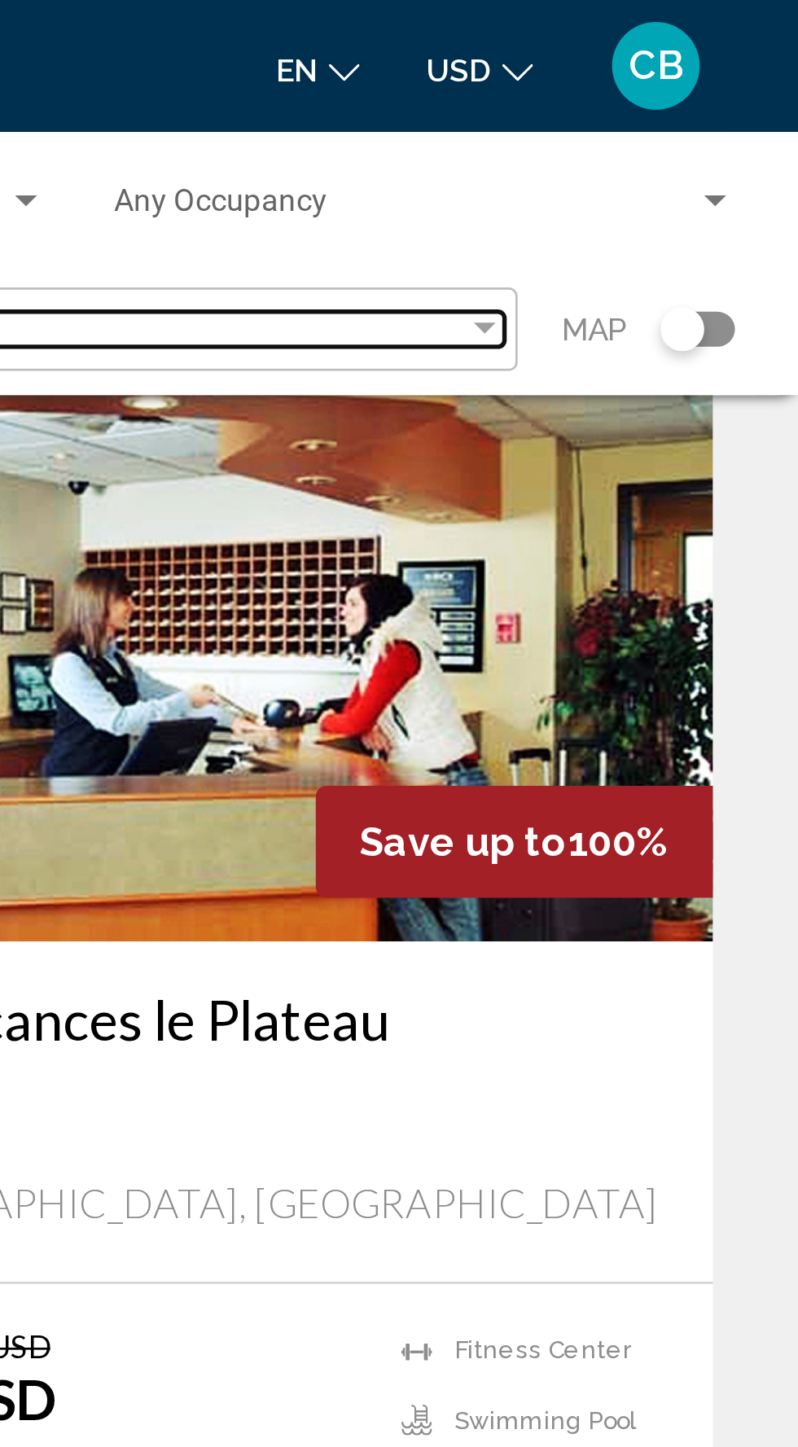
click at [685, 122] on div "Filter" at bounding box center [680, 122] width 15 height 13
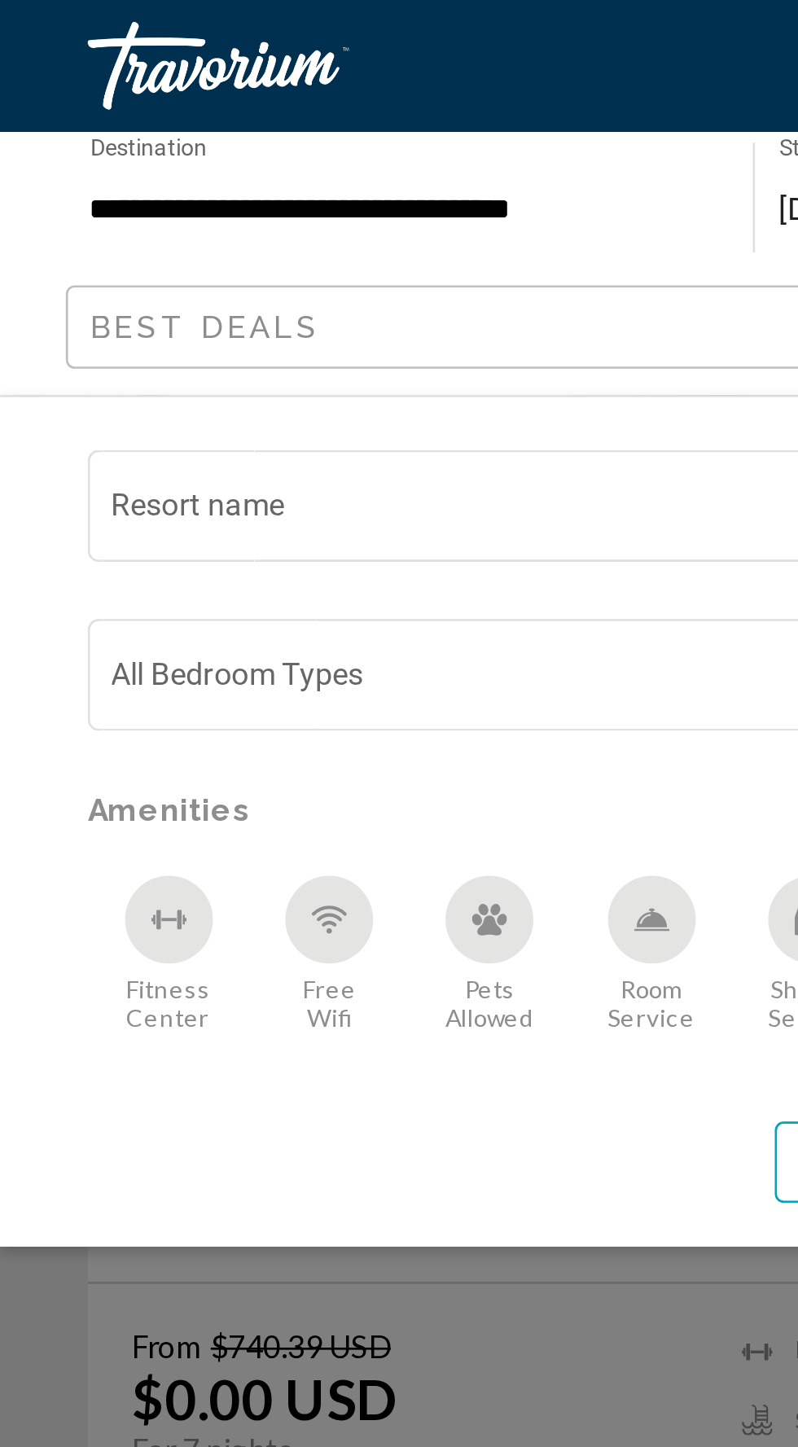
click at [230, 184] on input "Resort name" at bounding box center [212, 190] width 341 height 13
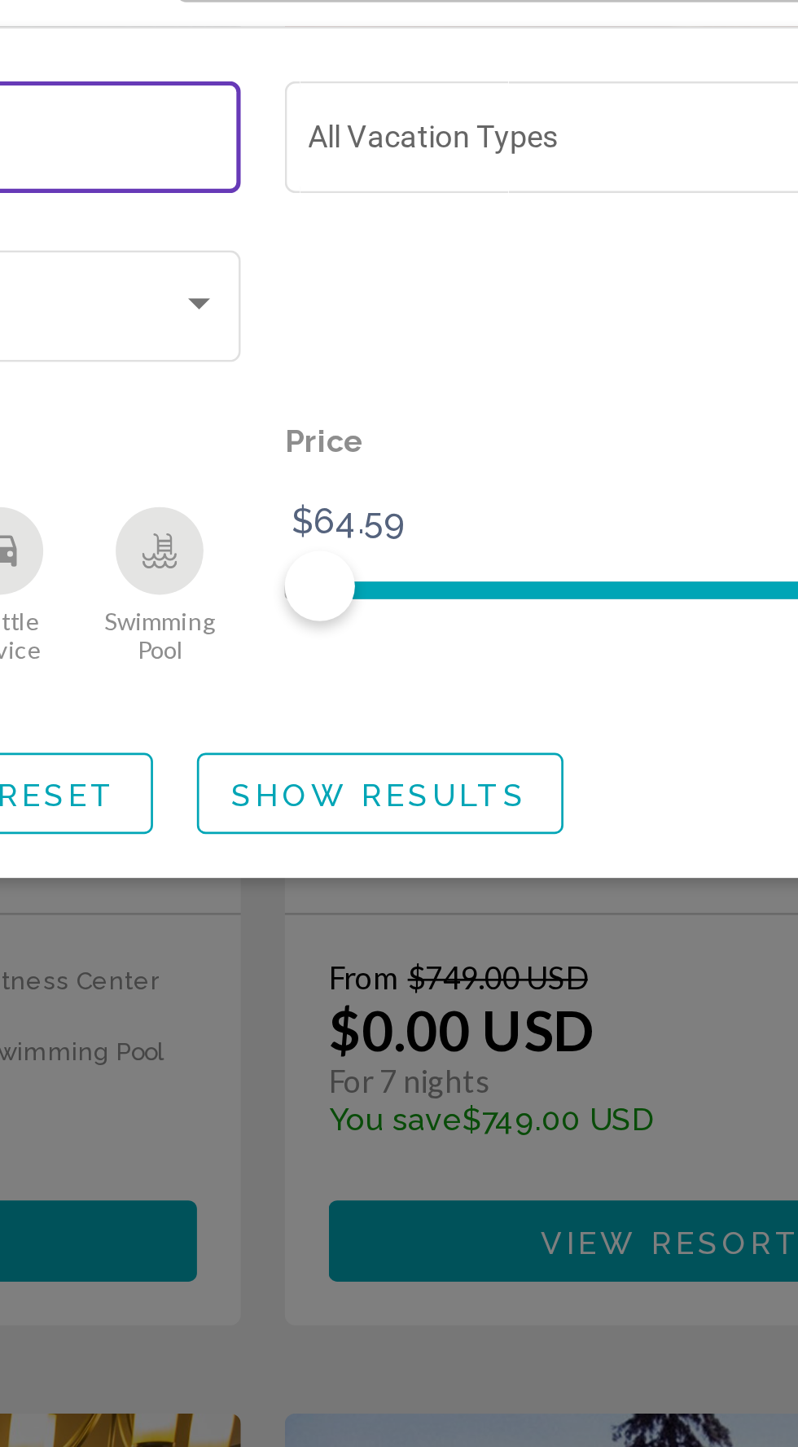
type input "****"
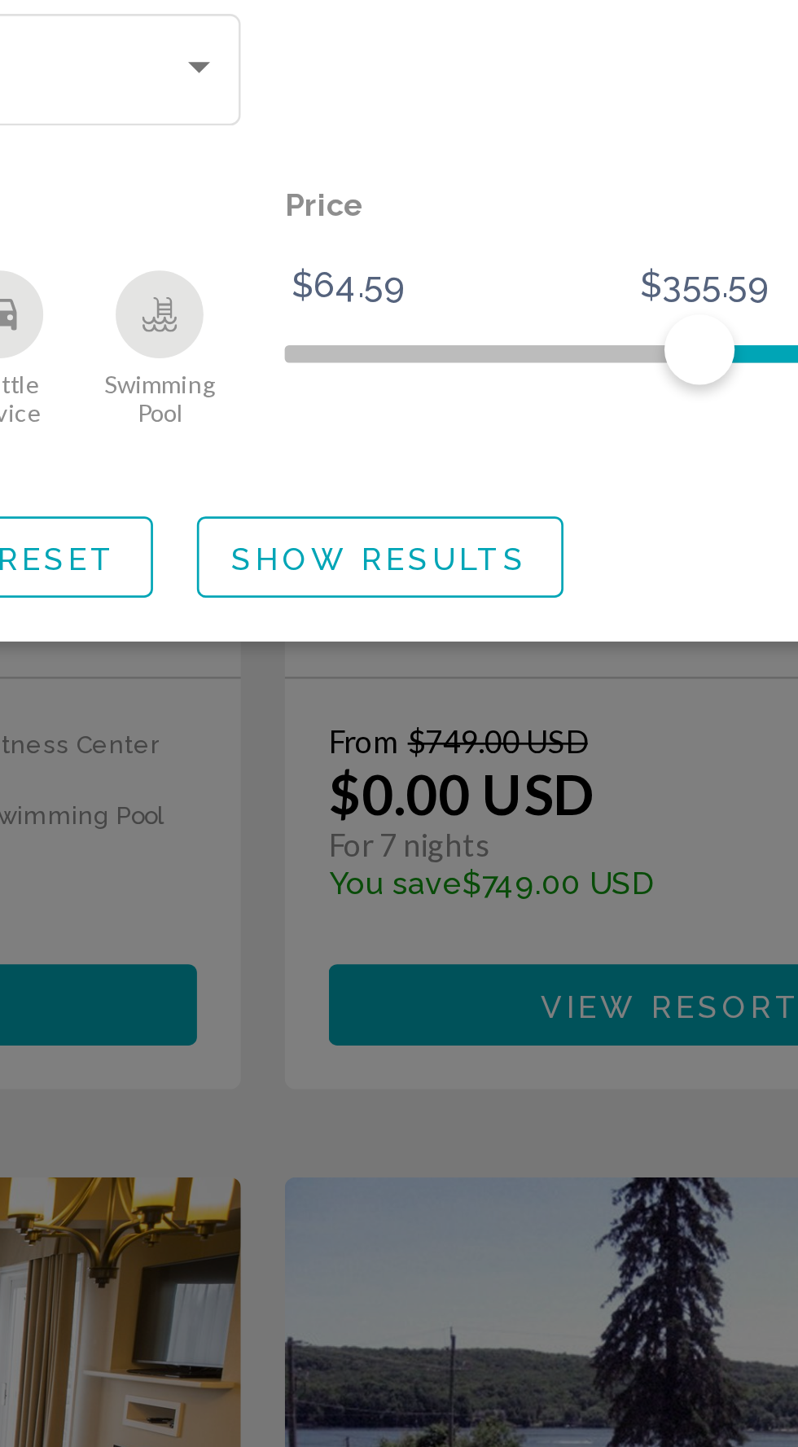
click at [480, 442] on button "Show Results" at bounding box center [442, 431] width 136 height 30
